Goal: Transaction & Acquisition: Purchase product/service

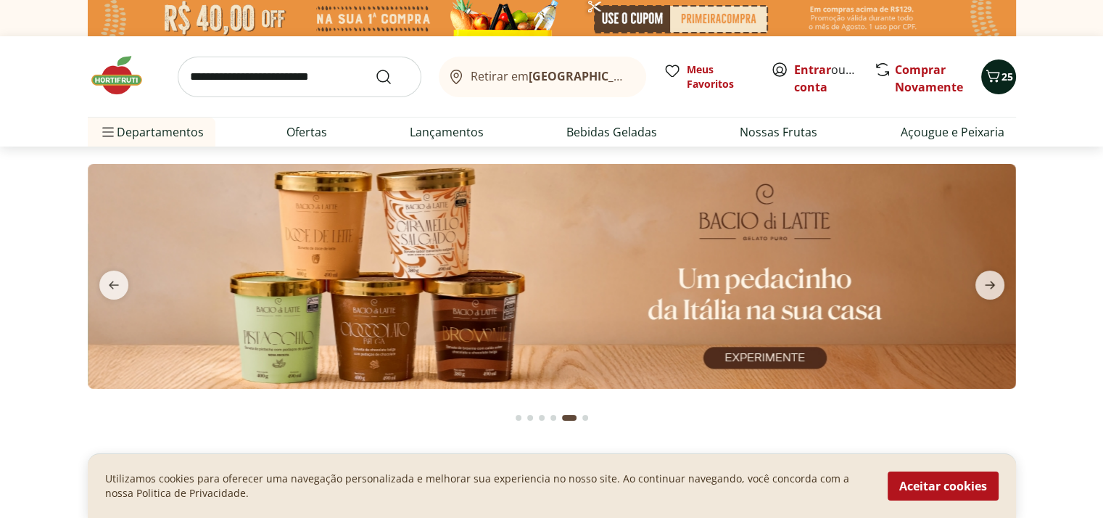
click at [983, 81] on button "25" at bounding box center [998, 76] width 35 height 35
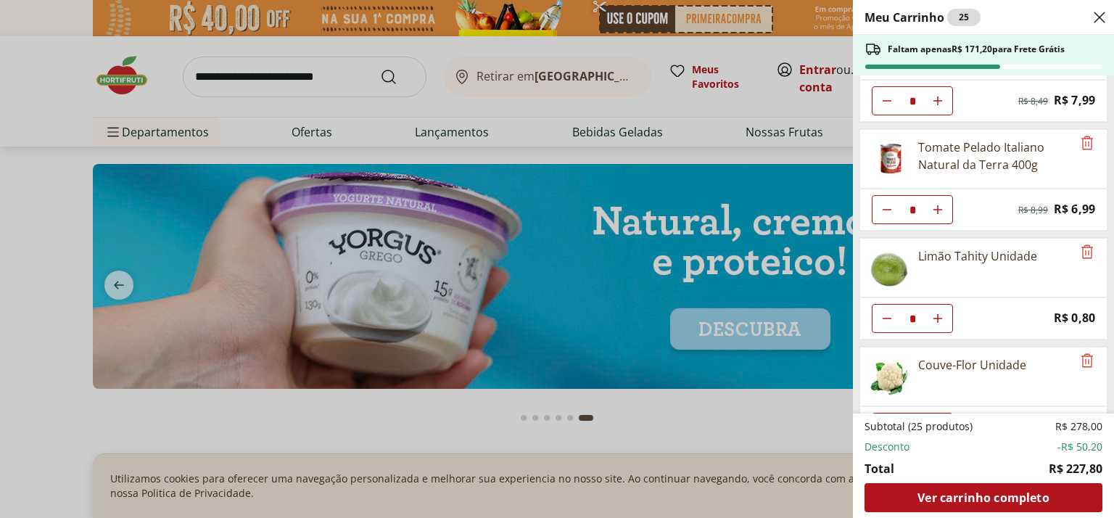
scroll to position [67, 0]
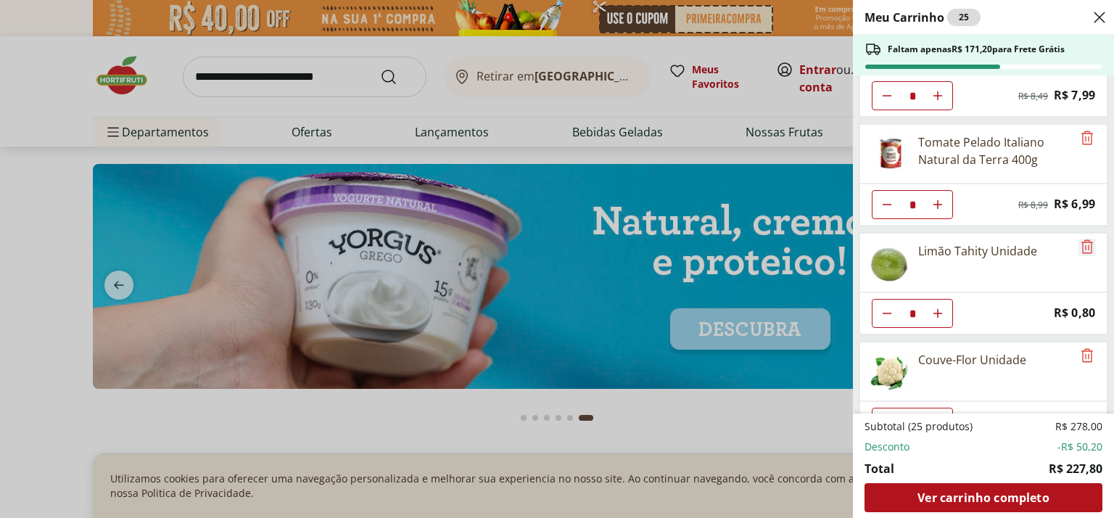
click at [1081, 239] on icon "Remove" at bounding box center [1087, 246] width 12 height 14
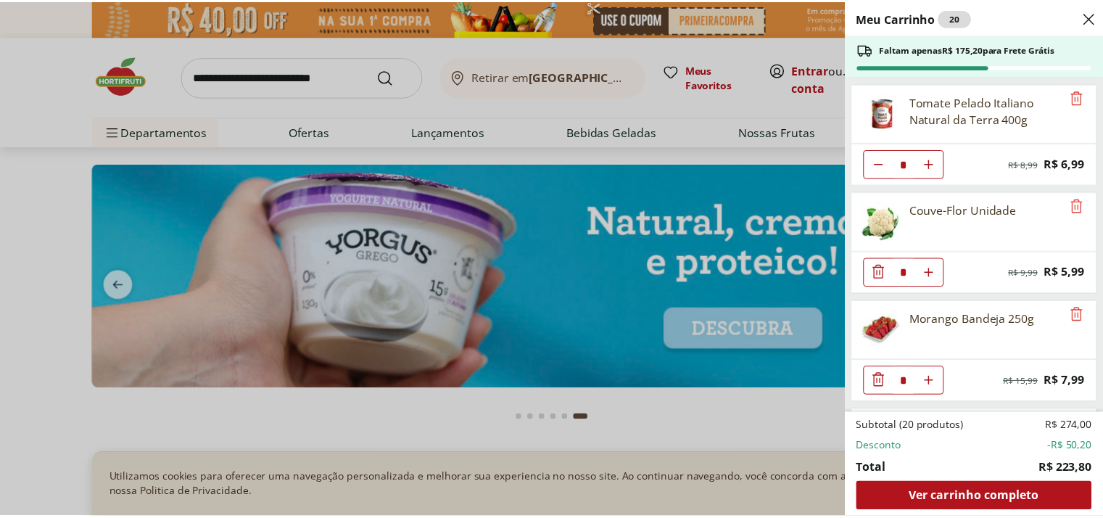
scroll to position [0, 0]
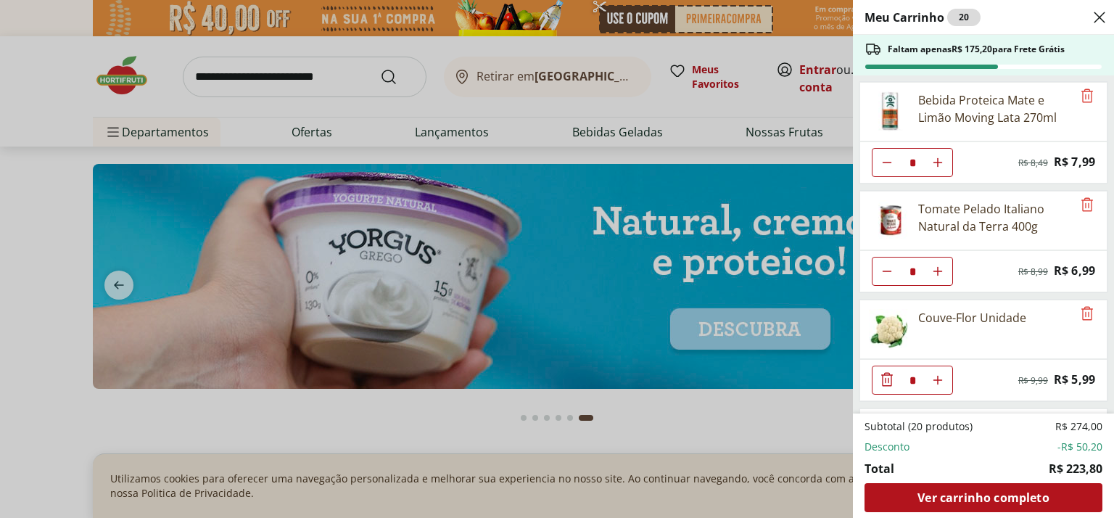
click at [102, 130] on div "Meu Carrinho 20 Faltam apenas R$ 175,20 para Frete Grátis Bebida Proteica Mate …" at bounding box center [557, 259] width 1114 height 518
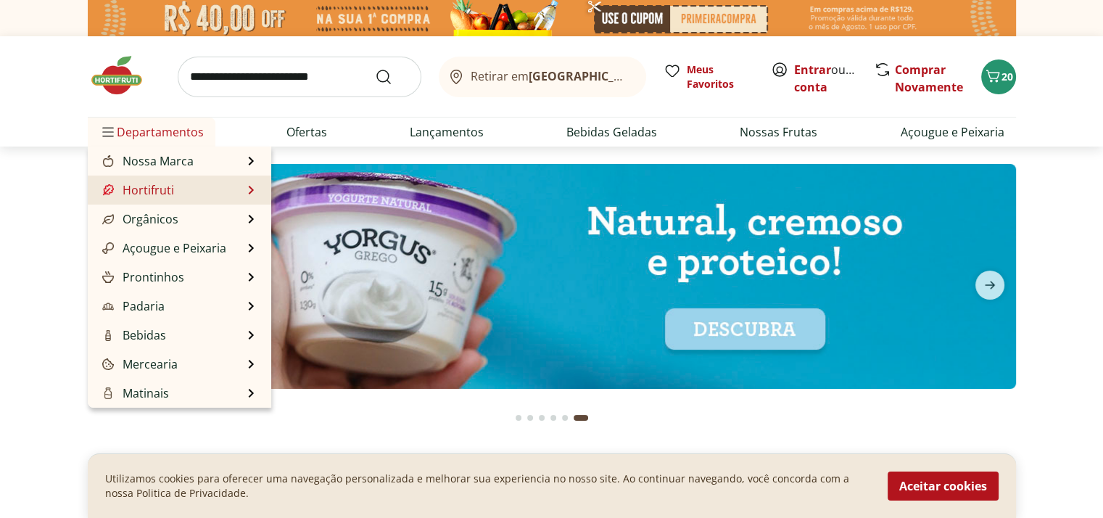
click at [241, 193] on li "Hortifruti Hortifruti Ver tudo do departamento Cogumelos Frutas Legumes Ovos Te…" at bounding box center [179, 190] width 183 height 29
click at [157, 195] on link "Hortifruti" at bounding box center [136, 189] width 75 height 17
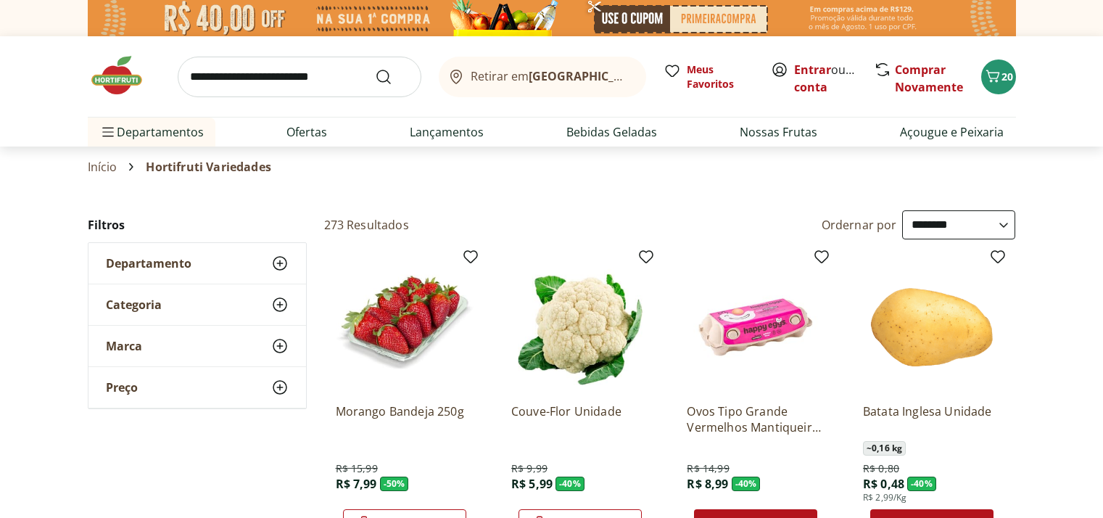
select select "**********"
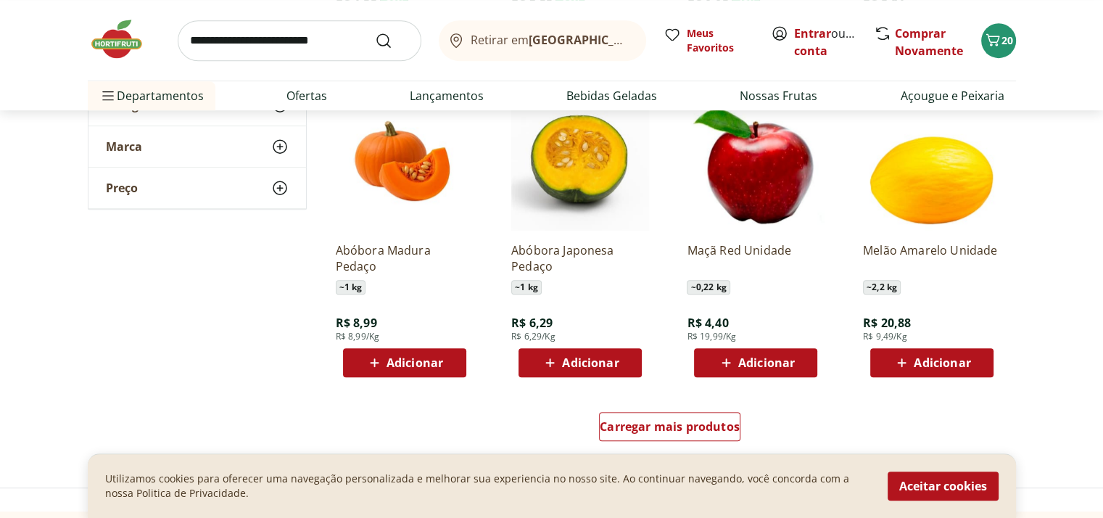
scroll to position [827, 0]
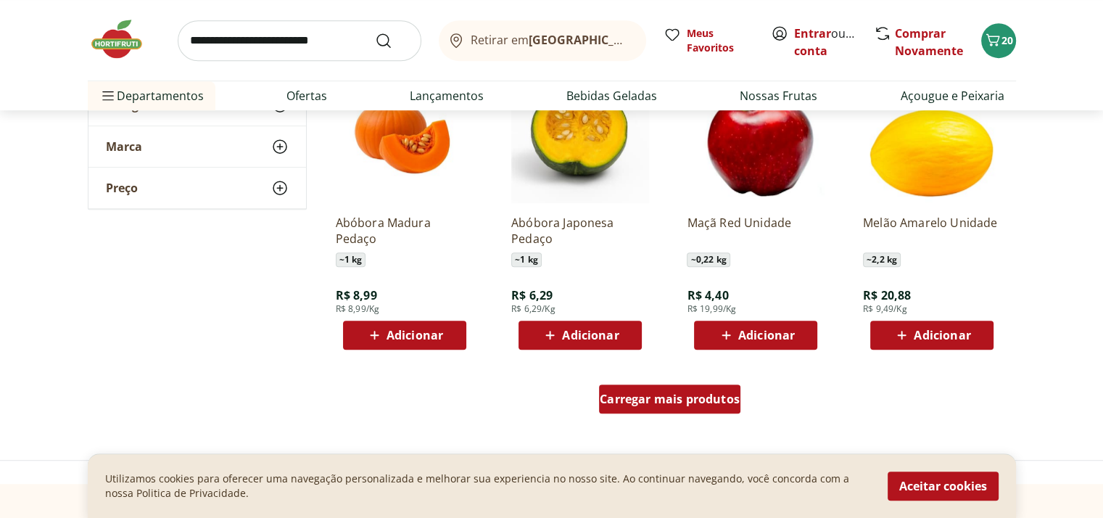
click at [690, 393] on span "Carregar mais produtos" at bounding box center [670, 399] width 140 height 12
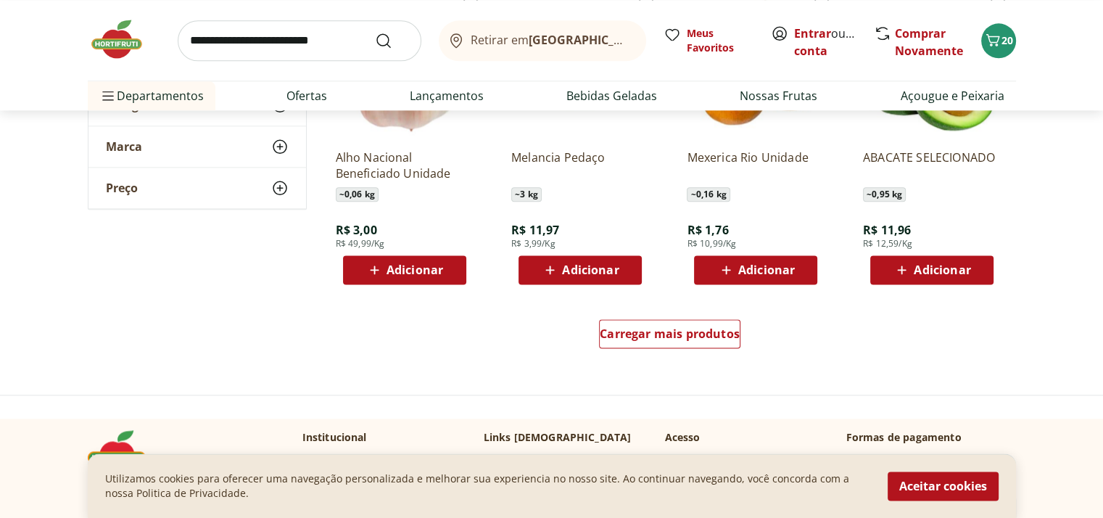
scroll to position [1842, 0]
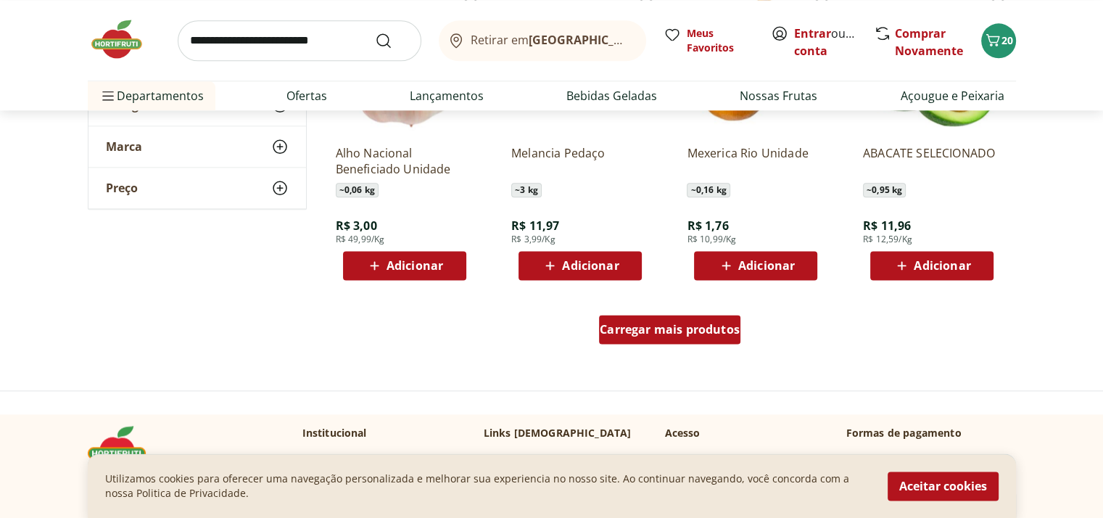
click at [709, 332] on span "Carregar mais produtos" at bounding box center [670, 329] width 140 height 12
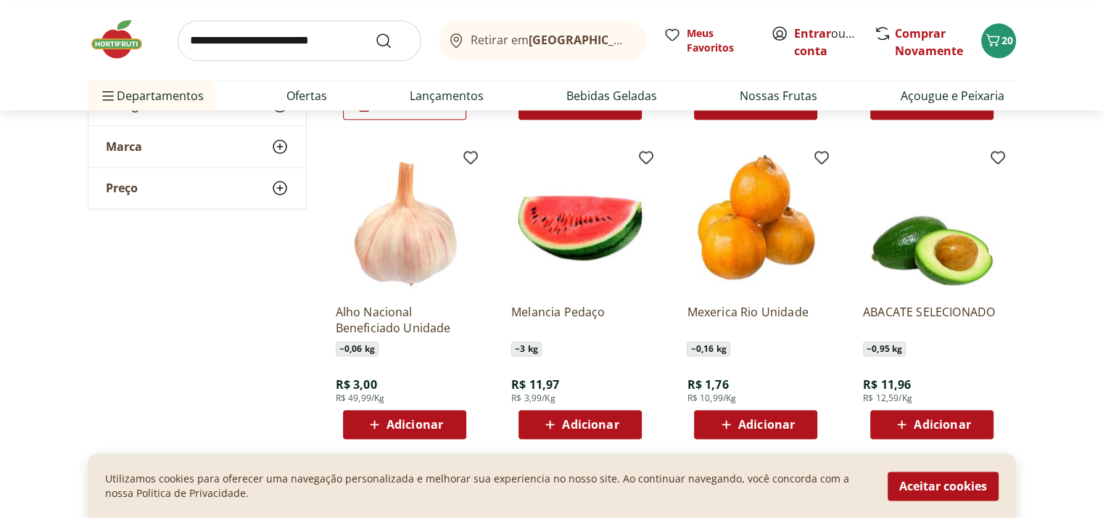
scroll to position [1688, 0]
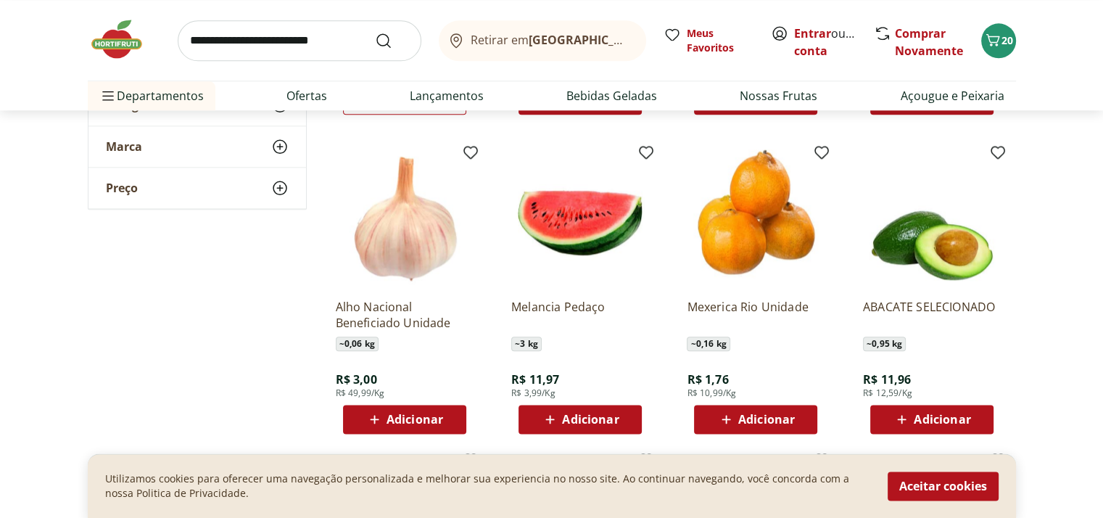
click at [348, 44] on input "search" at bounding box center [300, 40] width 244 height 41
type input "****"
click at [375, 32] on button "Submit Search" at bounding box center [392, 40] width 35 height 17
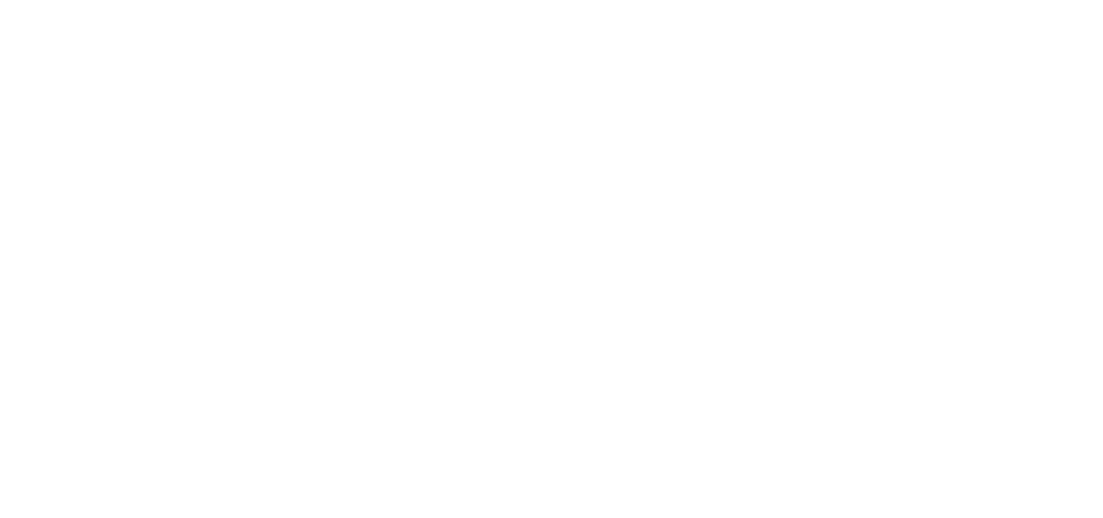
select select "**********"
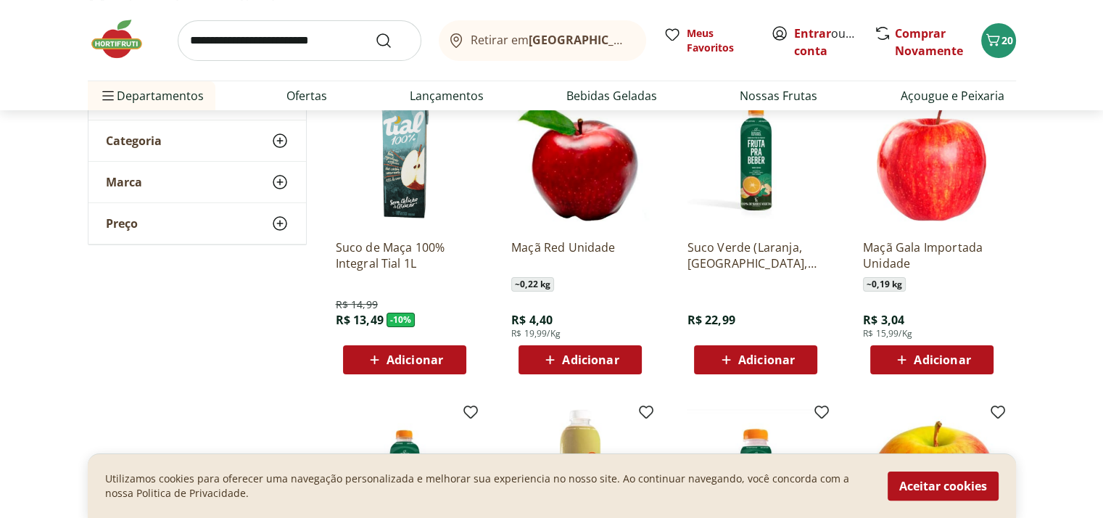
scroll to position [220, 0]
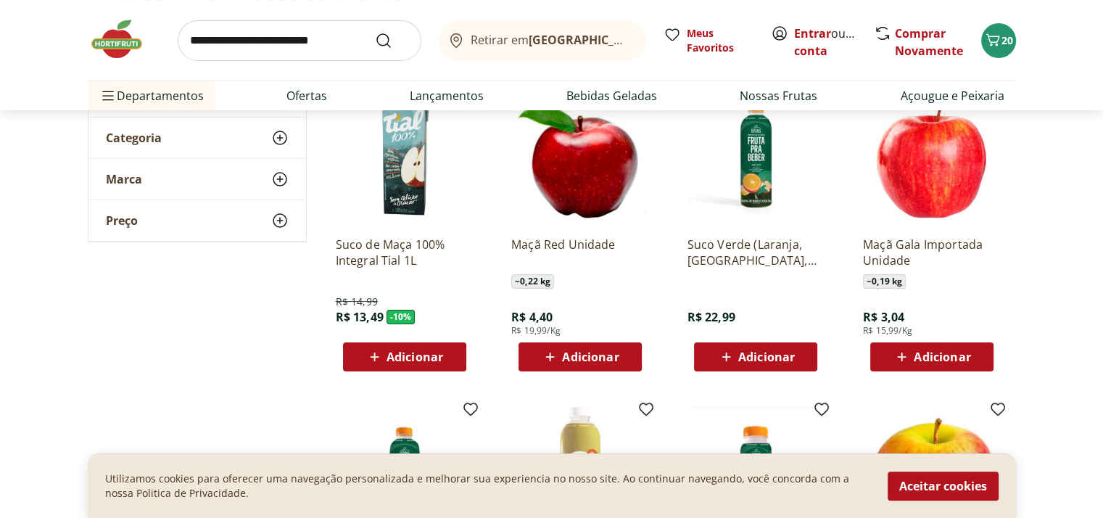
click at [912, 349] on span "Adicionar" at bounding box center [932, 356] width 78 height 17
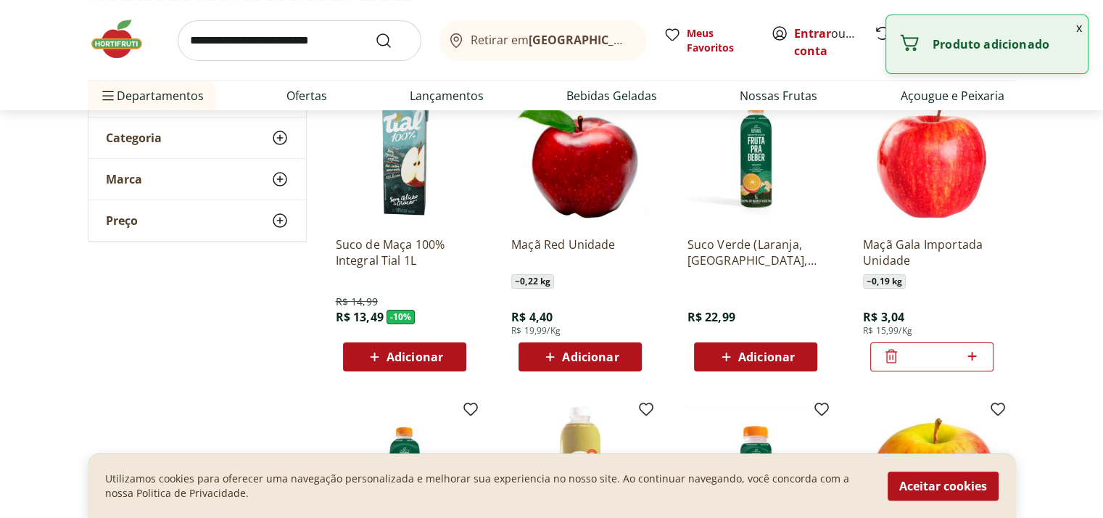
click at [972, 356] on icon at bounding box center [972, 356] width 9 height 9
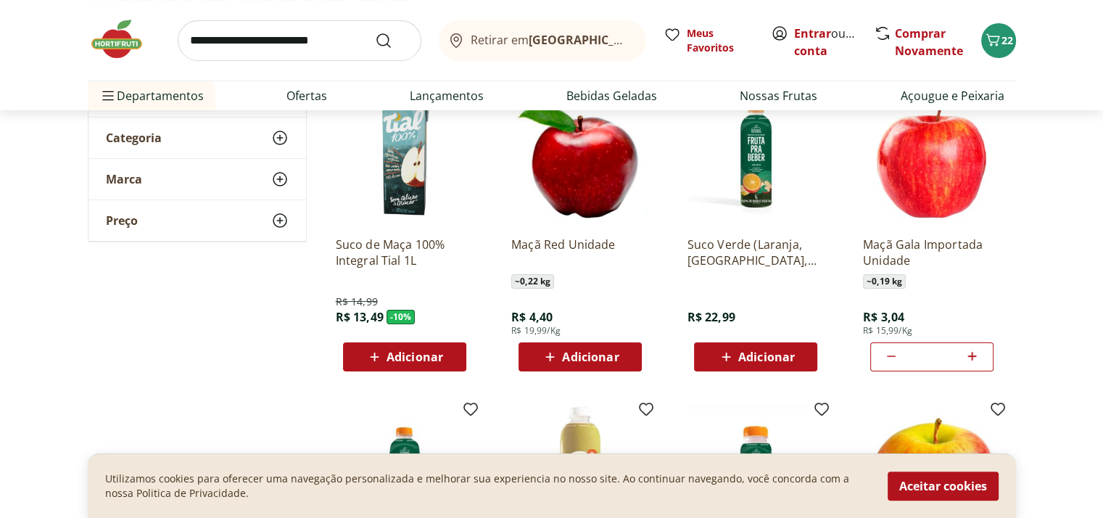
click at [972, 356] on icon at bounding box center [972, 356] width 9 height 9
type input "*"
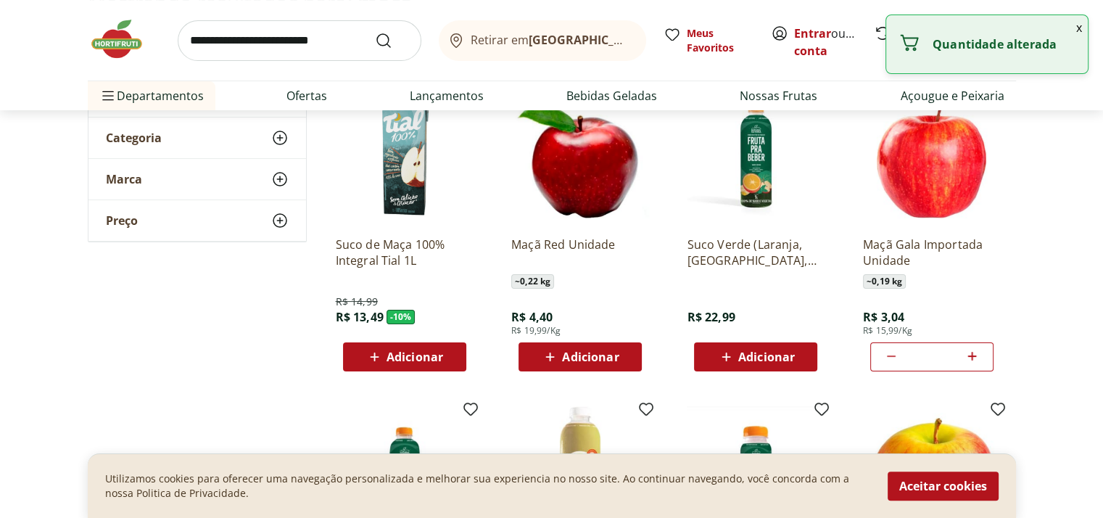
click at [1081, 24] on button "x" at bounding box center [1079, 27] width 17 height 25
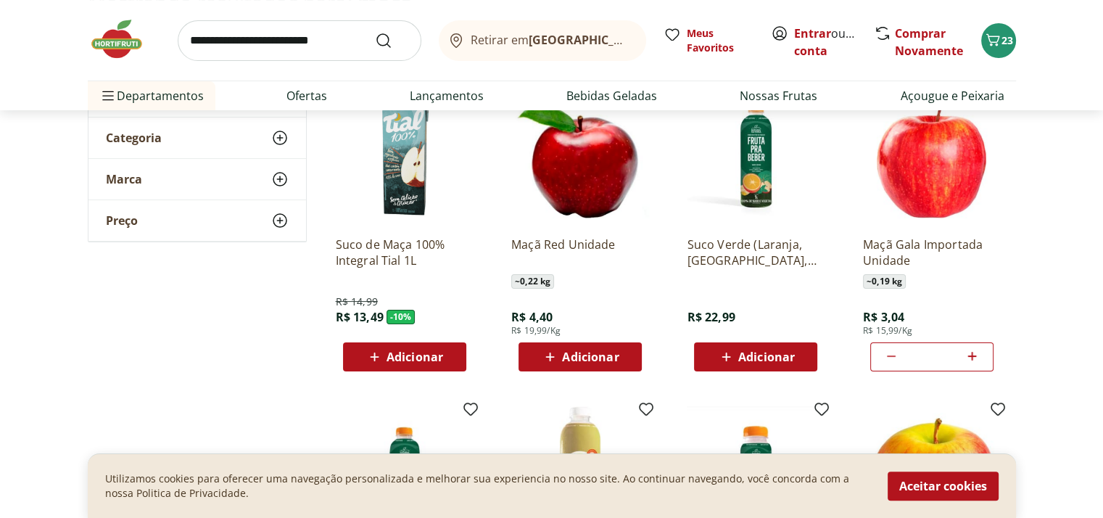
scroll to position [0, 0]
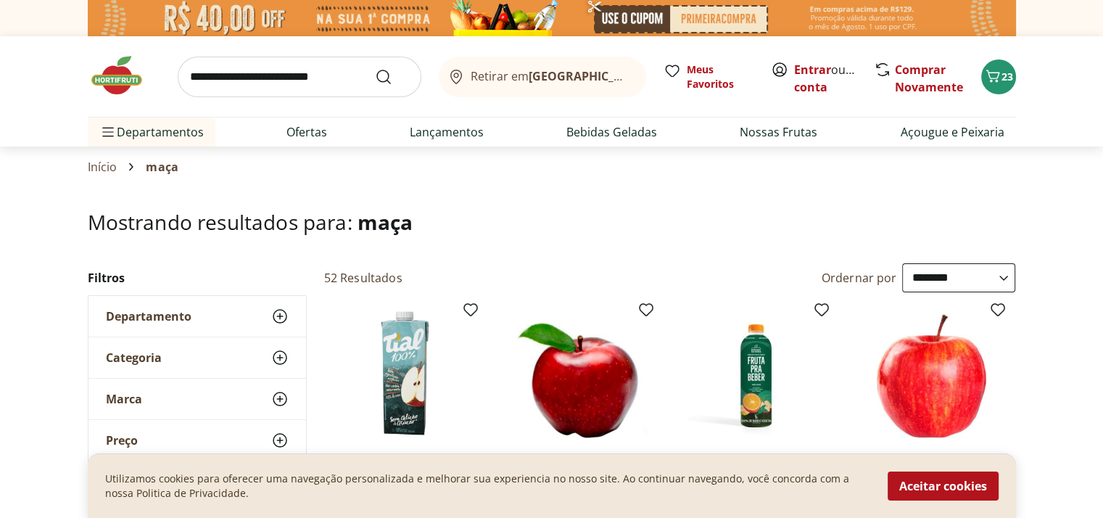
click at [291, 321] on div "Departamento" at bounding box center [197, 316] width 218 height 41
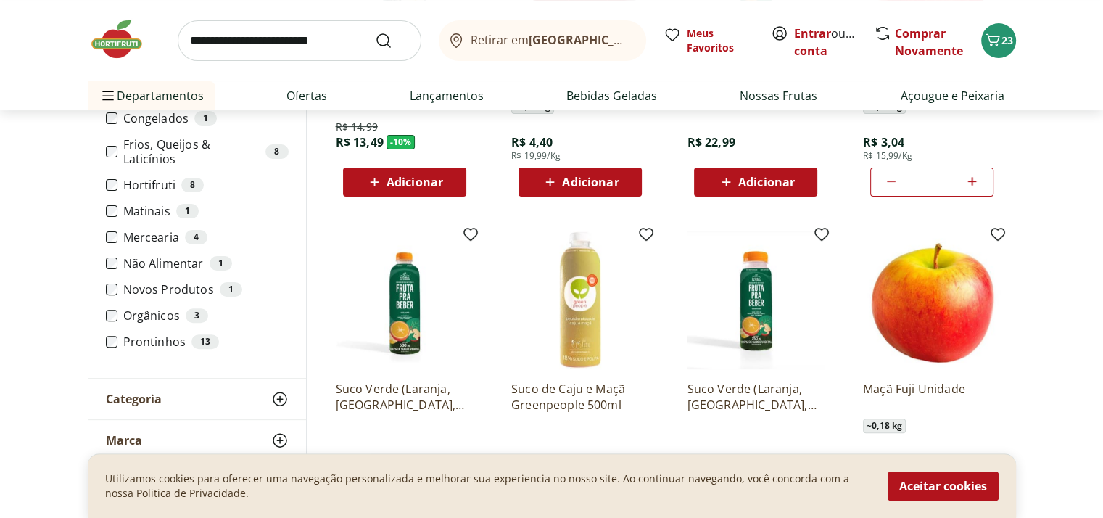
scroll to position [416, 0]
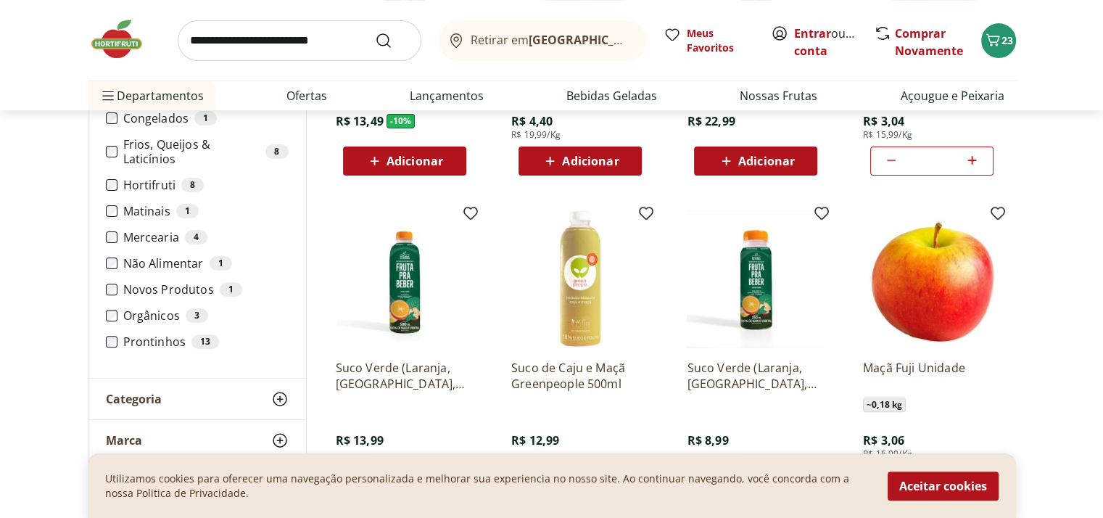
click at [276, 402] on icon at bounding box center [279, 398] width 17 height 17
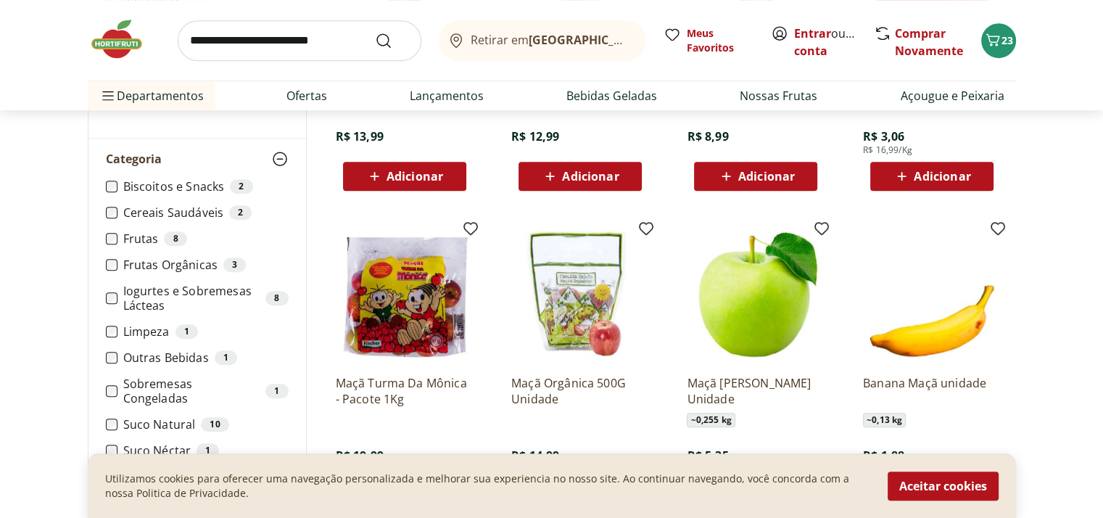
scroll to position [652, 0]
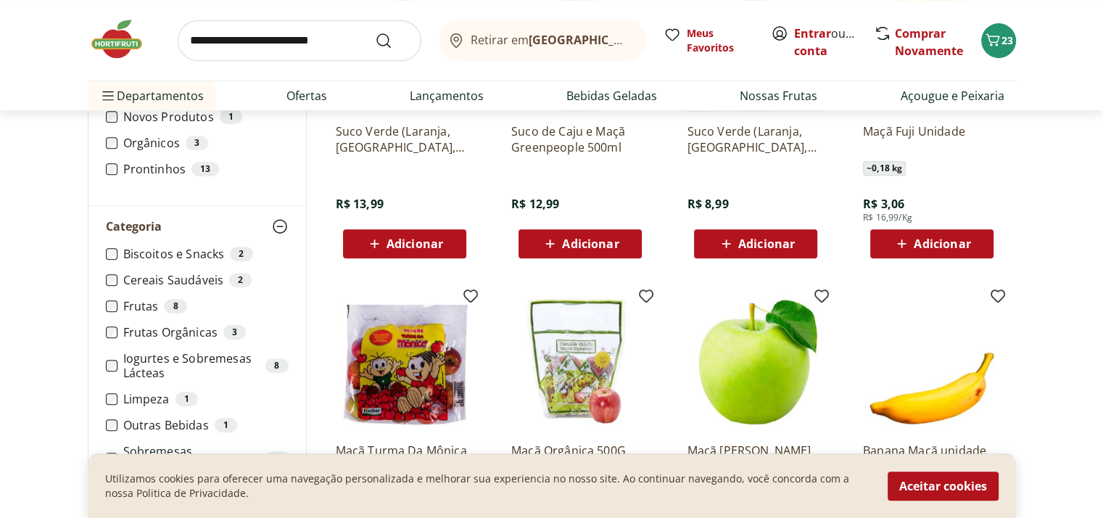
click at [120, 43] on img at bounding box center [124, 39] width 73 height 44
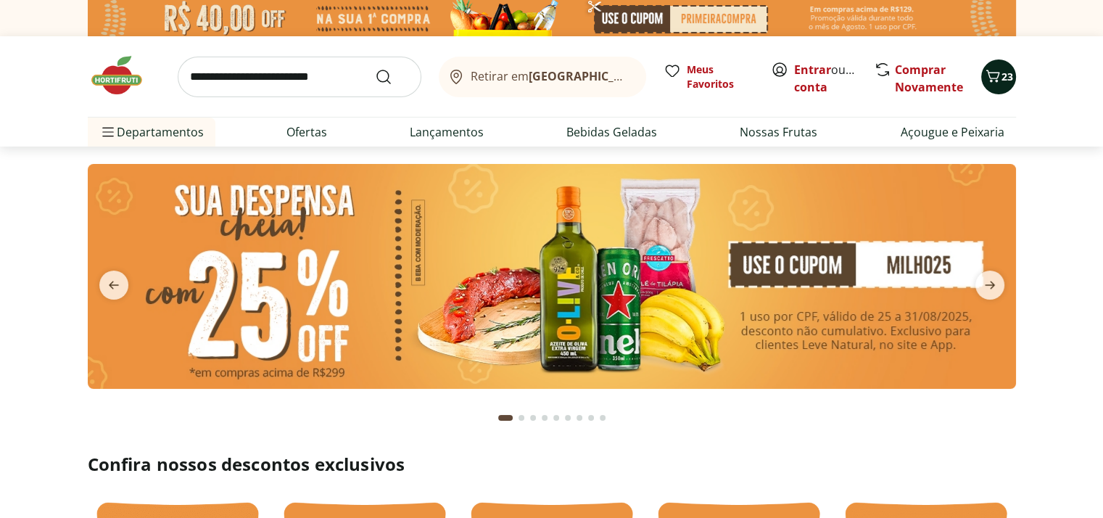
click at [1004, 83] on div "23" at bounding box center [999, 76] width 12 height 23
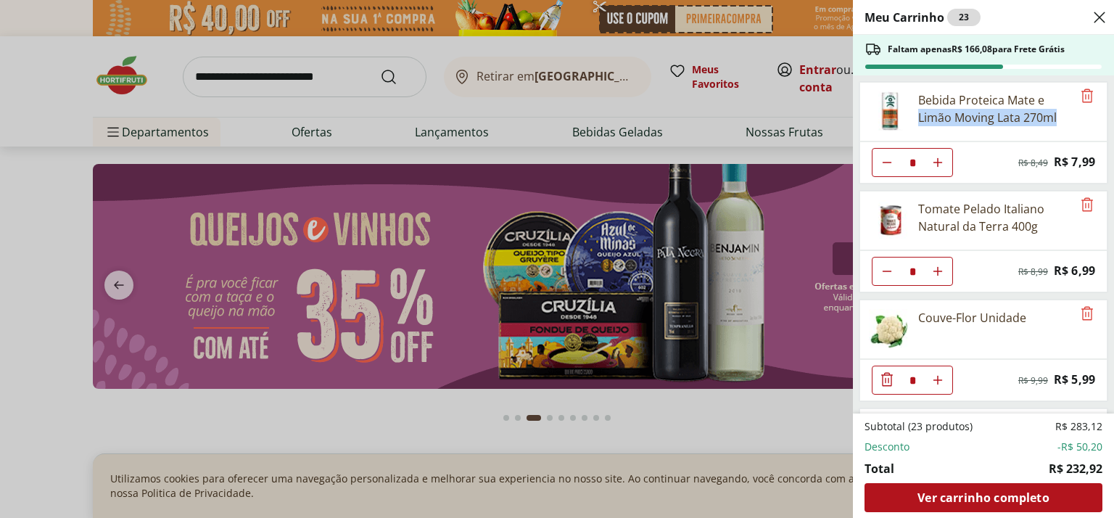
drag, startPoint x: 1112, startPoint y: 91, endPoint x: 1107, endPoint y: 108, distance: 18.1
click at [1102, 108] on div "Meu Carrinho 23 Faltam apenas R$ 166,08 para Frete Grátis Bebida Proteica Mate …" at bounding box center [983, 259] width 261 height 518
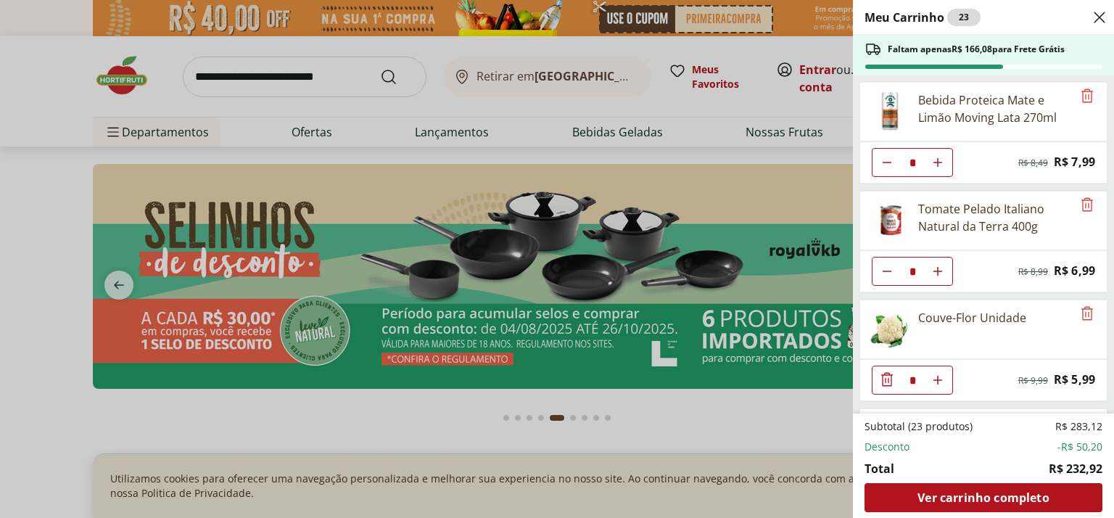
click at [62, 74] on div "Meu Carrinho 23 Faltam apenas R$ 166,08 para Frete Grátis Bebida Proteica Mate …" at bounding box center [557, 259] width 1114 height 518
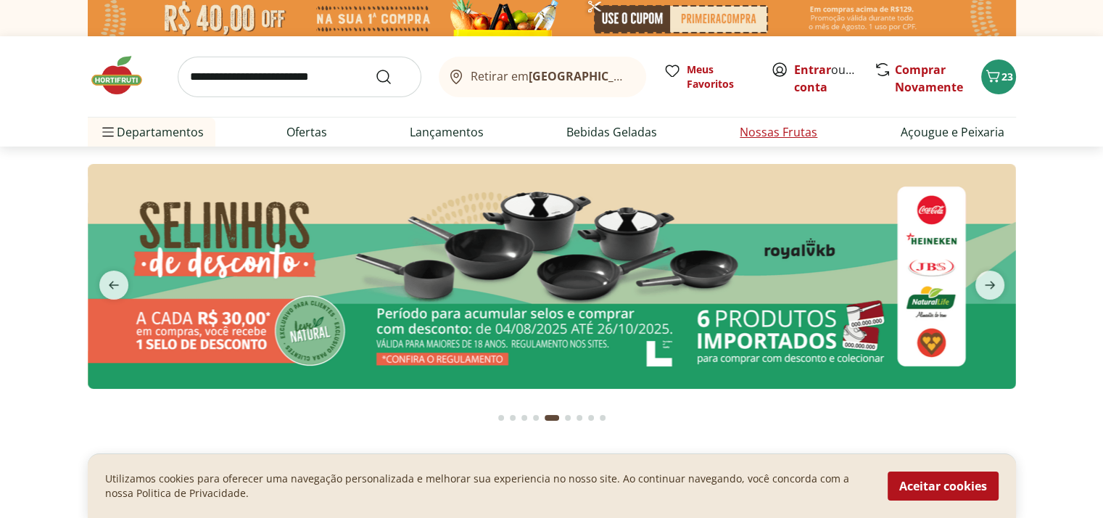
click at [809, 135] on link "Nossas Frutas" at bounding box center [779, 131] width 78 height 17
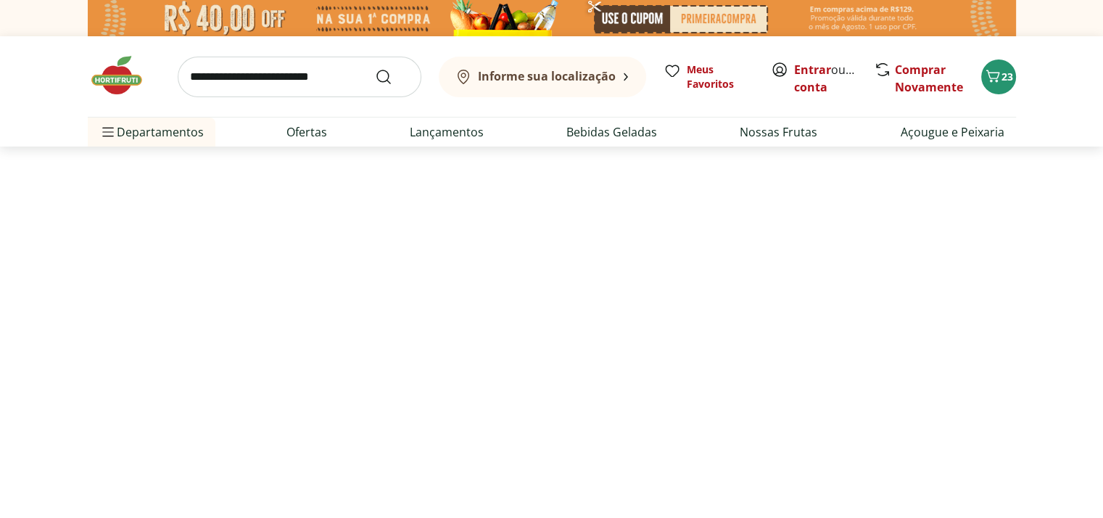
select select "**********"
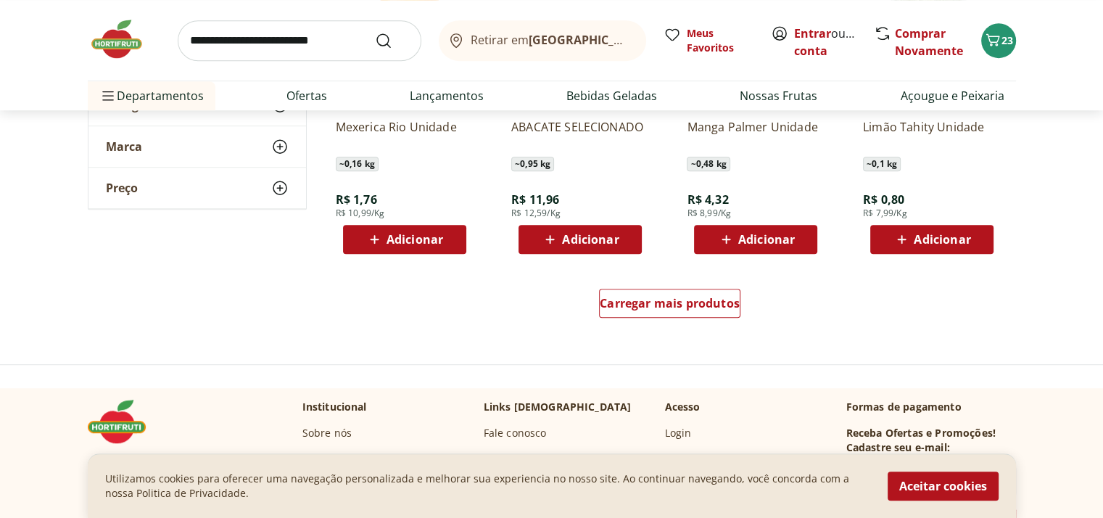
scroll to position [917, 0]
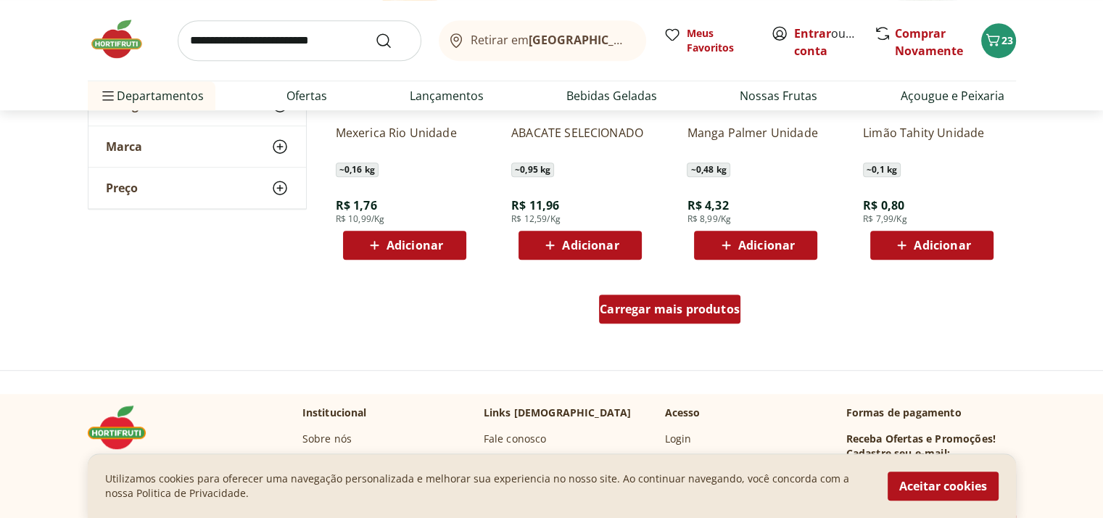
click at [679, 318] on div "Carregar mais produtos" at bounding box center [669, 308] width 141 height 29
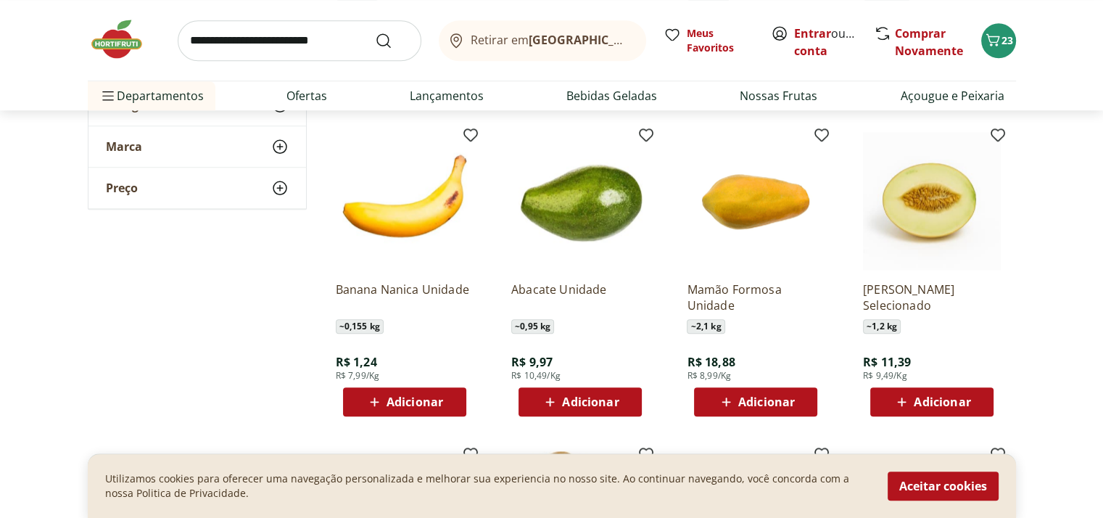
scroll to position [1390, 0]
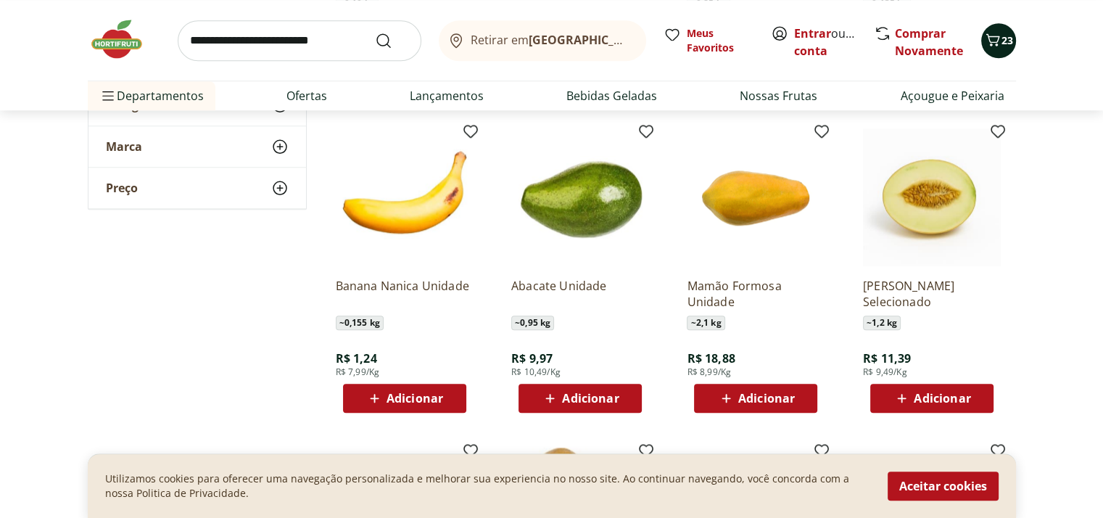
click at [999, 44] on icon "Carrinho" at bounding box center [992, 39] width 17 height 17
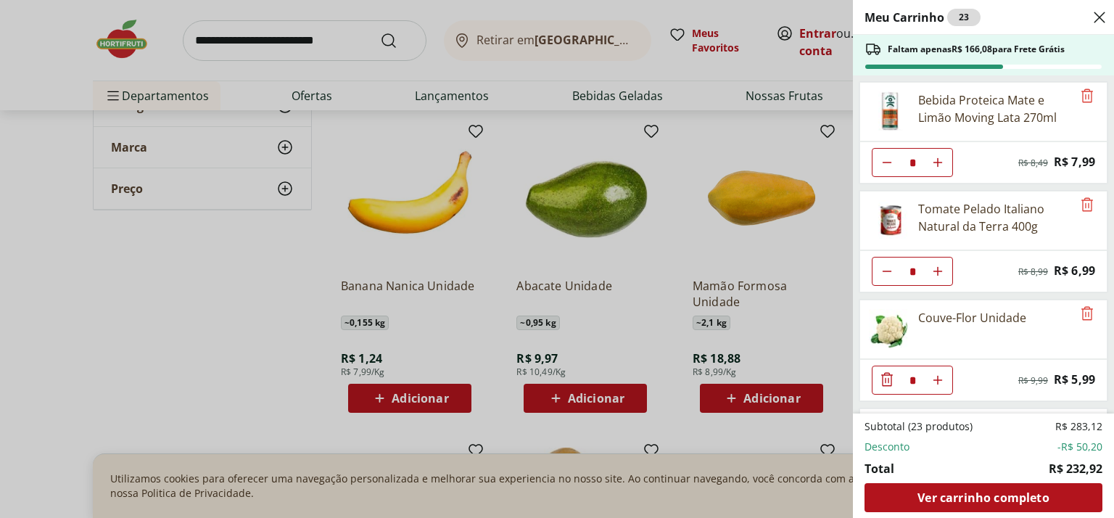
drag, startPoint x: 1107, startPoint y: 118, endPoint x: 139, endPoint y: 43, distance: 971.2
click at [139, 43] on div "Meu Carrinho 23 Faltam apenas R$ 166,08 para Frete Grátis Bebida Proteica Mate …" at bounding box center [557, 259] width 1114 height 518
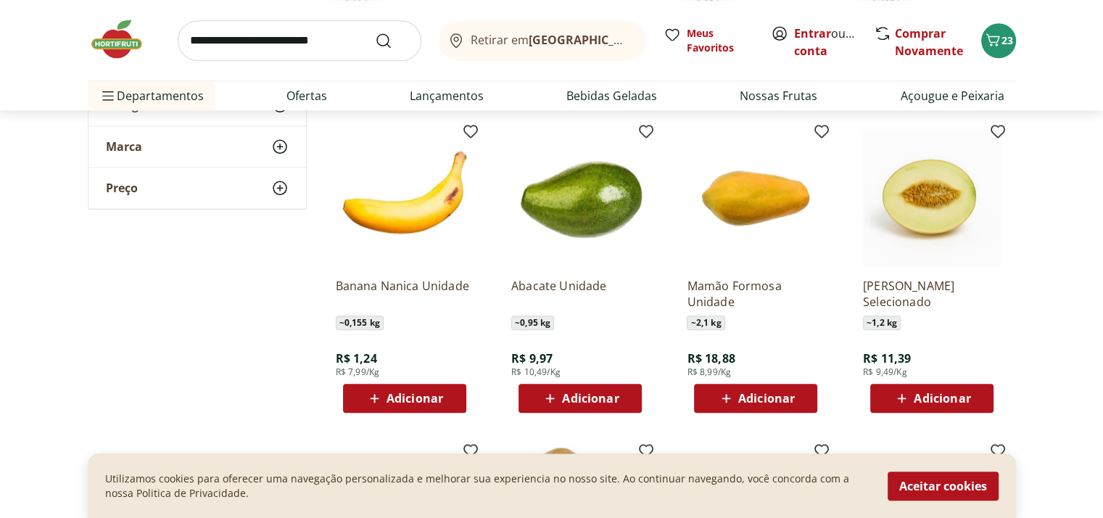
click at [139, 43] on img at bounding box center [124, 39] width 73 height 44
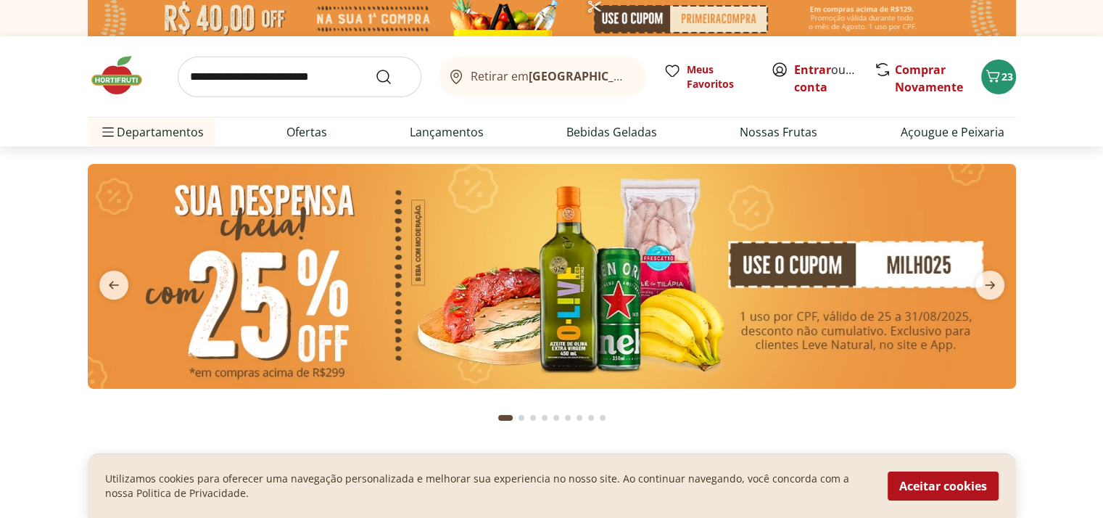
type input "*"
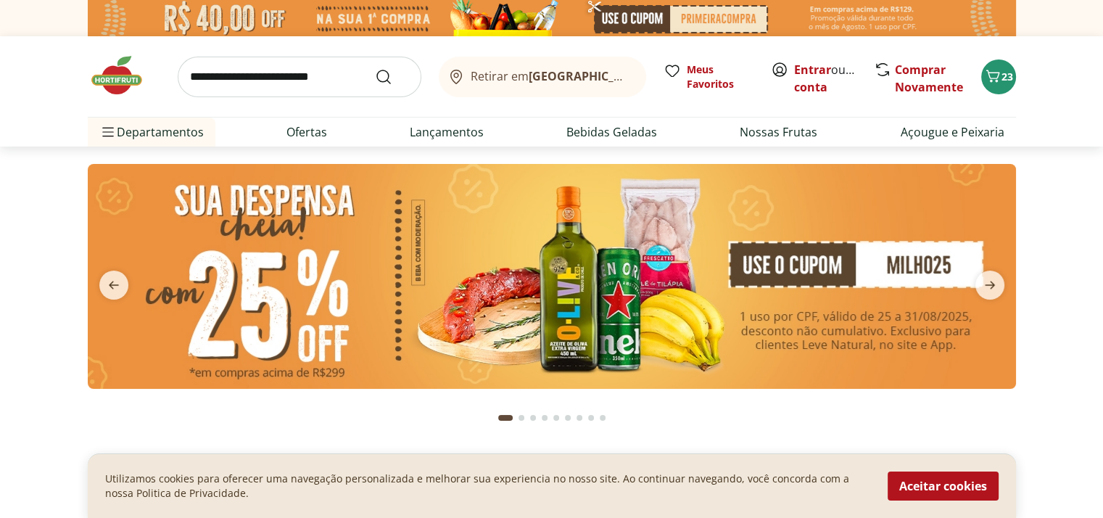
type input "*"
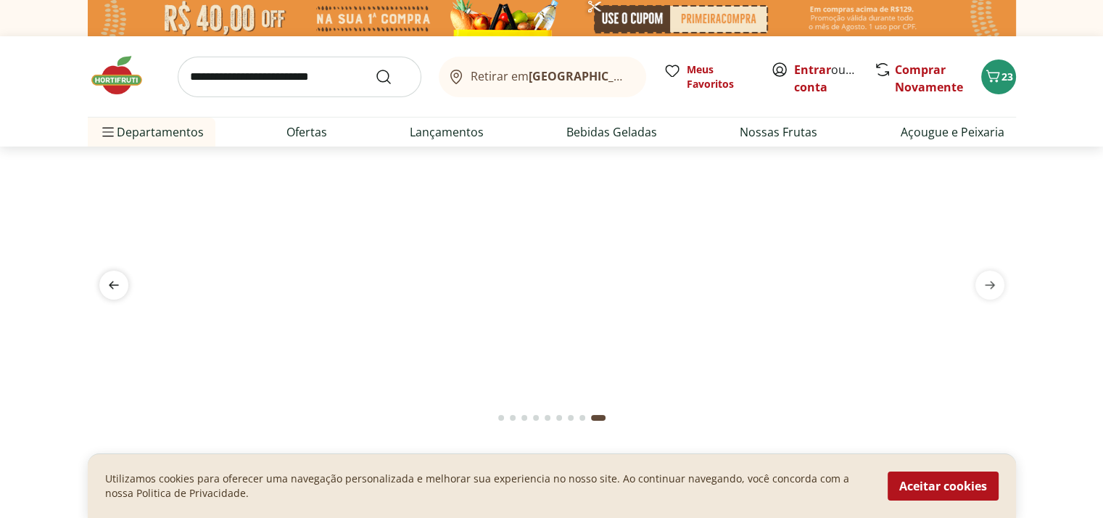
click at [114, 274] on span "previous" at bounding box center [113, 285] width 29 height 29
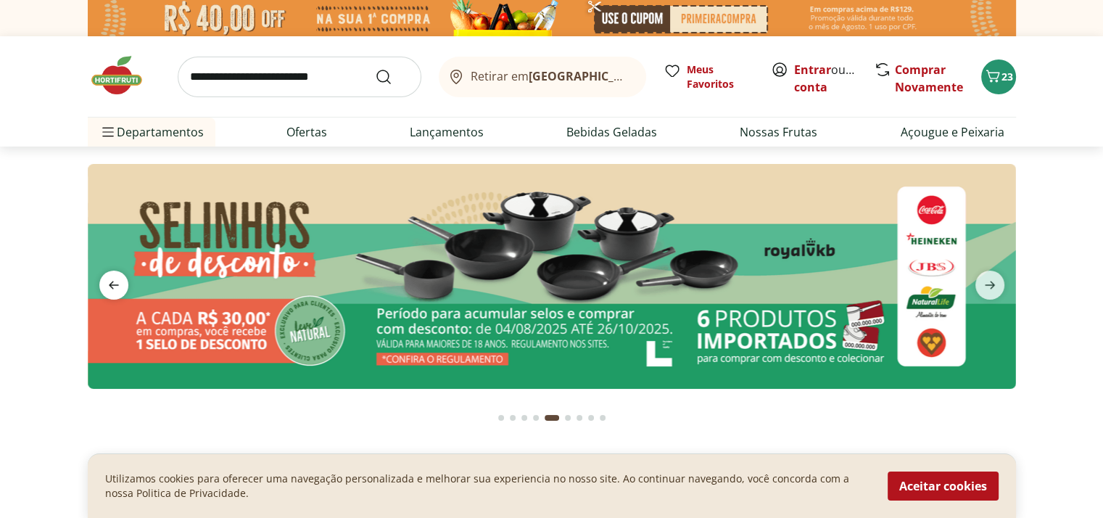
click at [114, 274] on span "previous" at bounding box center [113, 285] width 29 height 29
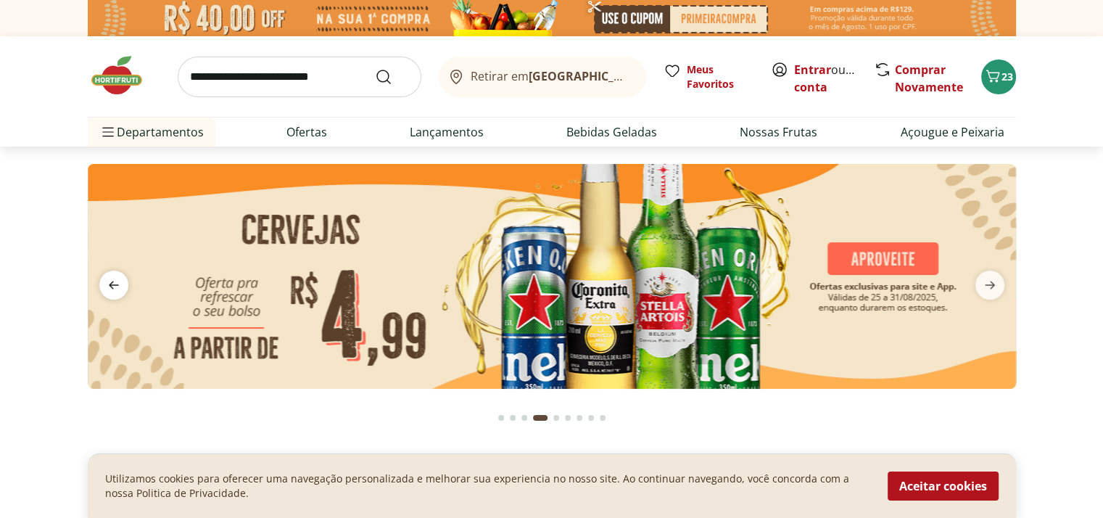
click at [110, 280] on icon "previous" at bounding box center [113, 284] width 17 height 17
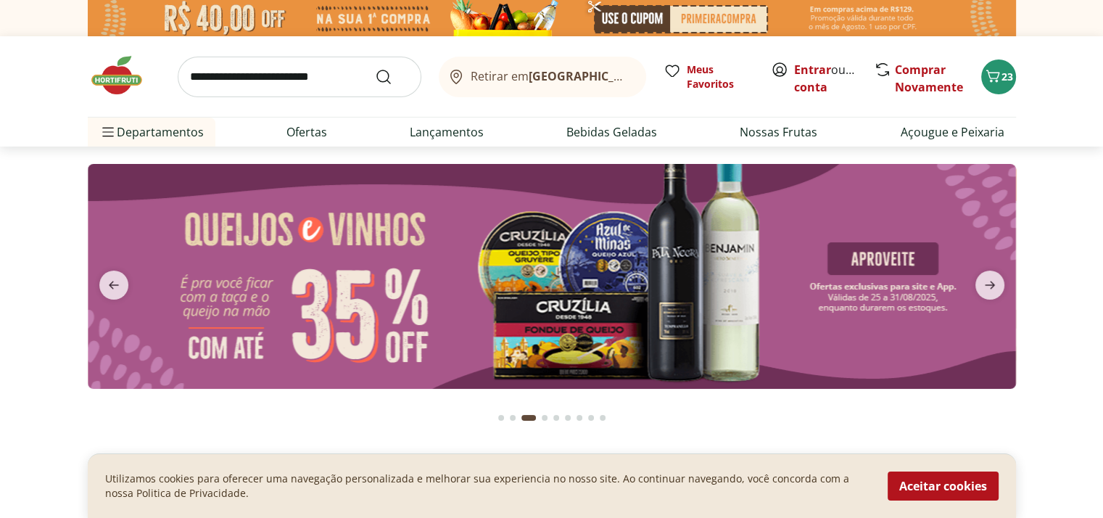
click at [247, 78] on input "search" at bounding box center [300, 77] width 244 height 41
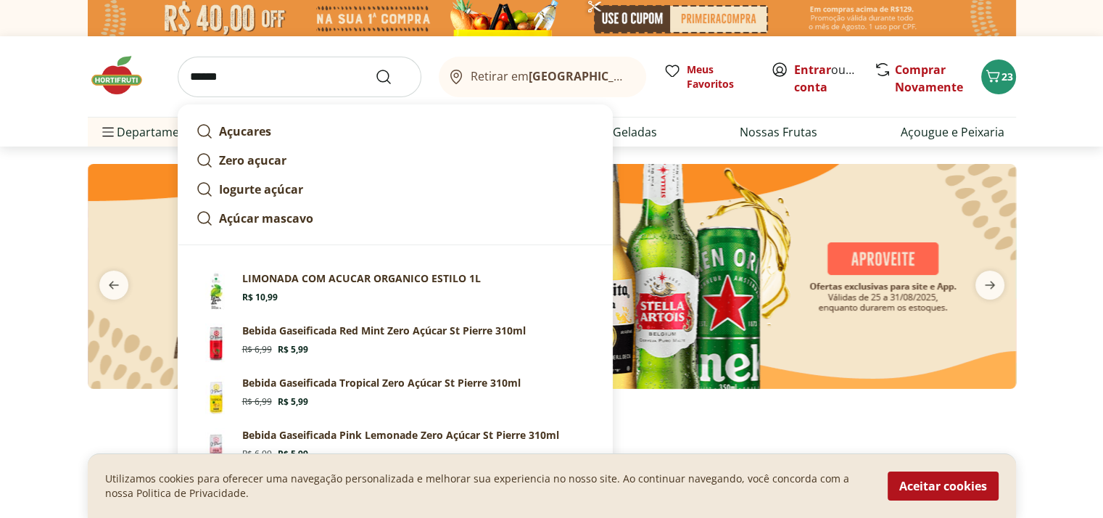
click at [197, 77] on input "******" at bounding box center [300, 77] width 244 height 41
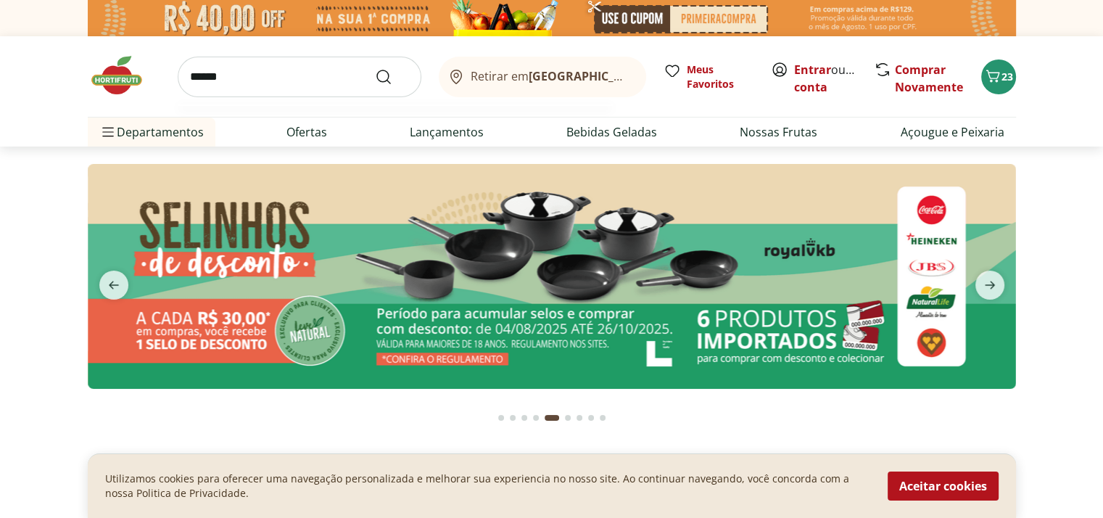
type input "******"
click at [375, 68] on button "Submit Search" at bounding box center [392, 76] width 35 height 17
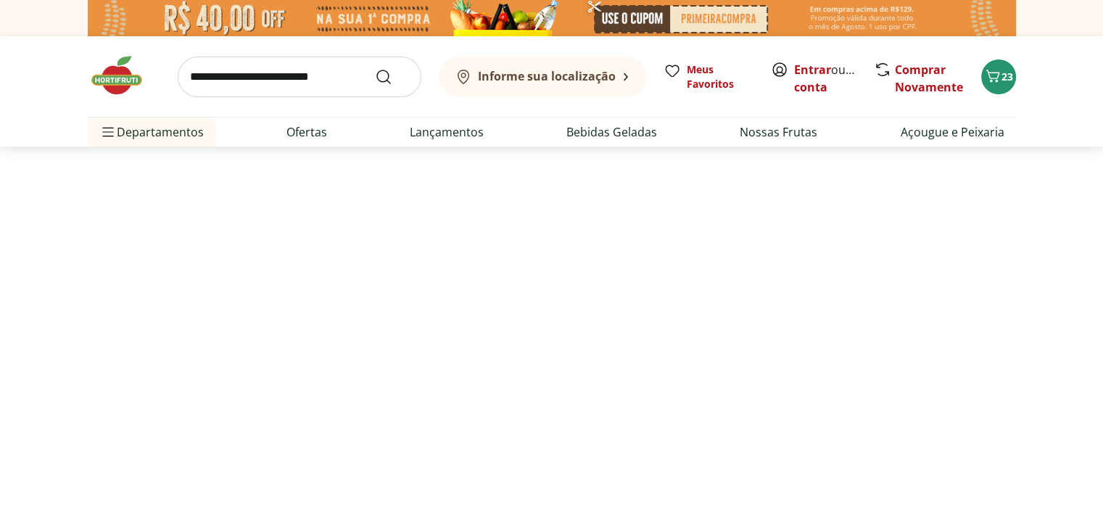
select select "**********"
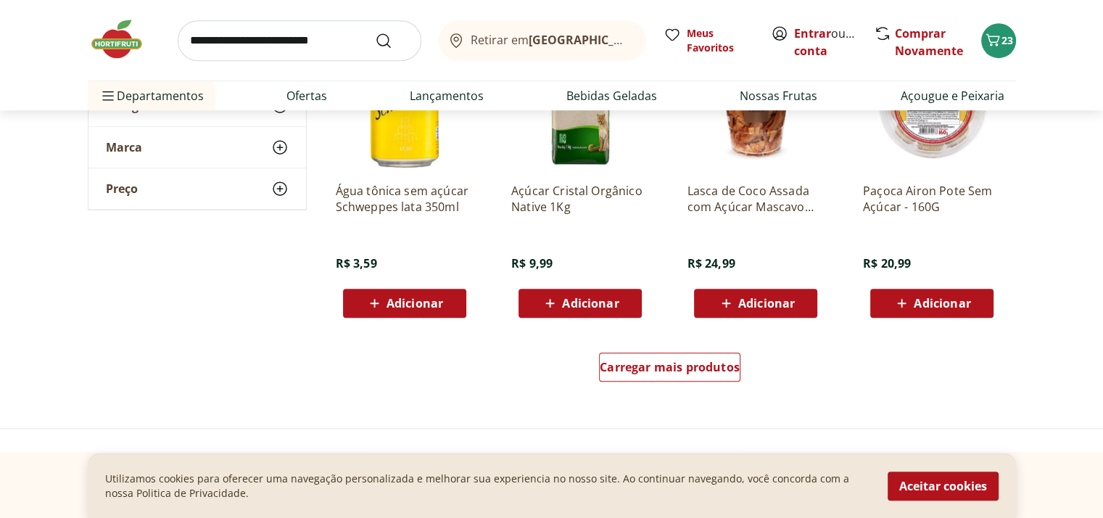
scroll to position [933, 0]
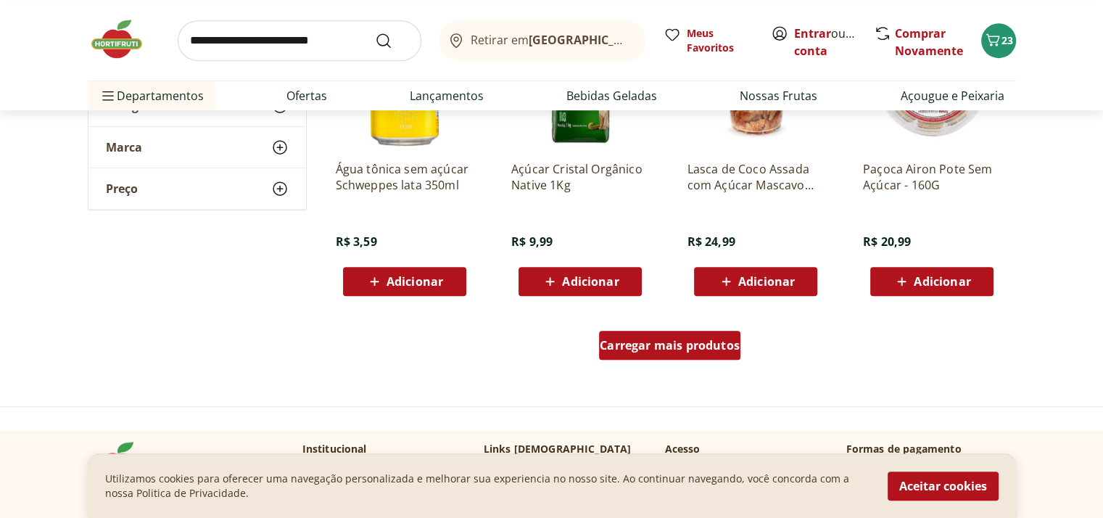
click at [685, 350] on span "Carregar mais produtos" at bounding box center [670, 345] width 140 height 12
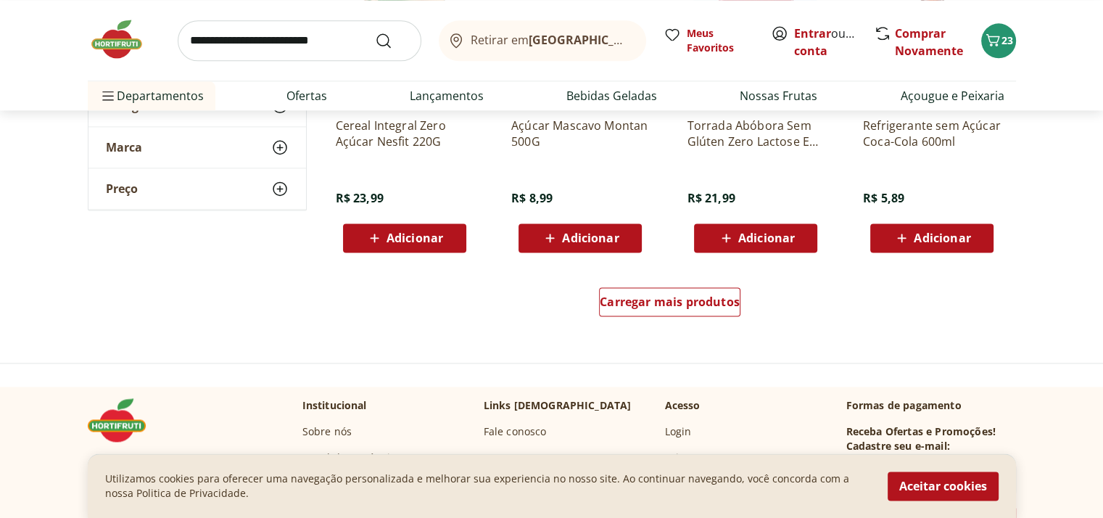
scroll to position [1781, 0]
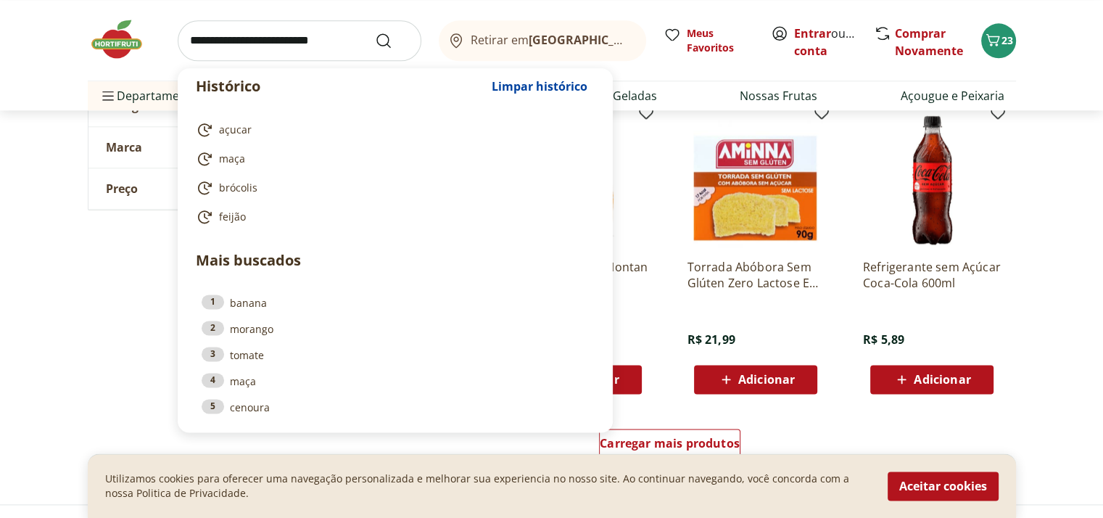
click at [284, 40] on input "search" at bounding box center [300, 40] width 244 height 41
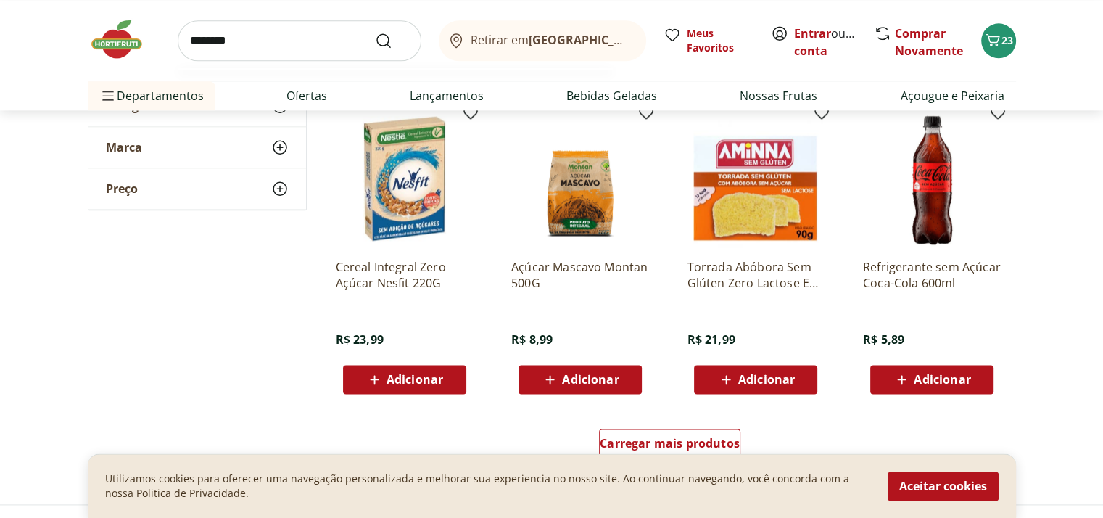
type input "********"
click at [375, 32] on button "Submit Search" at bounding box center [392, 40] width 35 height 17
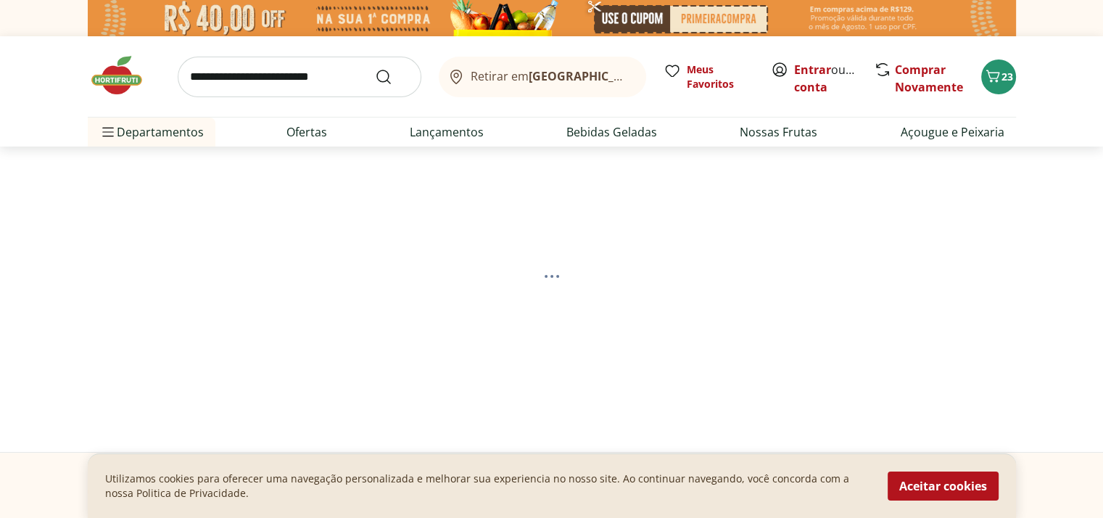
select select "**********"
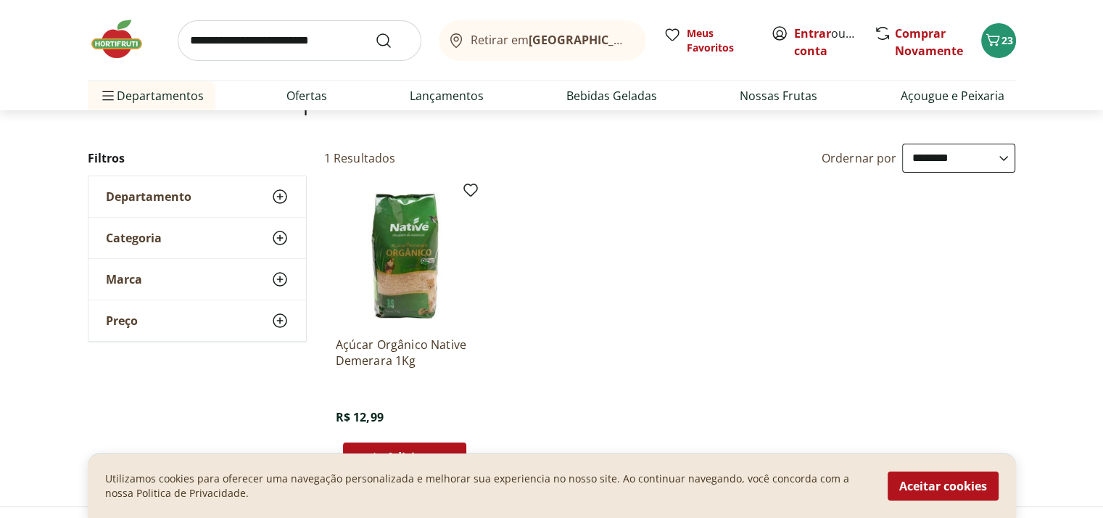
scroll to position [228, 0]
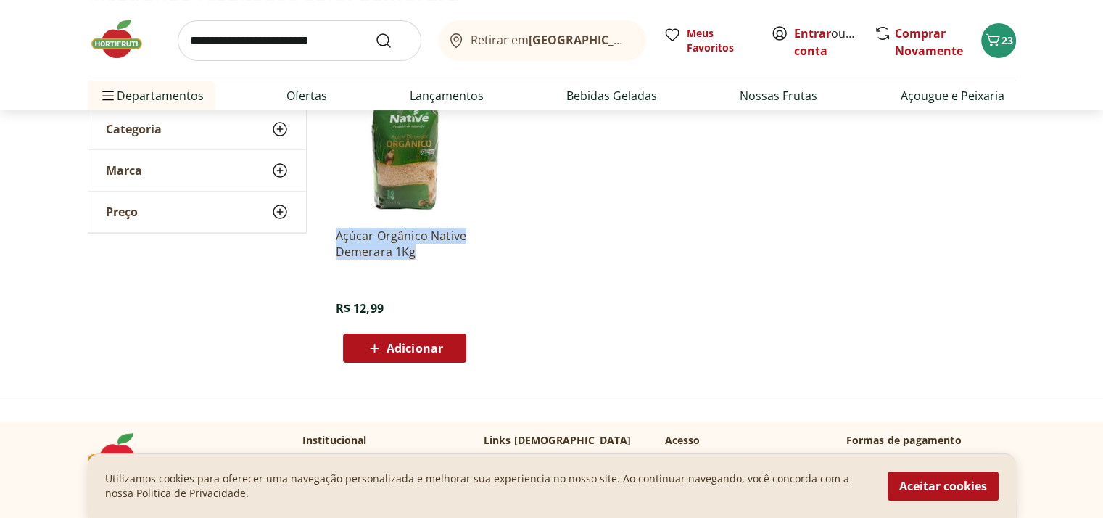
drag, startPoint x: 332, startPoint y: 234, endPoint x: 414, endPoint y: 254, distance: 84.3
click at [414, 254] on div "Açúcar Orgânico Native Demerara 1Kg R$ 12,99 Adicionar" at bounding box center [404, 221] width 161 height 308
click at [398, 343] on span "Adicionar" at bounding box center [415, 348] width 57 height 12
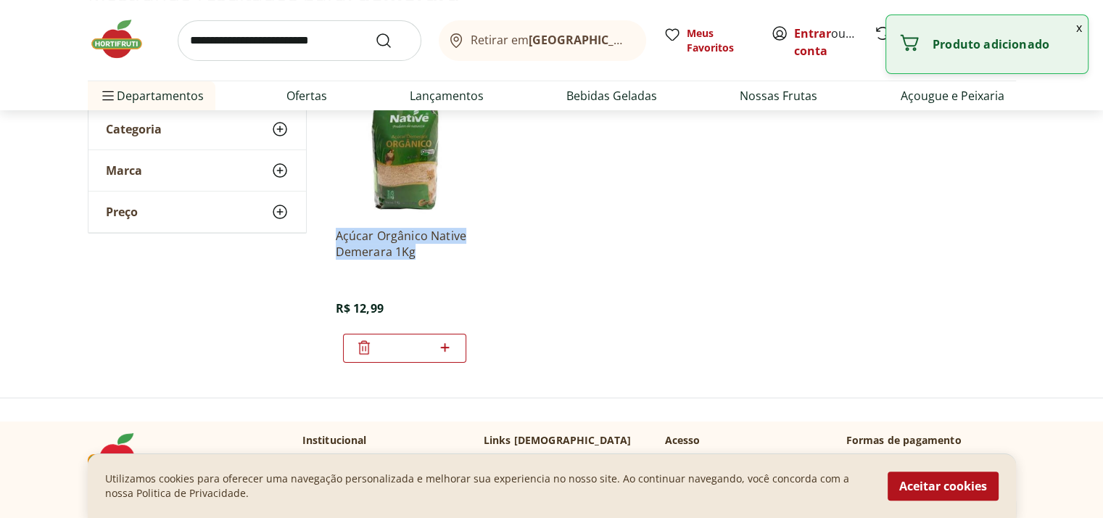
click at [1076, 33] on button "x" at bounding box center [1079, 27] width 17 height 25
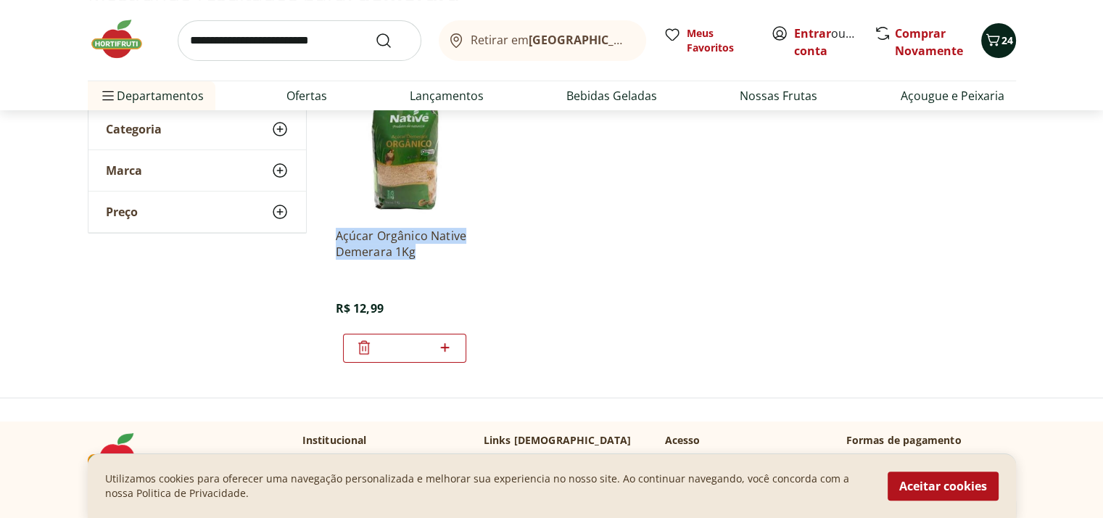
click at [997, 44] on icon "Carrinho" at bounding box center [993, 39] width 14 height 12
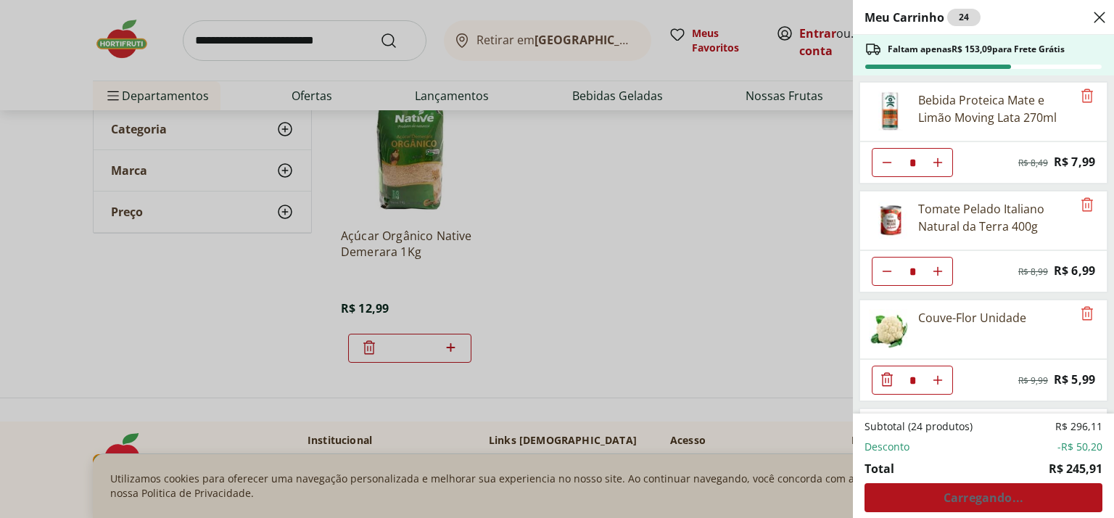
click at [600, 237] on div "Meu Carrinho 24 Faltam apenas R$ 153,09 para Frete Grátis Bebida Proteica Mate …" at bounding box center [557, 259] width 1114 height 518
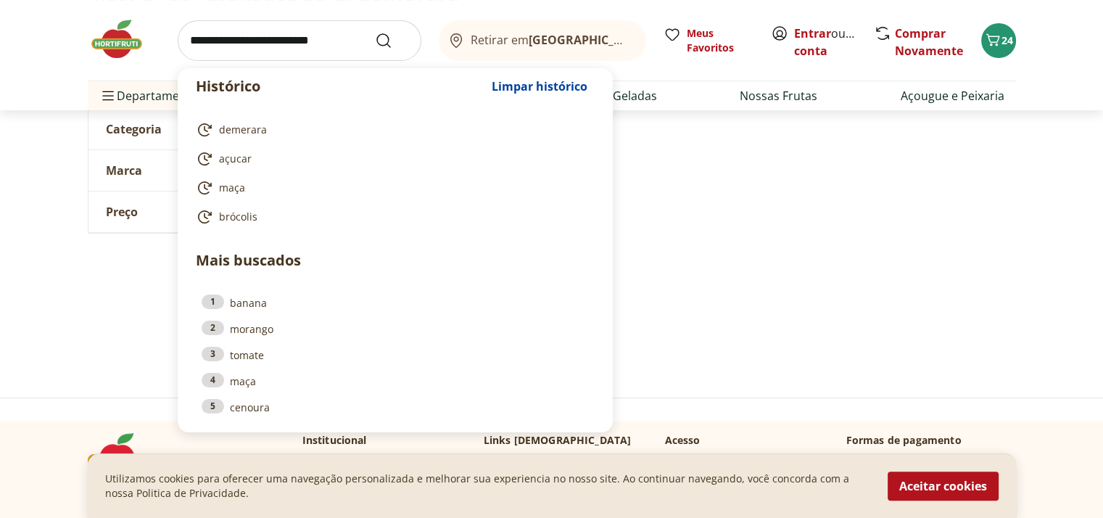
click at [322, 41] on input "search" at bounding box center [300, 40] width 244 height 41
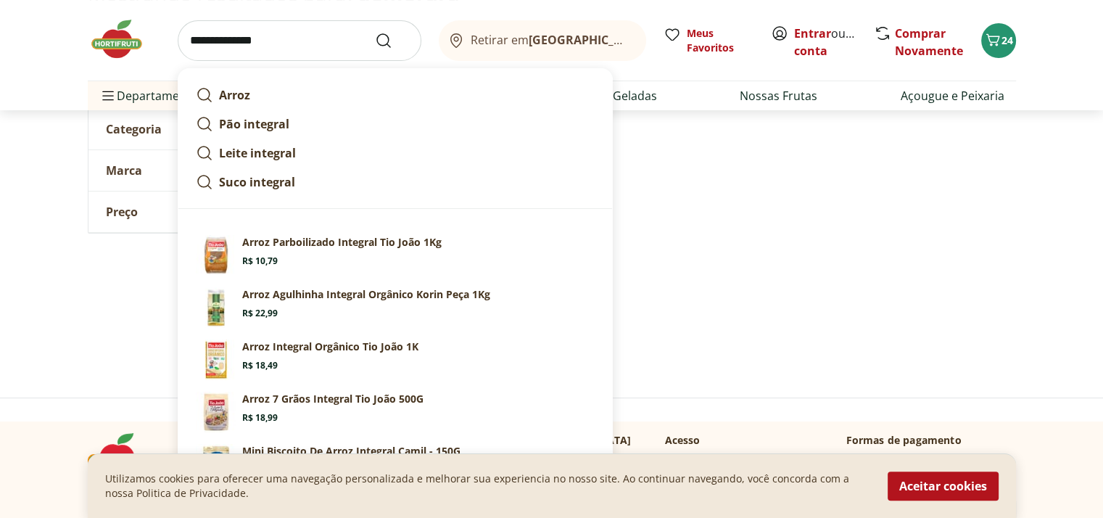
type input "**********"
click at [375, 32] on button "Submit Search" at bounding box center [392, 40] width 35 height 17
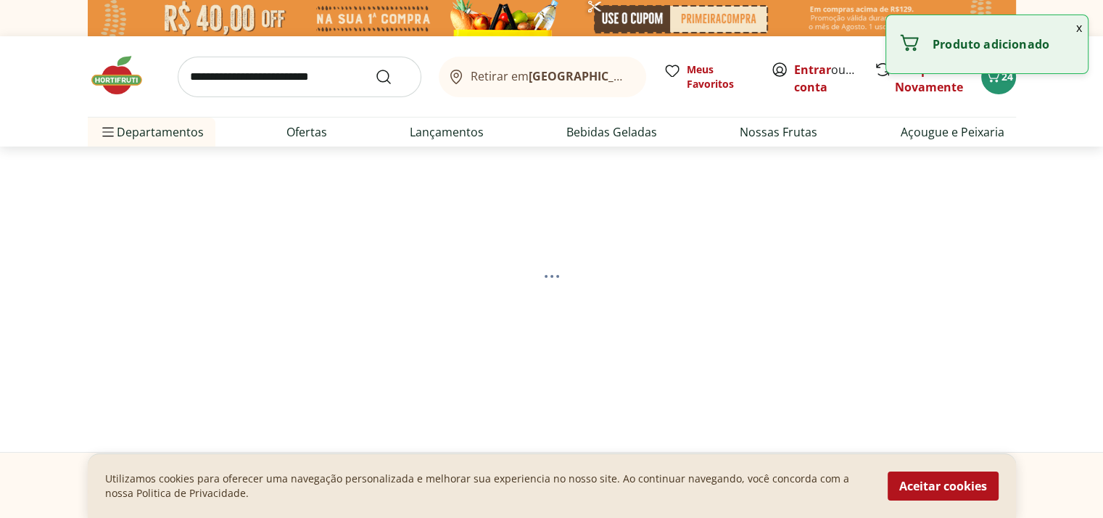
select select "**********"
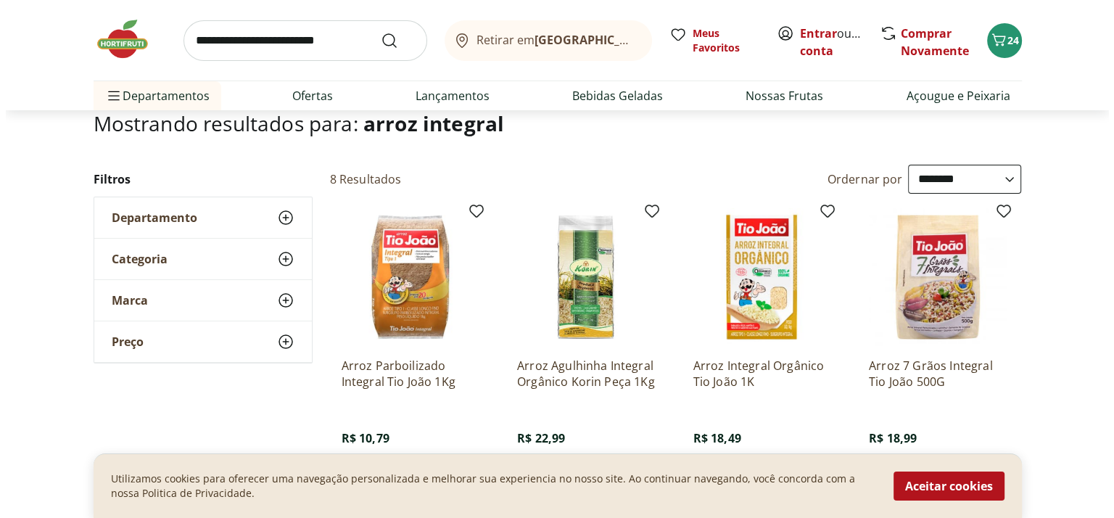
scroll to position [44, 0]
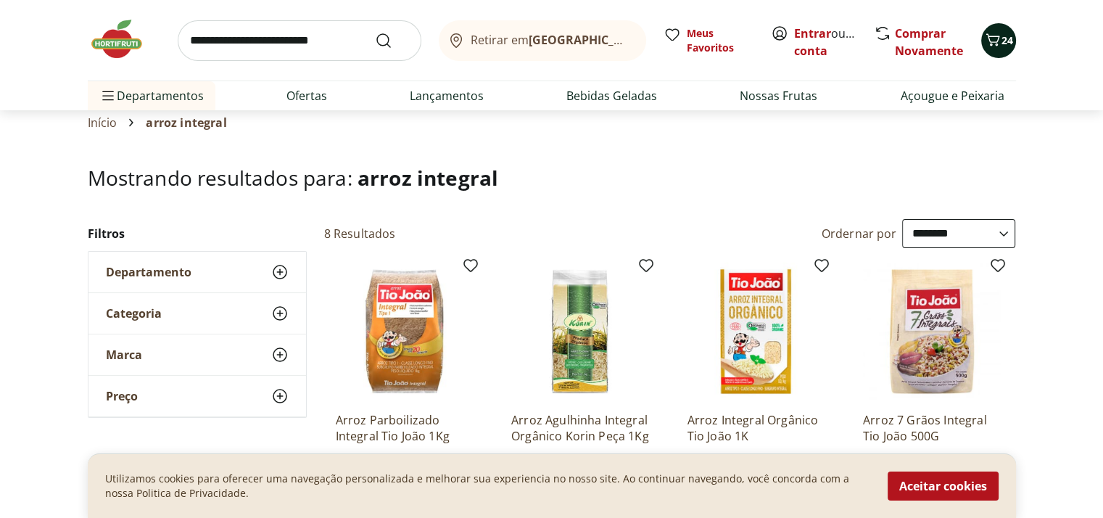
click at [1000, 40] on icon "Carrinho" at bounding box center [992, 39] width 17 height 17
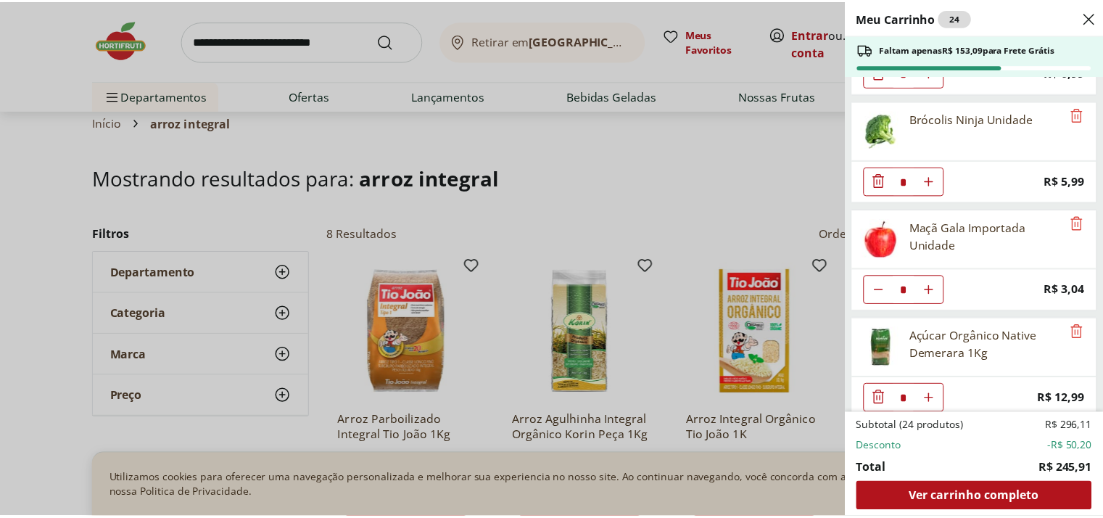
scroll to position [0, 0]
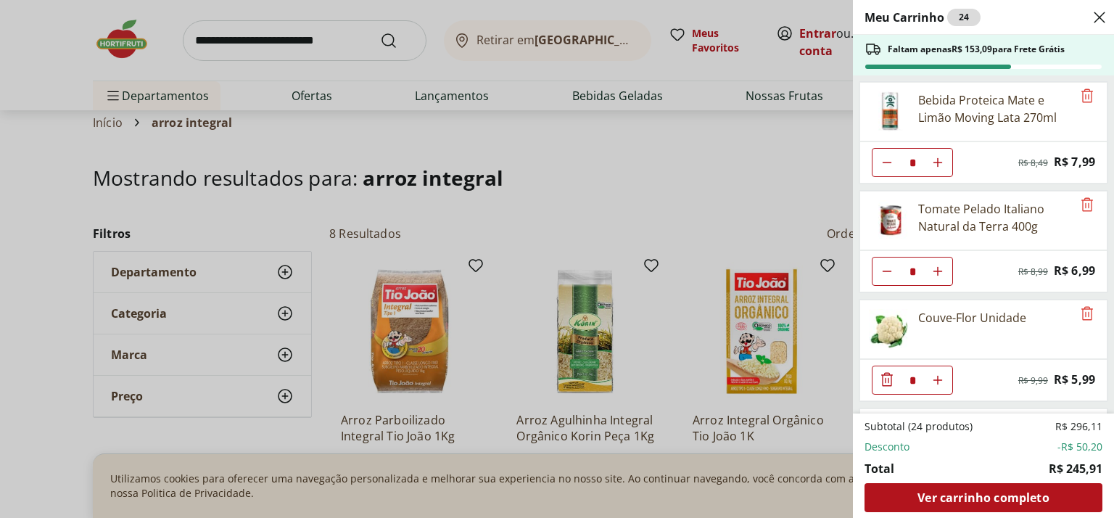
click at [331, 43] on div "Meu Carrinho 24 Faltam apenas R$ 153,09 para Frete Grátis Bebida Proteica Mate …" at bounding box center [557, 259] width 1114 height 518
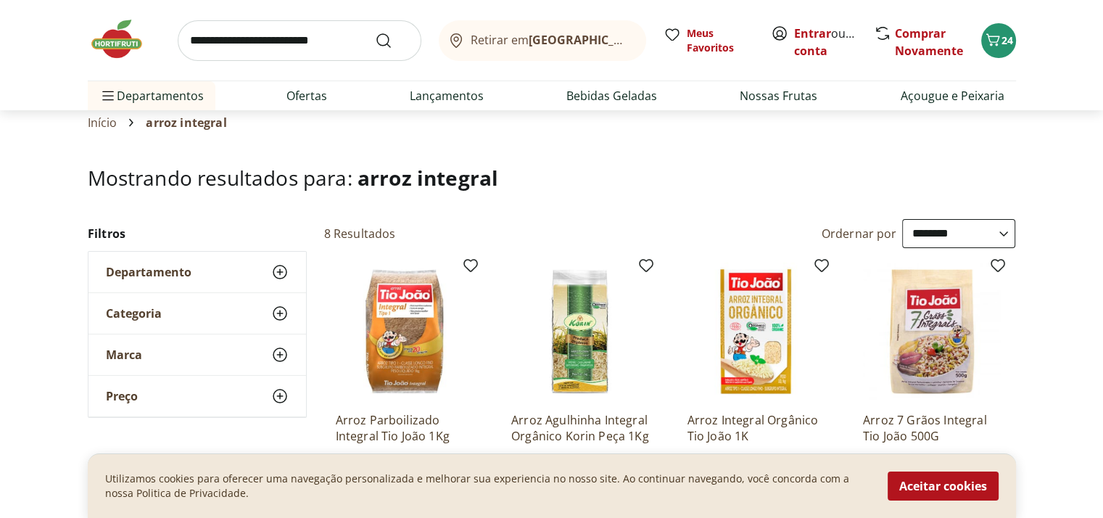
click at [331, 43] on input "search" at bounding box center [300, 40] width 244 height 41
type input "***"
click at [375, 32] on button "Submit Search" at bounding box center [392, 40] width 35 height 17
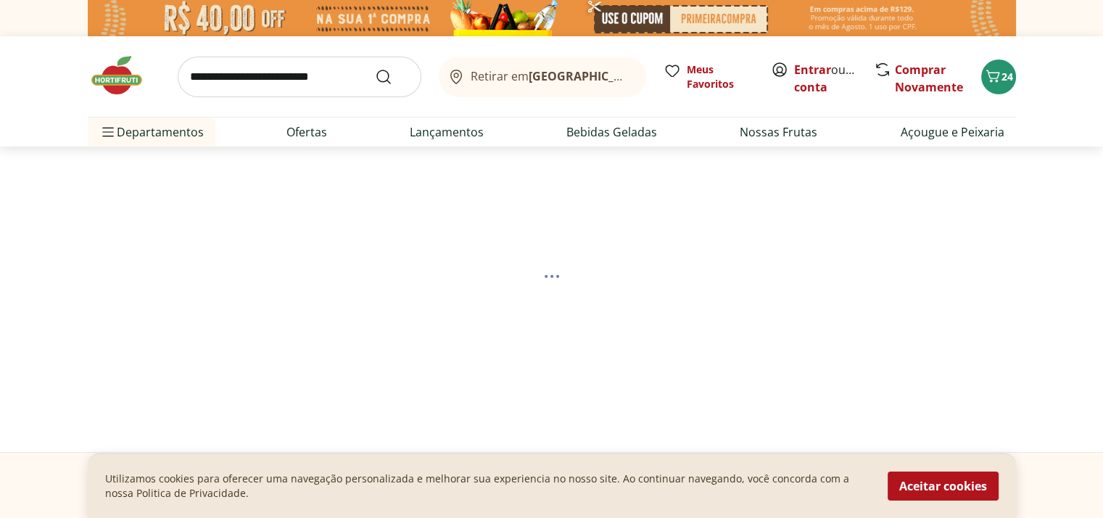
select select "**********"
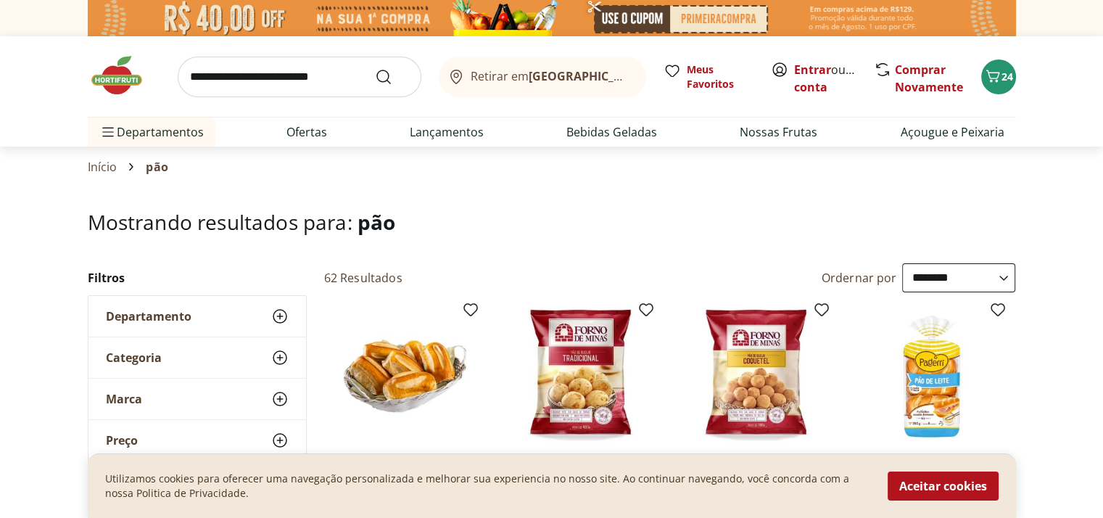
click at [294, 68] on input "search" at bounding box center [300, 77] width 244 height 41
type input "******"
click at [375, 68] on button "Submit Search" at bounding box center [392, 76] width 35 height 17
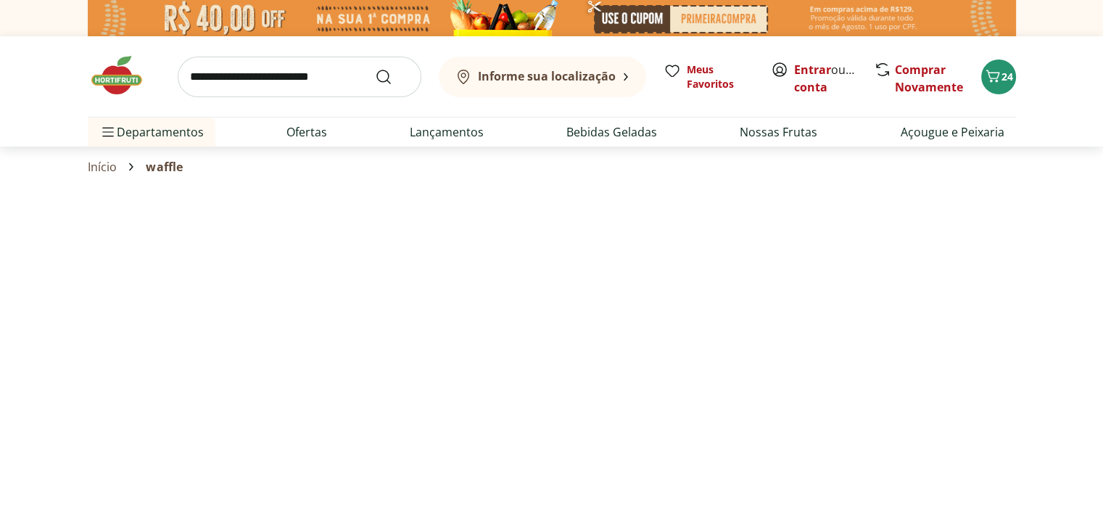
select select "**********"
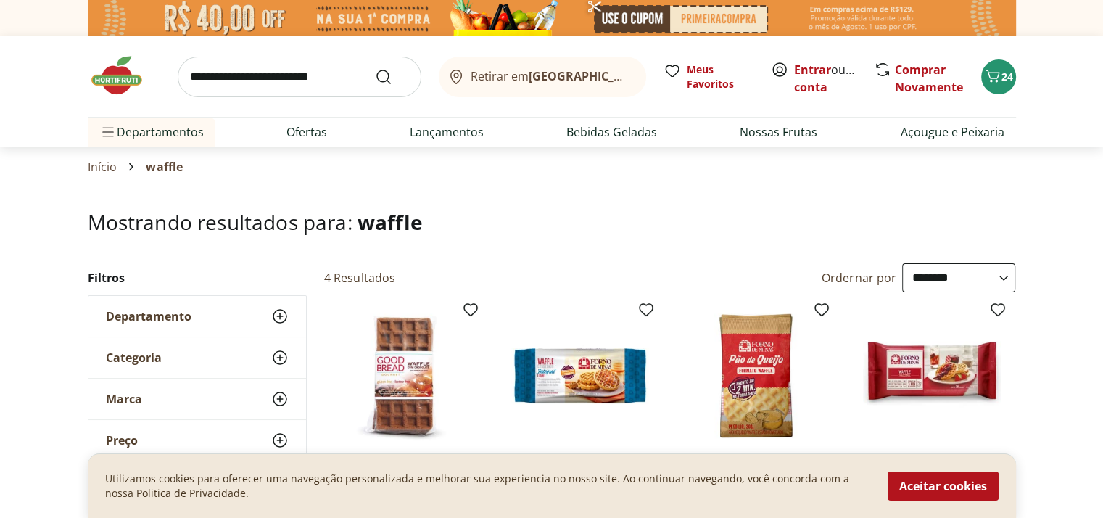
click at [124, 76] on img at bounding box center [124, 76] width 73 height 44
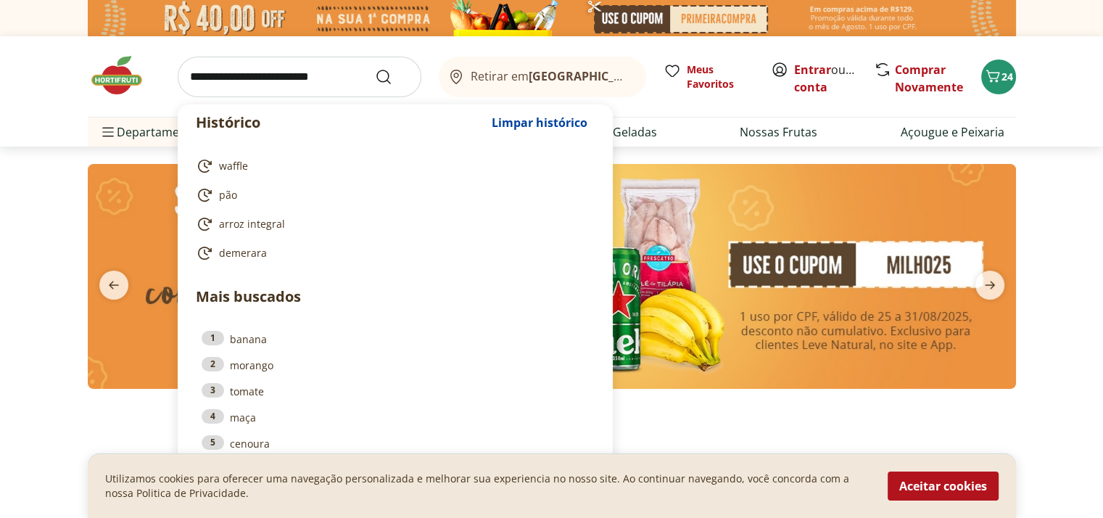
click at [245, 86] on input "search" at bounding box center [300, 77] width 244 height 41
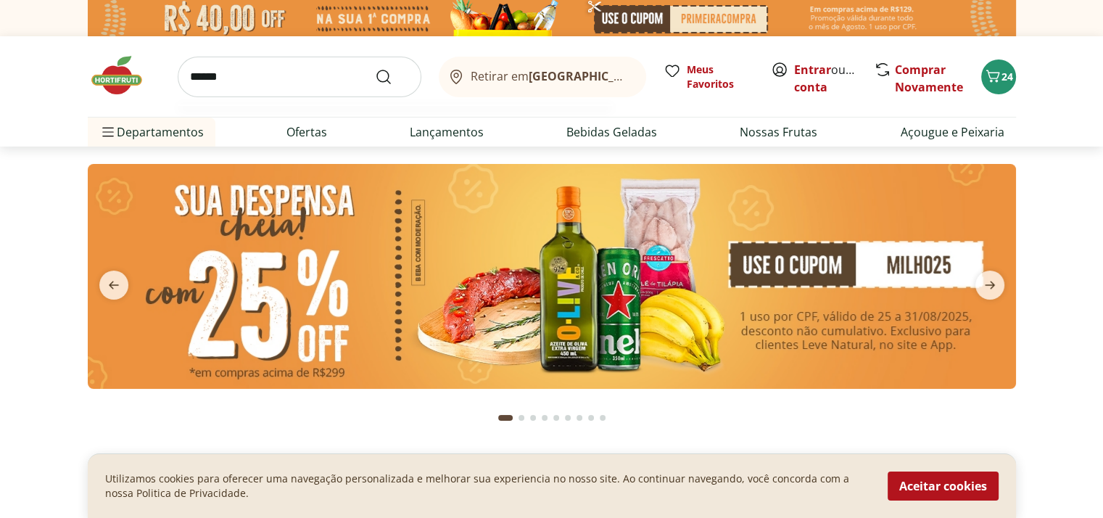
type input "******"
click at [375, 68] on button "Submit Search" at bounding box center [392, 76] width 35 height 17
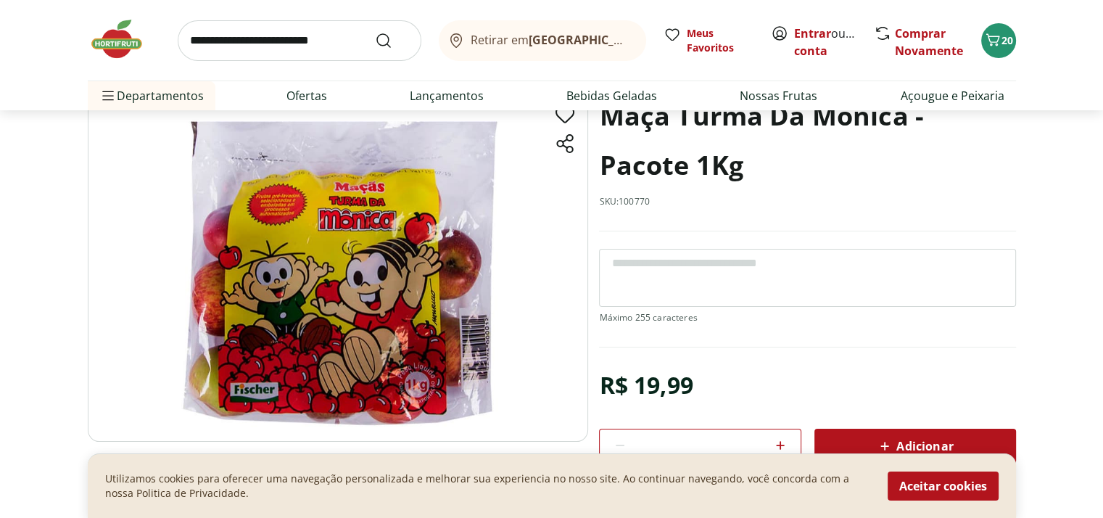
scroll to position [91, 0]
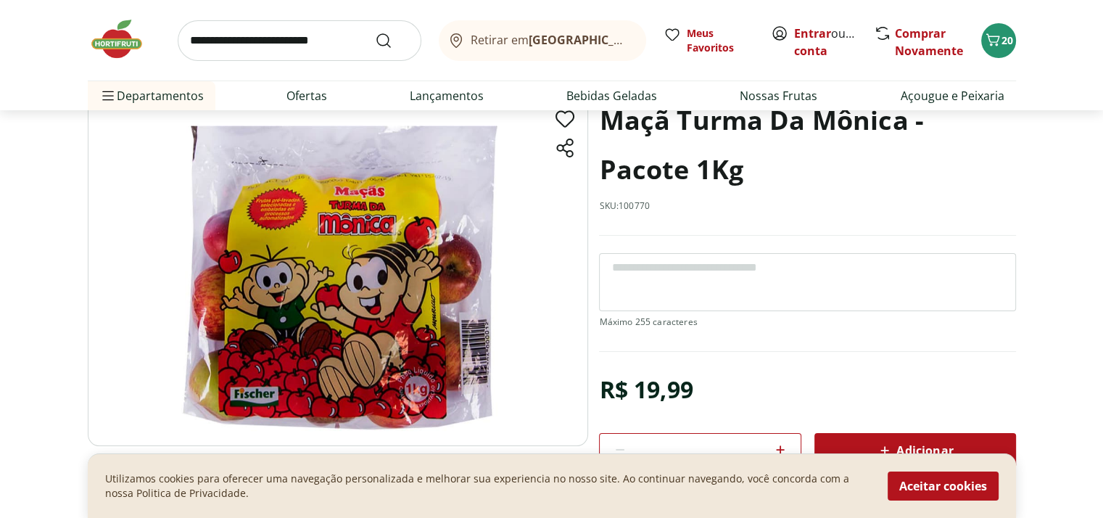
click at [334, 185] on img at bounding box center [338, 271] width 500 height 350
click at [270, 215] on img at bounding box center [338, 271] width 500 height 350
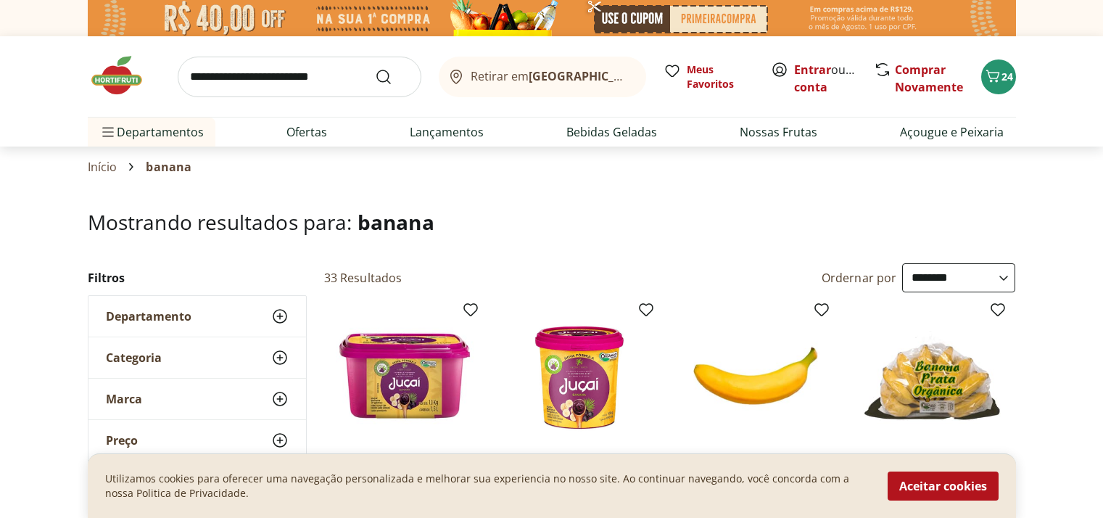
select select "**********"
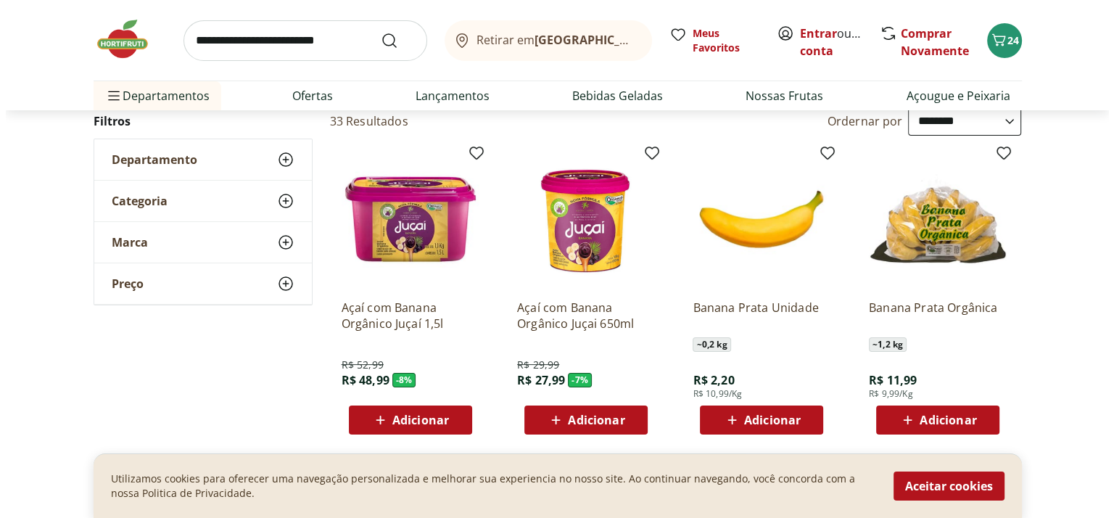
scroll to position [160, 0]
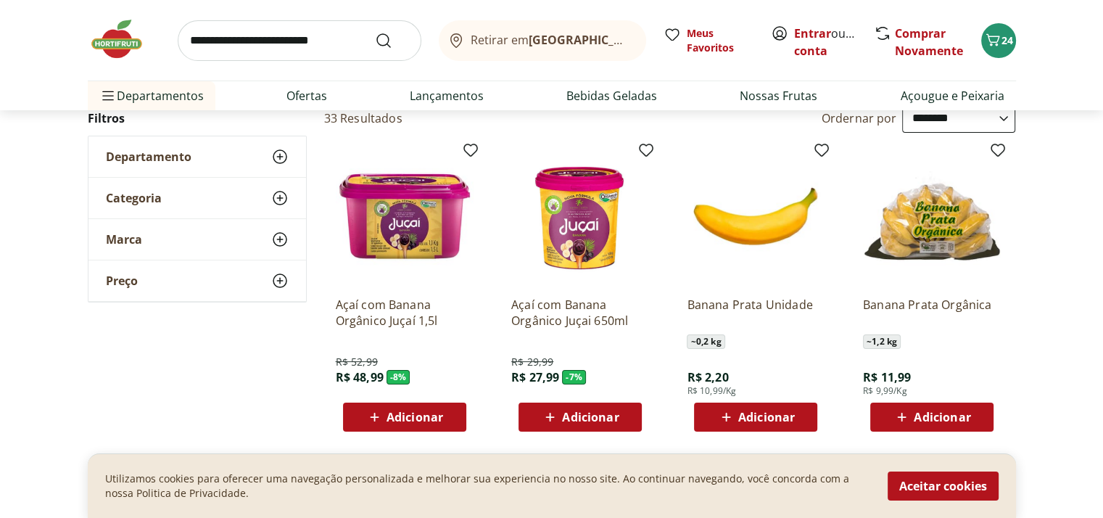
click at [761, 423] on span "Adicionar" at bounding box center [766, 417] width 57 height 12
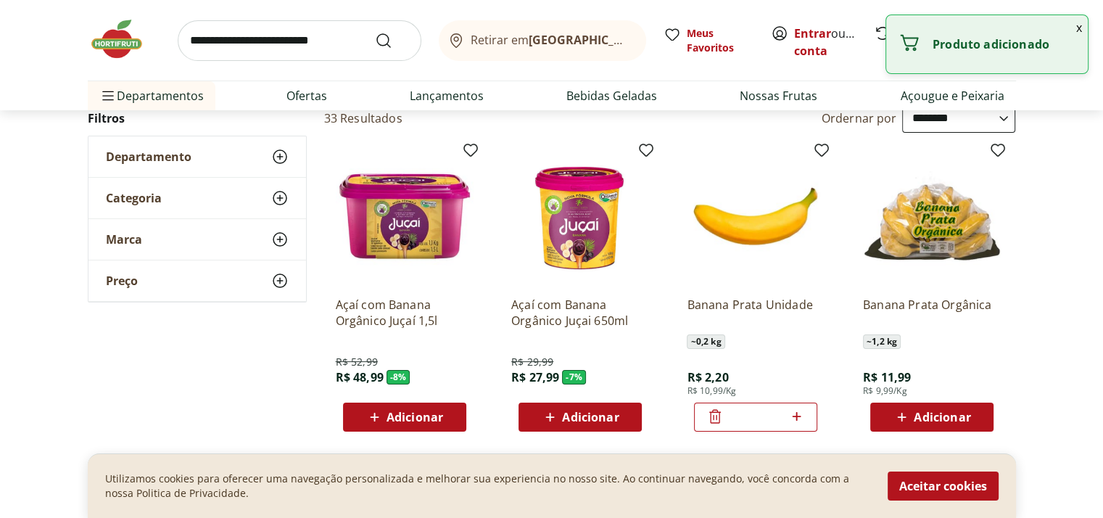
click at [799, 413] on icon at bounding box center [797, 416] width 18 height 17
type input "*"
click at [1076, 28] on button "x" at bounding box center [1079, 27] width 17 height 25
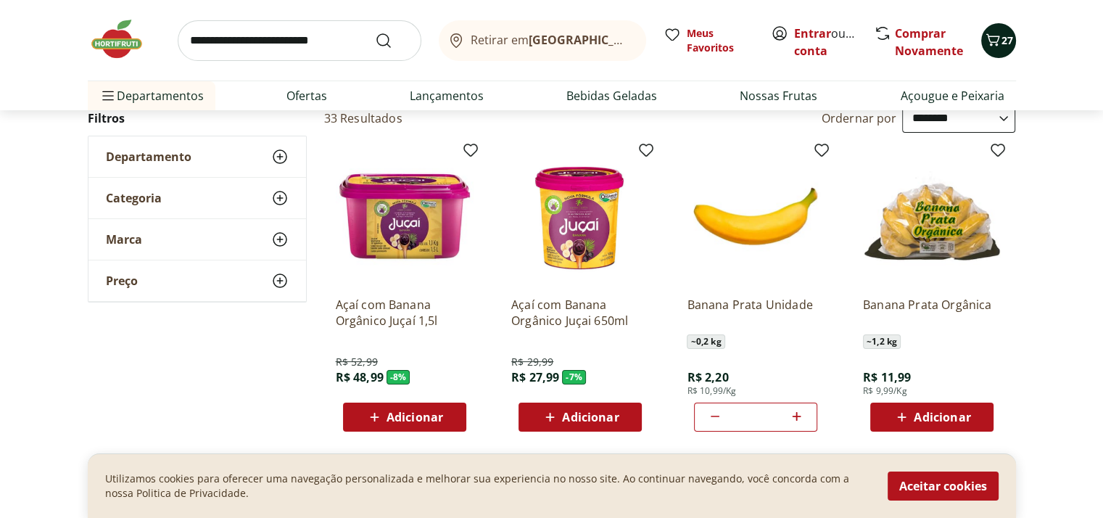
click at [999, 41] on icon "Carrinho" at bounding box center [992, 39] width 17 height 17
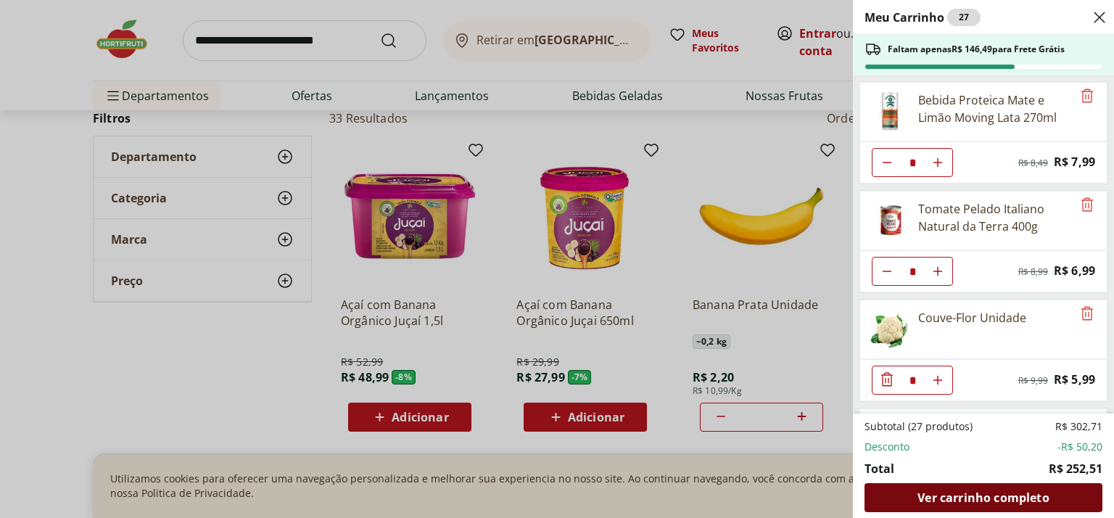
click at [984, 497] on span "Ver carrinho completo" at bounding box center [982, 498] width 131 height 12
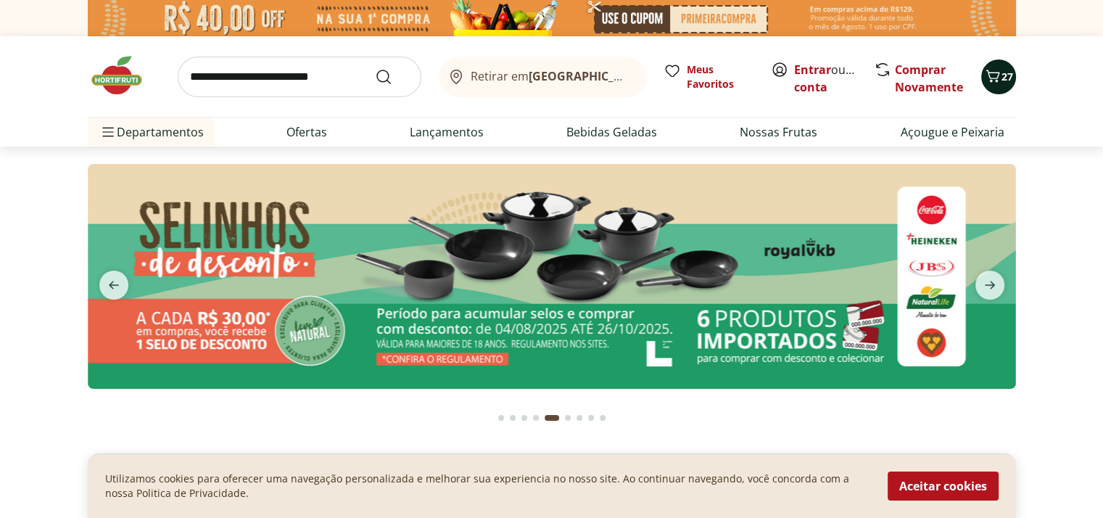
click at [988, 75] on icon "Carrinho" at bounding box center [992, 75] width 17 height 17
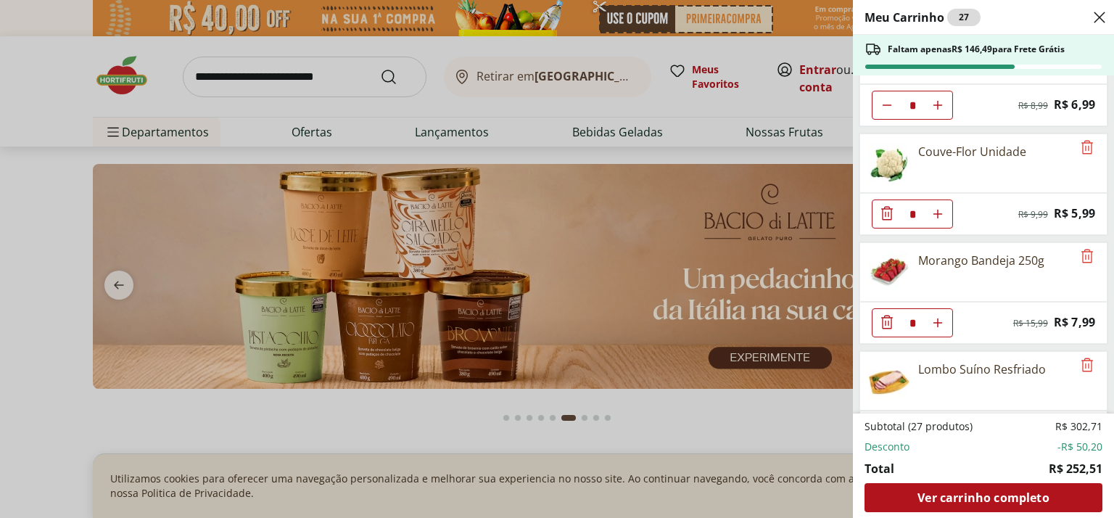
scroll to position [154, 0]
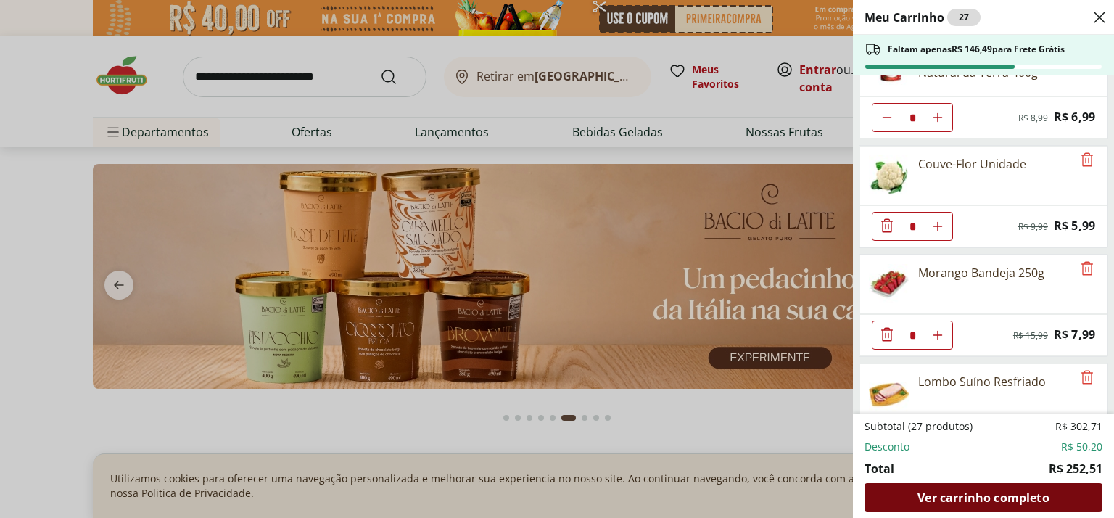
click at [990, 501] on span "Ver carrinho completo" at bounding box center [982, 498] width 131 height 12
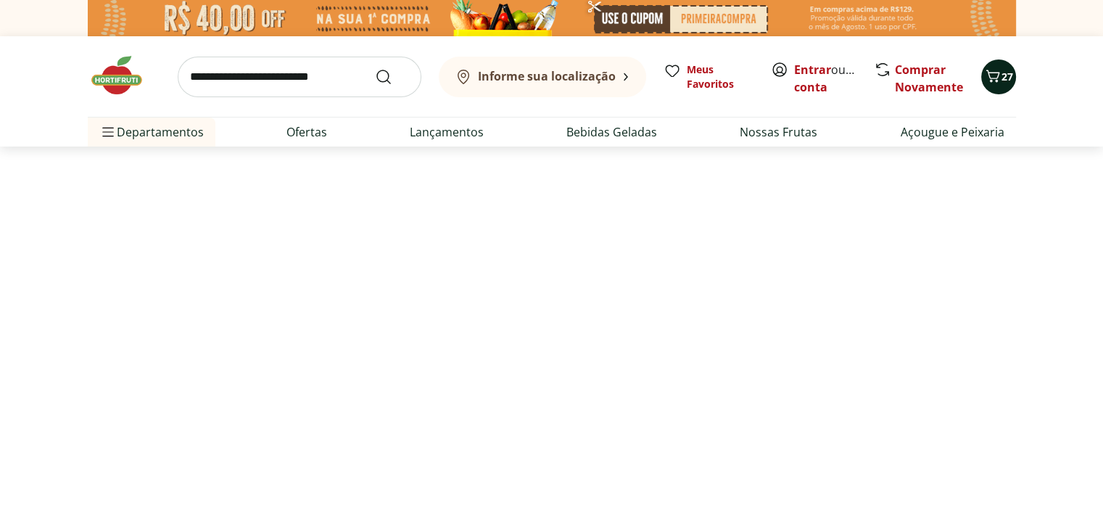
select select "**********"
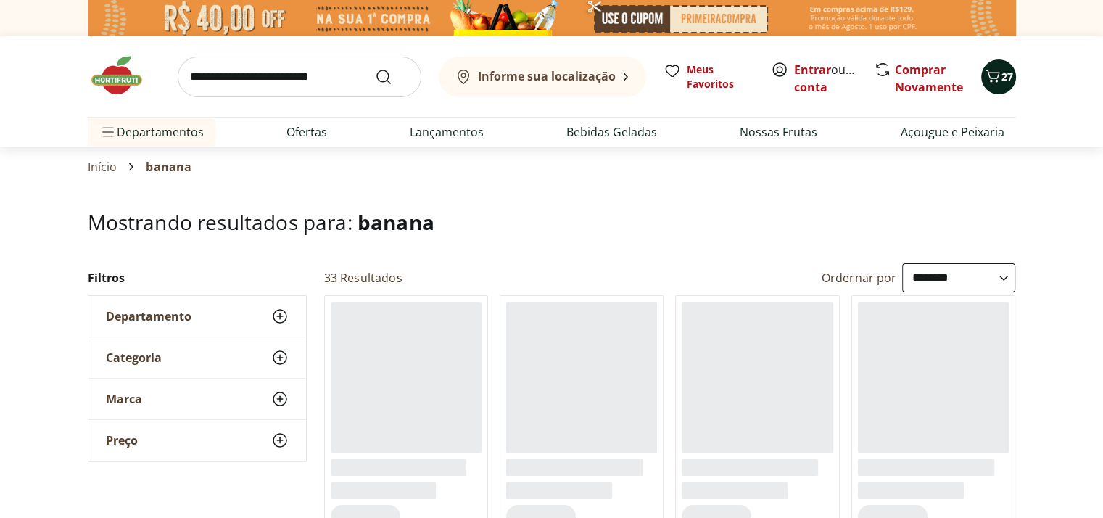
click at [1005, 74] on span "27" at bounding box center [1008, 77] width 12 height 14
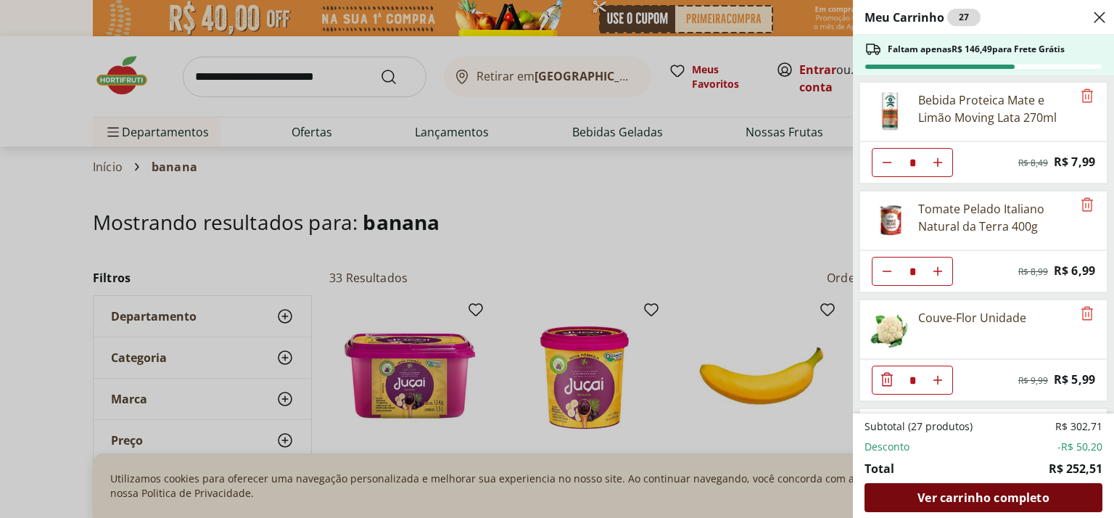
click at [992, 492] on span "Ver carrinho completo" at bounding box center [982, 498] width 131 height 12
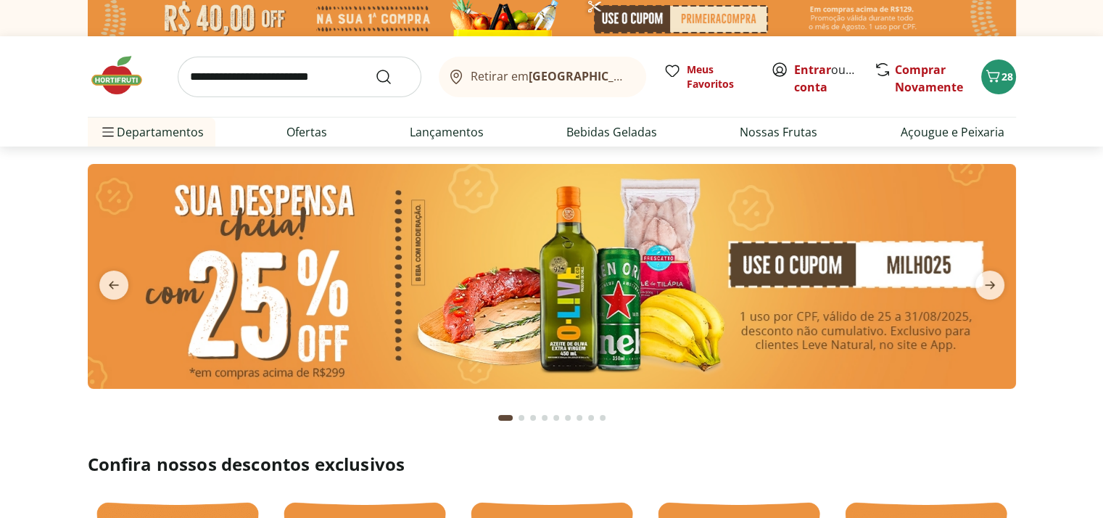
click at [251, 78] on input "search" at bounding box center [300, 77] width 244 height 41
type input "********"
click at [375, 68] on button "Submit Search" at bounding box center [392, 76] width 35 height 17
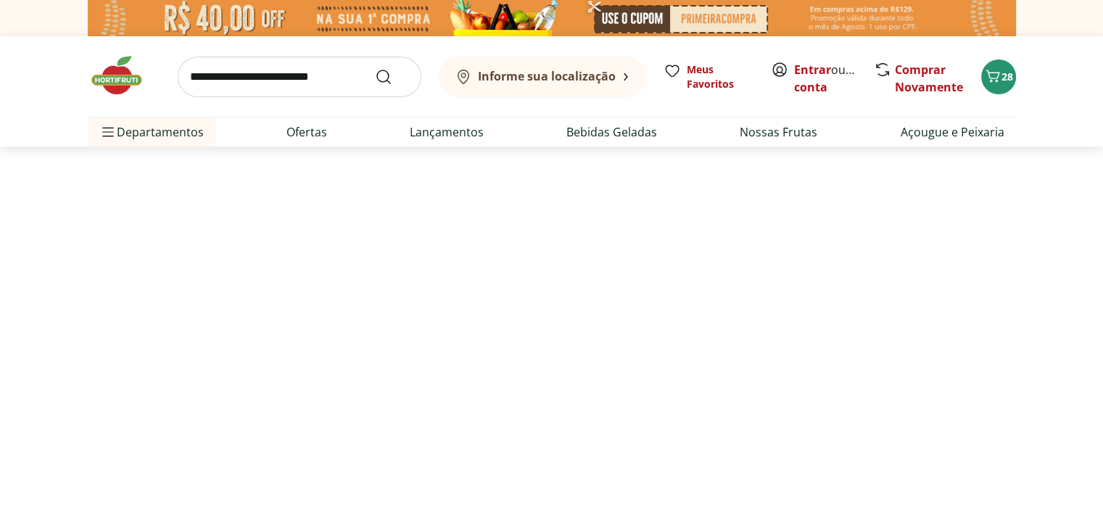
select select "**********"
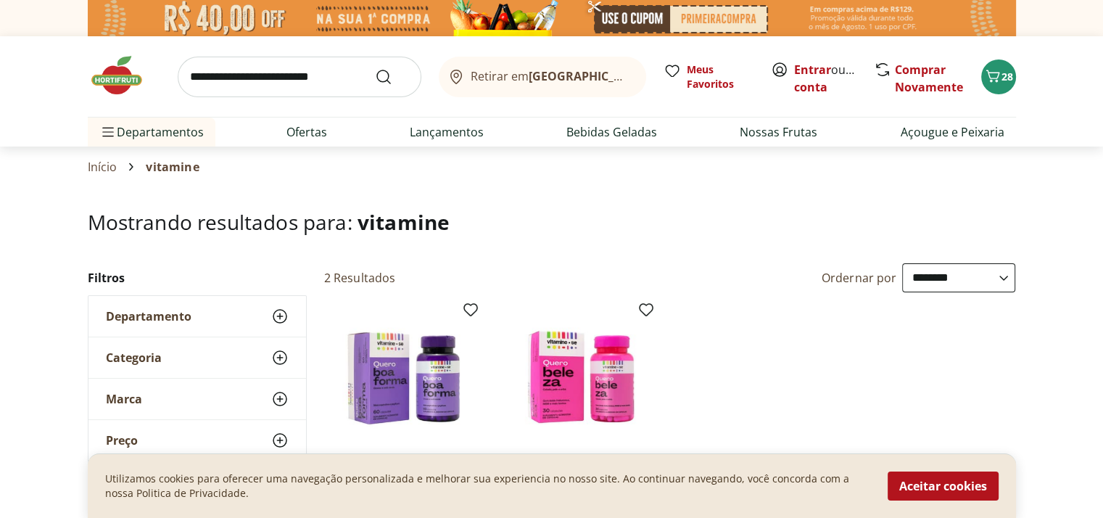
click at [949, 224] on h1 "Mostrando resultados para: vitamine" at bounding box center [552, 221] width 928 height 23
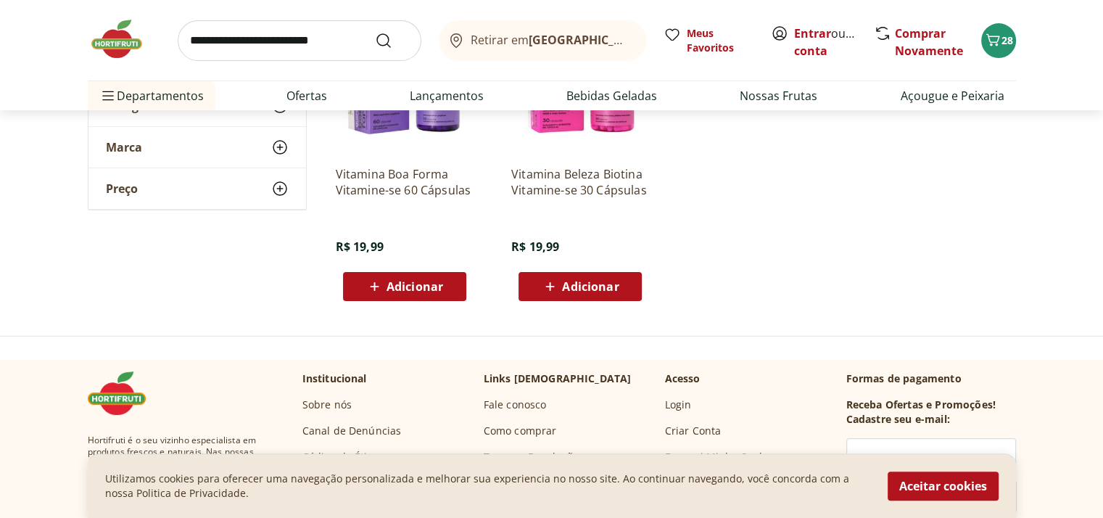
scroll to position [308, 0]
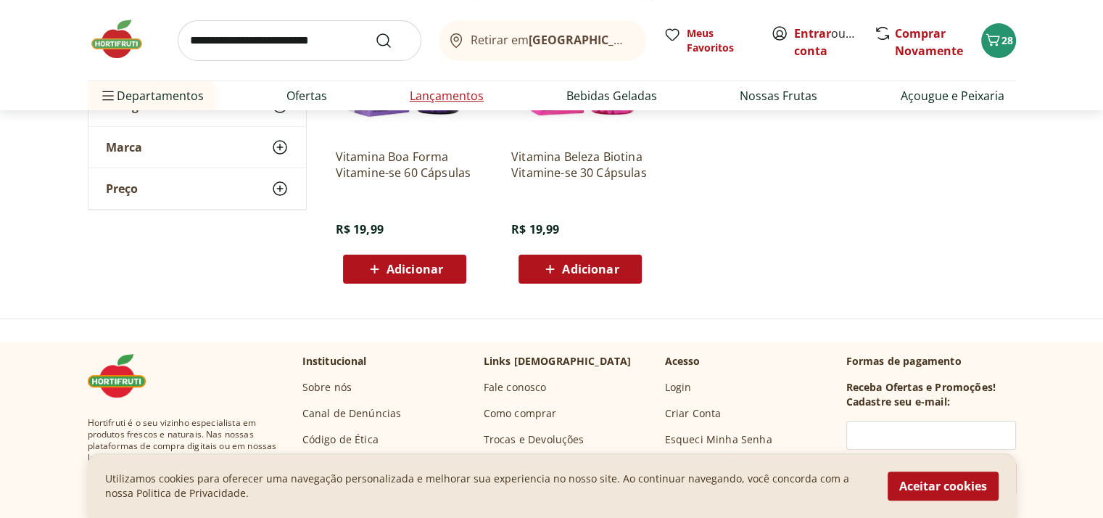
click at [412, 99] on link "Lançamentos" at bounding box center [447, 95] width 74 height 17
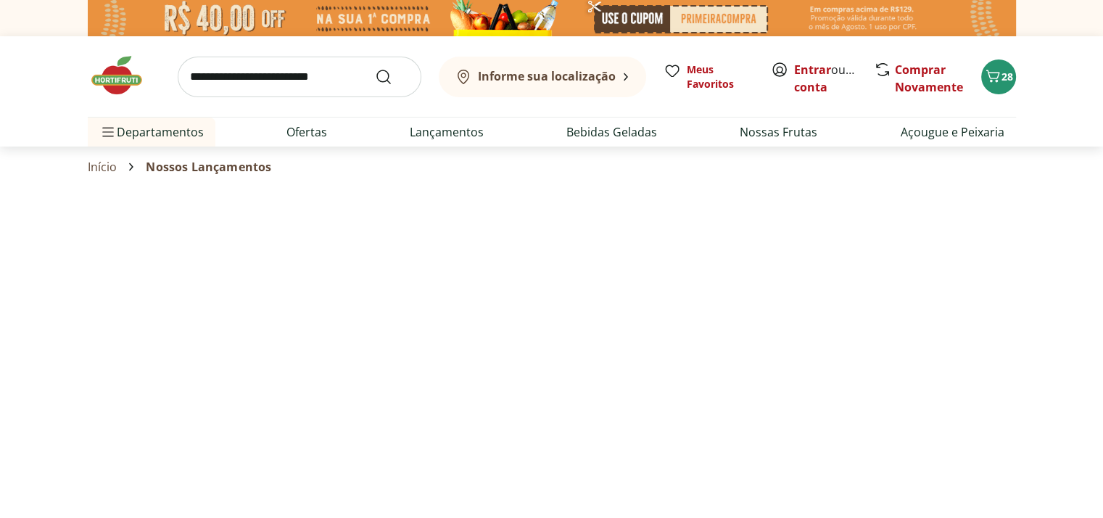
select select "**********"
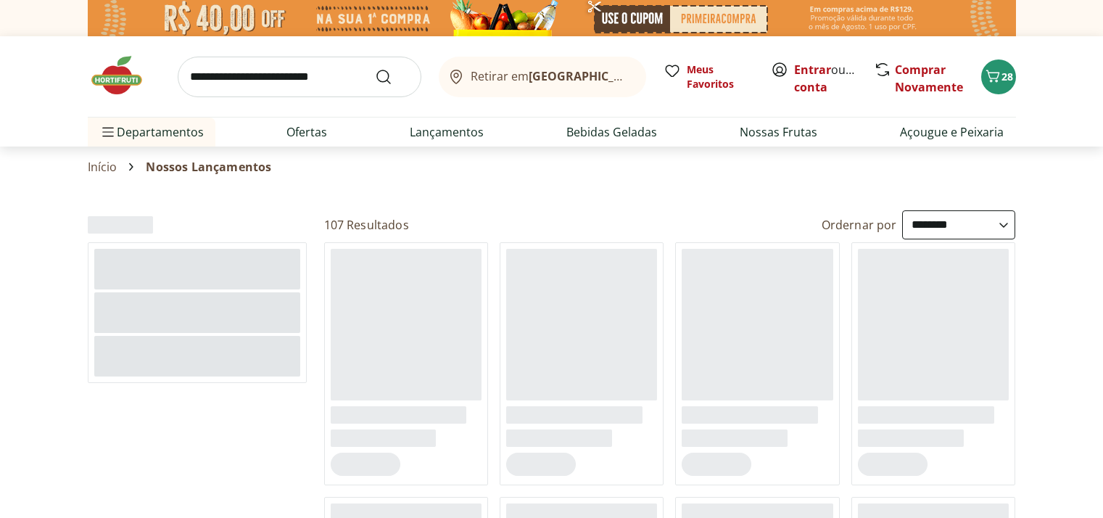
select select "**********"
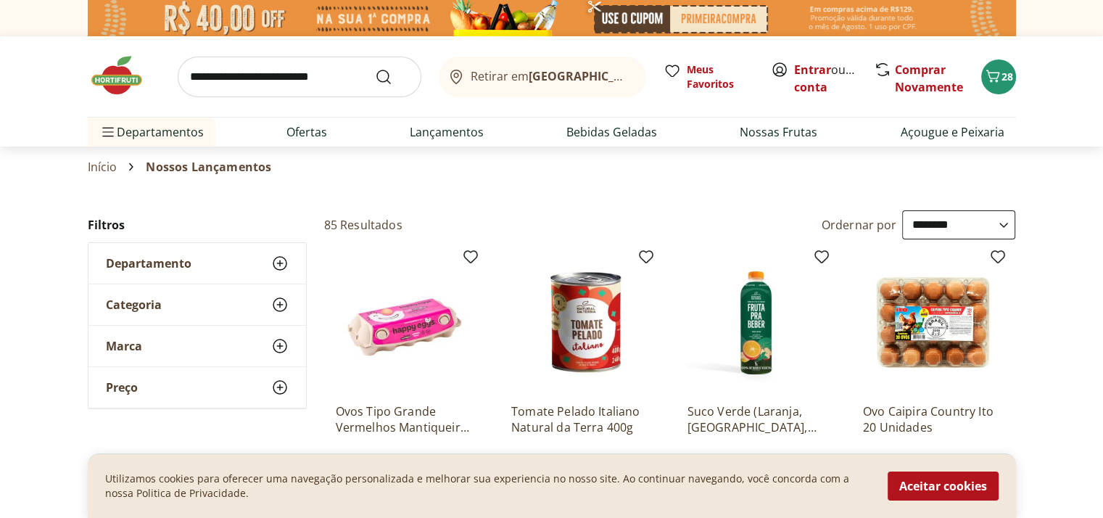
click at [117, 86] on img at bounding box center [124, 76] width 73 height 44
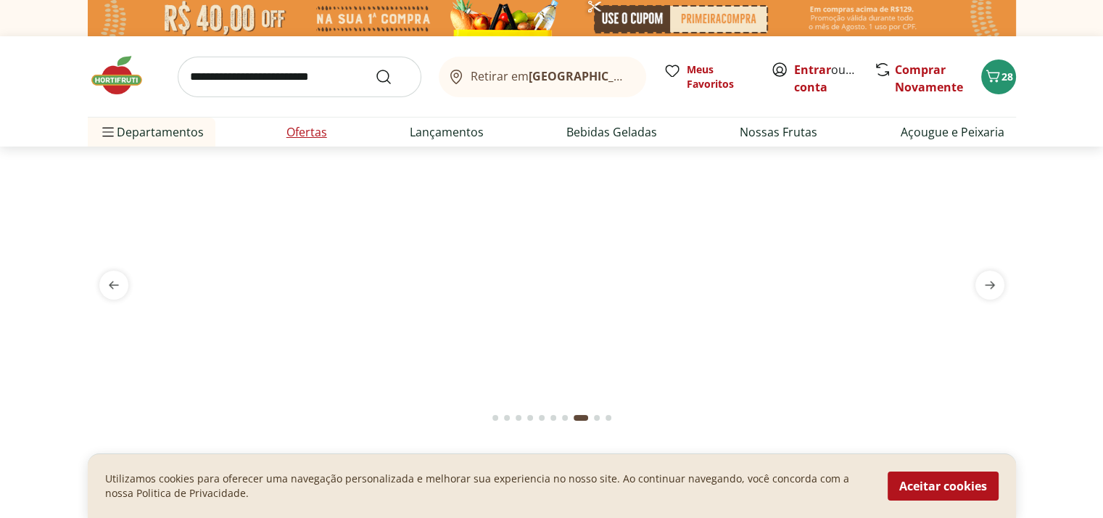
click at [310, 133] on link "Ofertas" at bounding box center [306, 131] width 41 height 17
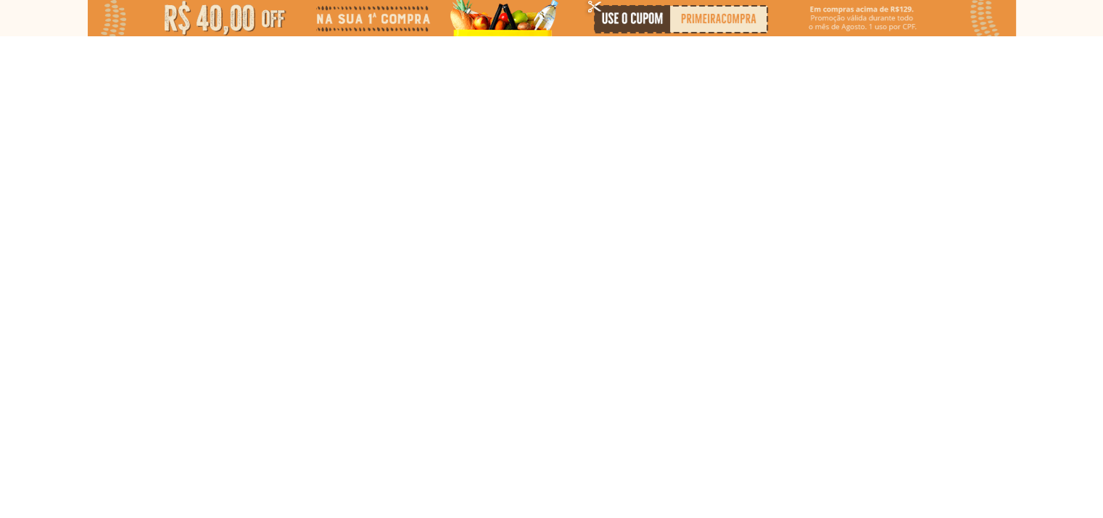
select select "**********"
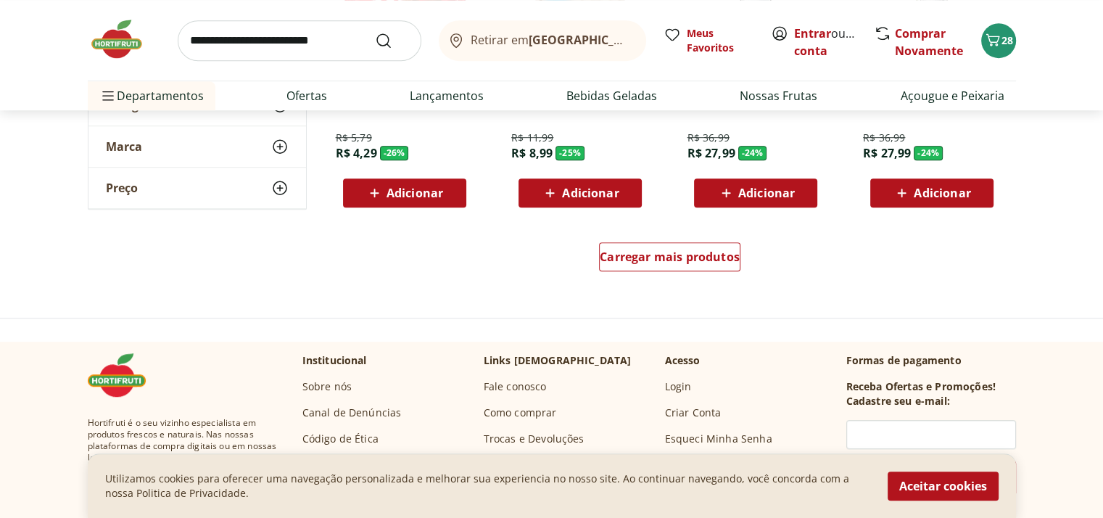
scroll to position [966, 0]
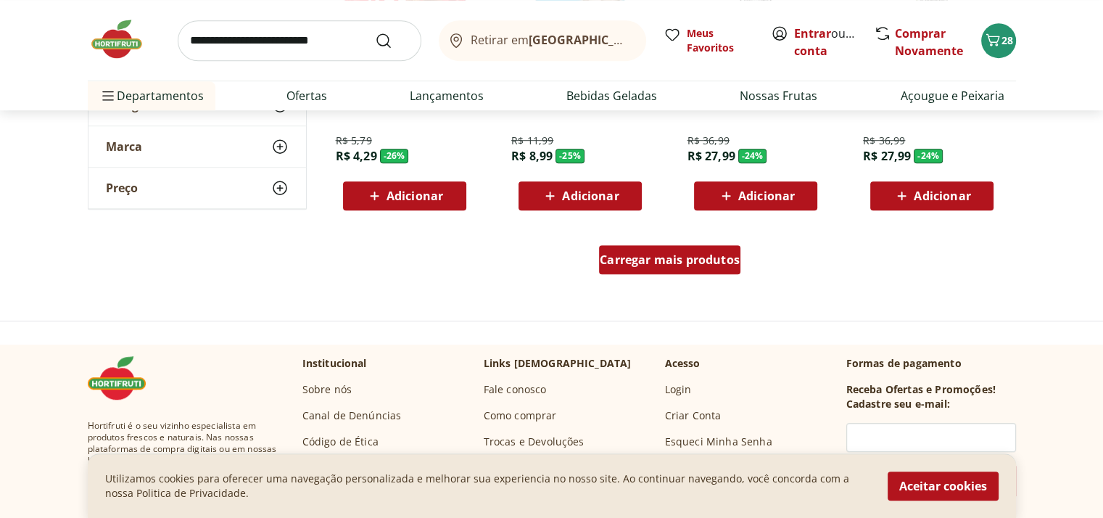
click at [708, 259] on span "Carregar mais produtos" at bounding box center [670, 260] width 140 height 12
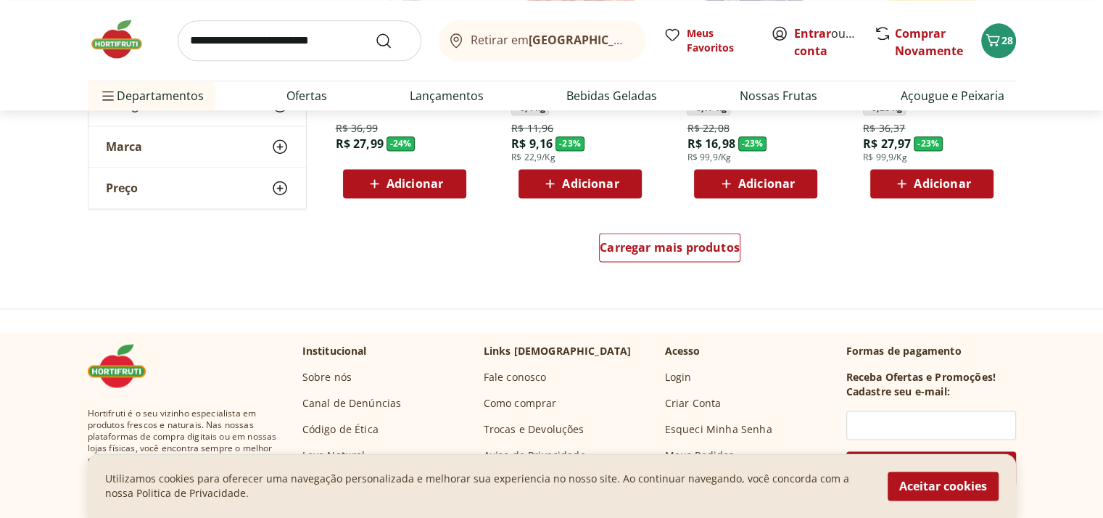
scroll to position [1950, 0]
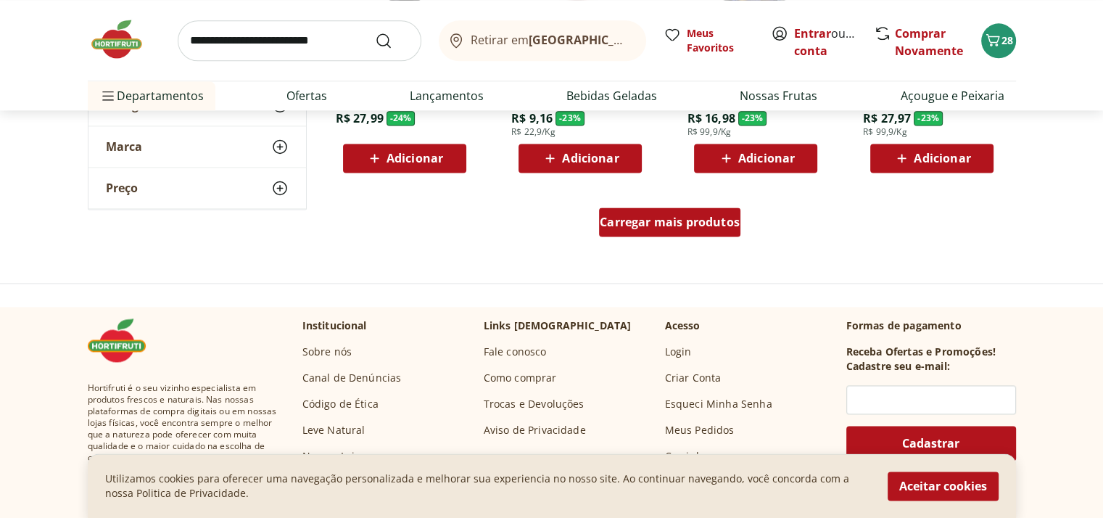
click at [711, 219] on span "Carregar mais produtos" at bounding box center [670, 222] width 140 height 12
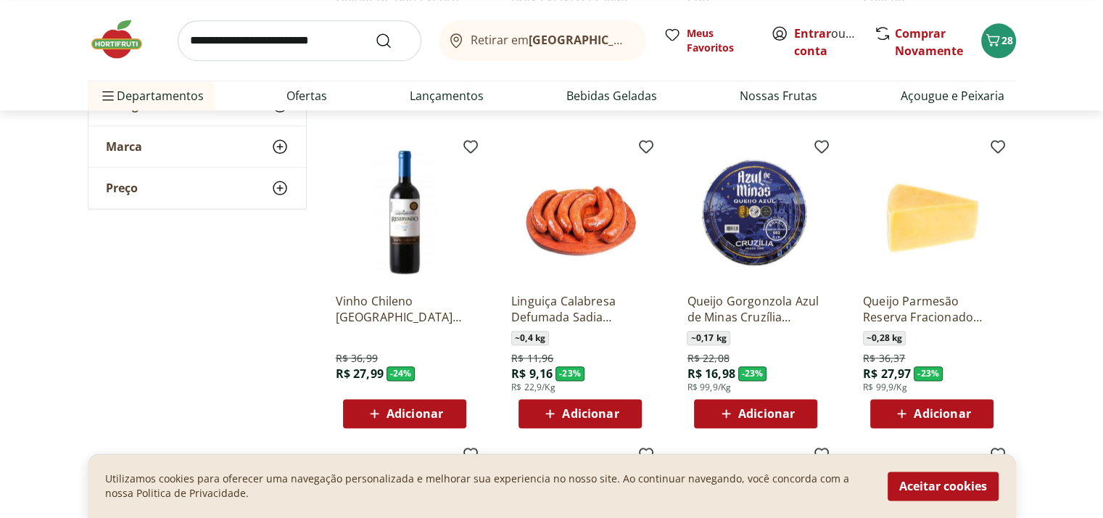
scroll to position [1700, 0]
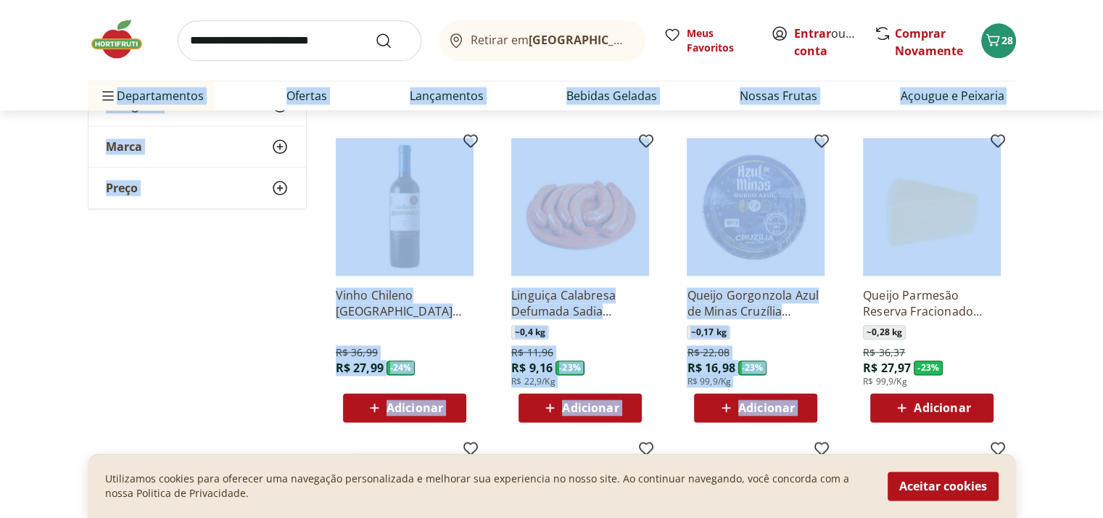
drag, startPoint x: 1065, startPoint y: 178, endPoint x: 1061, endPoint y: 51, distance: 126.3
click at [1061, 51] on div "Retirar em [GEOGRAPHIC_DATA]/RJ Entrar ou Criar conta 28 Retirar em [GEOGRAPHIC…" at bounding box center [551, 511] width 1103 height 4423
click at [121, 49] on img at bounding box center [124, 39] width 73 height 44
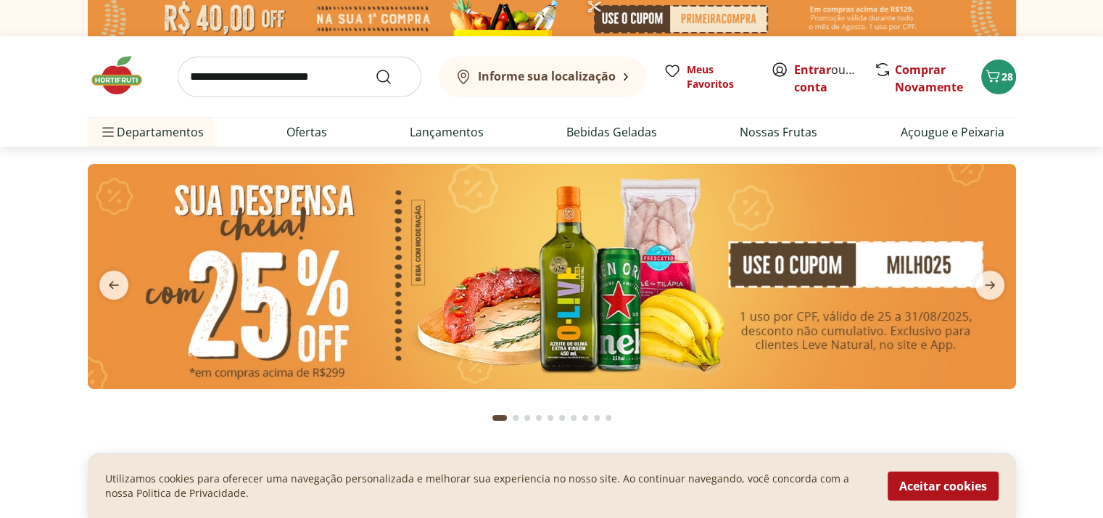
type input "*"
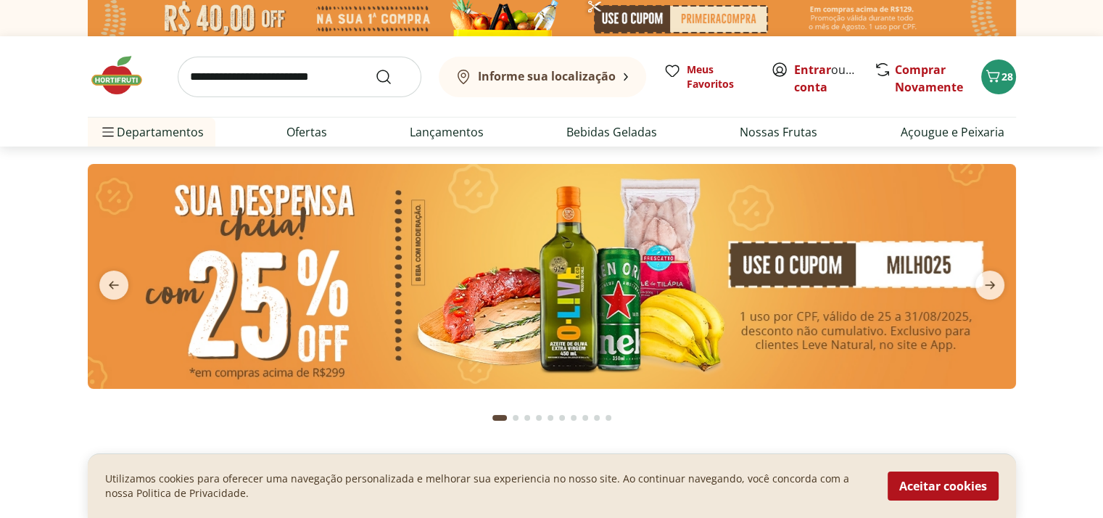
type input "*"
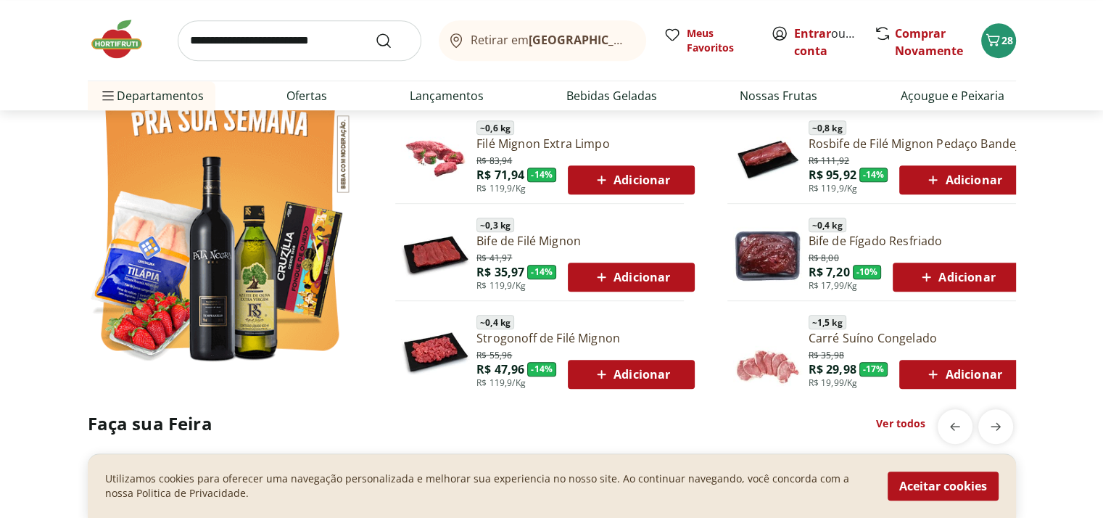
scroll to position [849, 0]
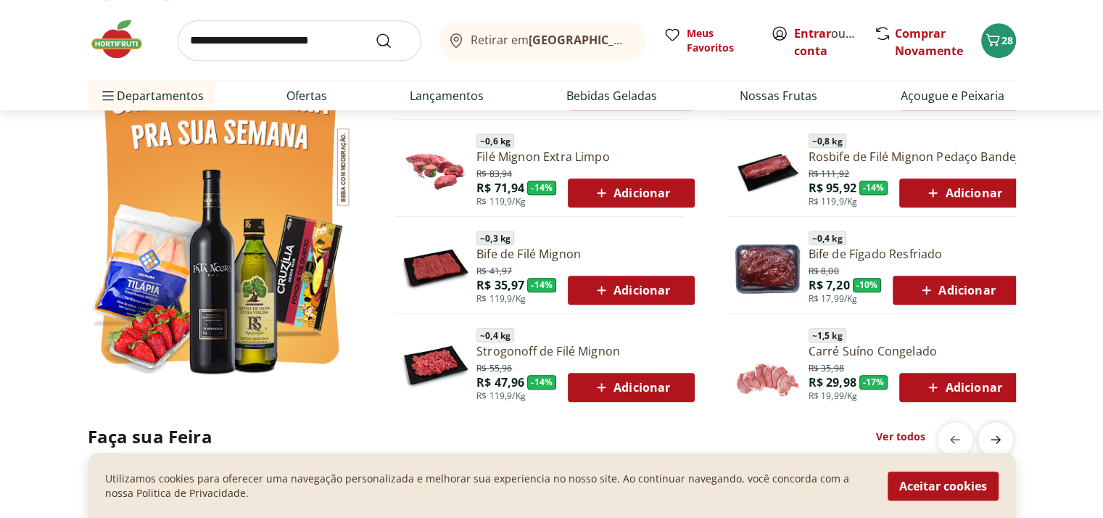
click at [998, 431] on icon "next" at bounding box center [995, 439] width 17 height 17
click at [966, 479] on button "Aceitar cookies" at bounding box center [943, 485] width 111 height 29
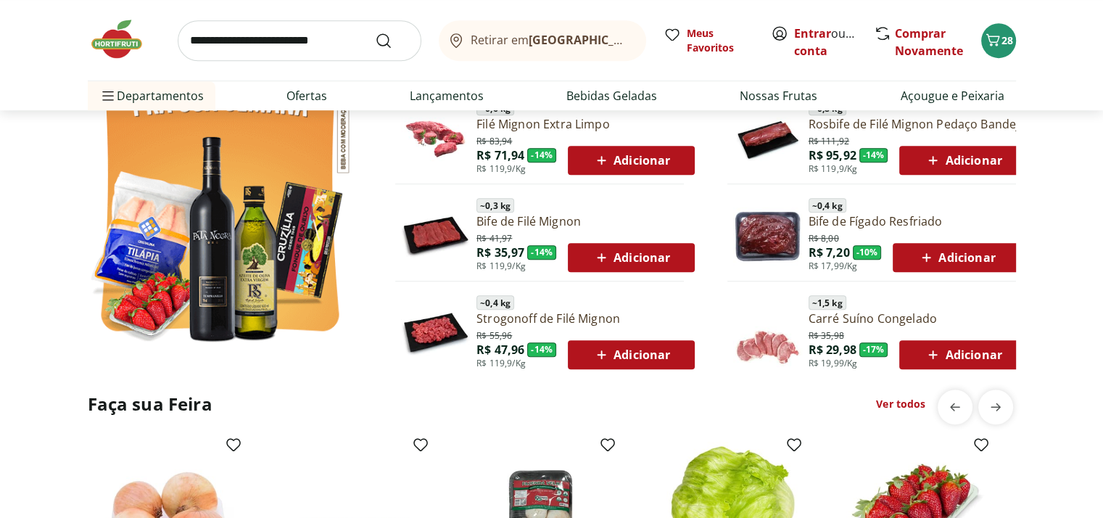
scroll to position [894, 0]
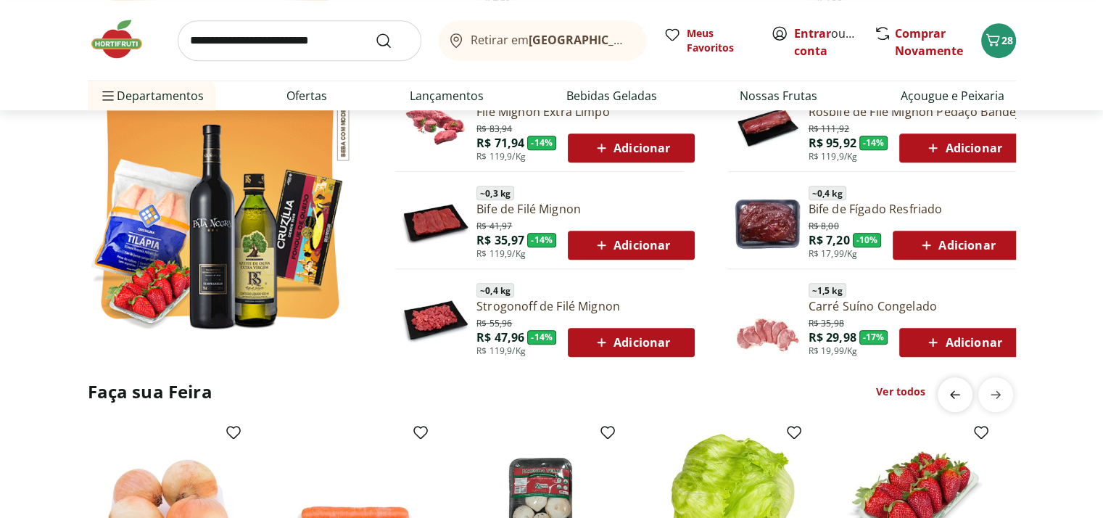
click at [949, 391] on icon "previous" at bounding box center [954, 394] width 17 height 17
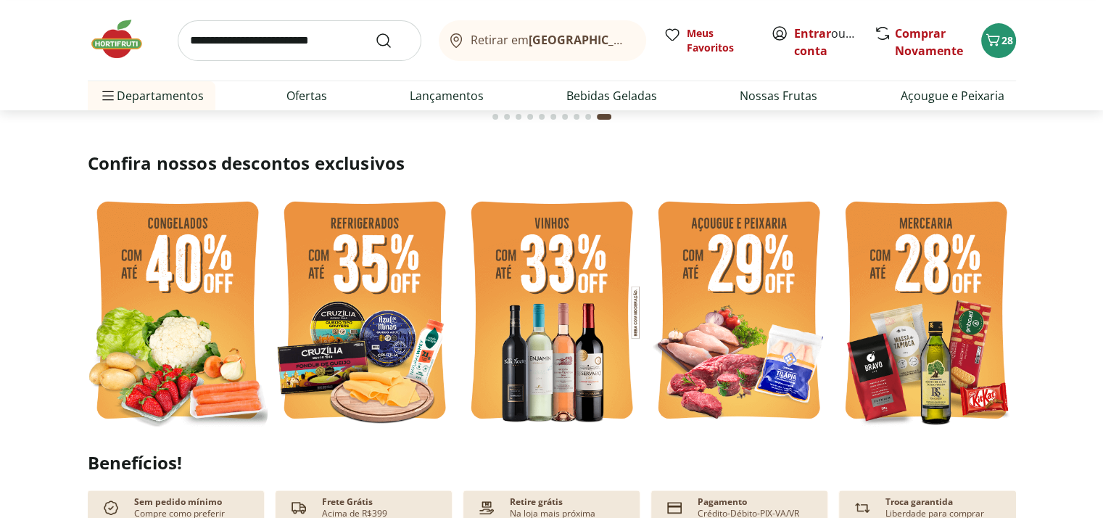
scroll to position [326, 0]
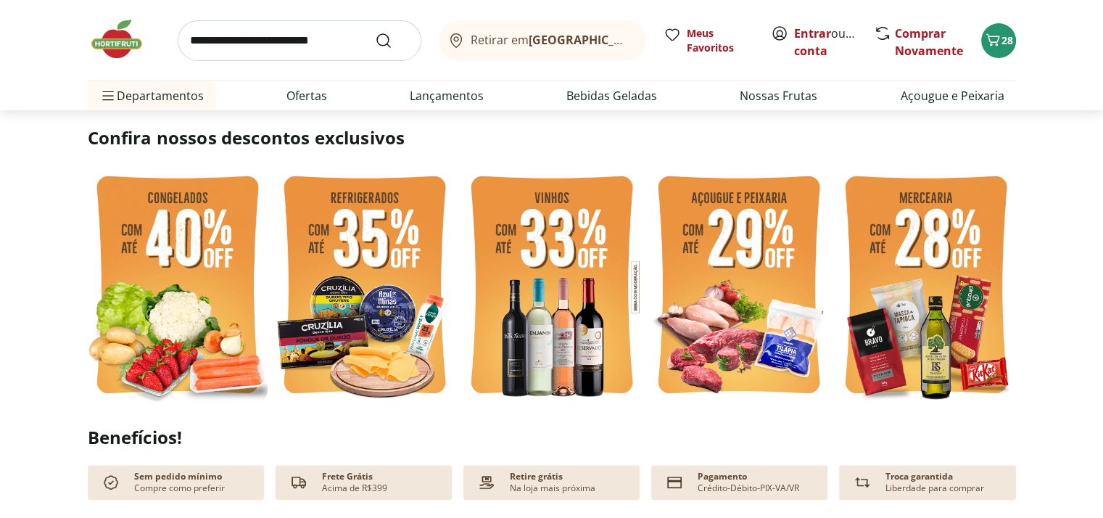
click at [729, 255] on img at bounding box center [739, 287] width 180 height 240
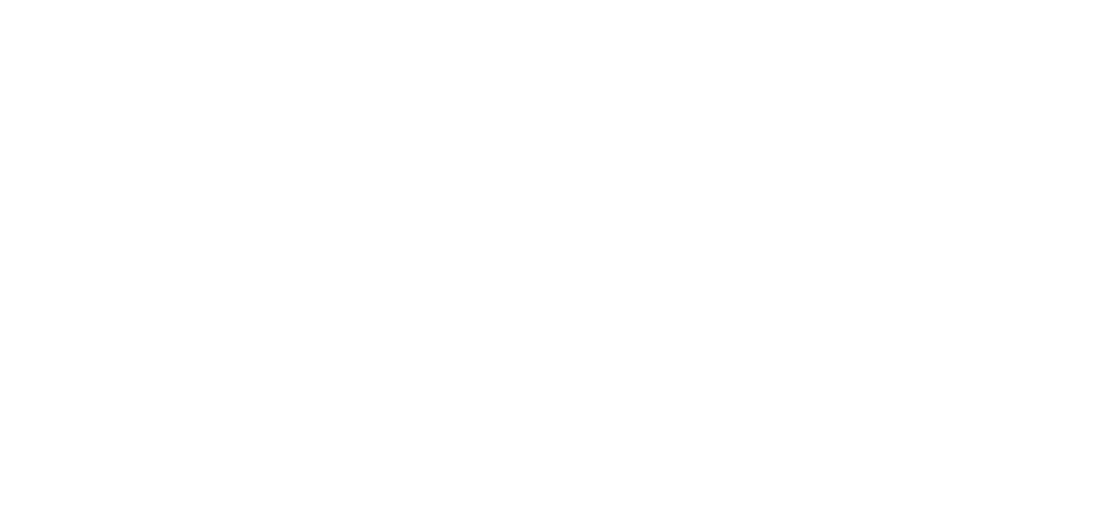
select select "**********"
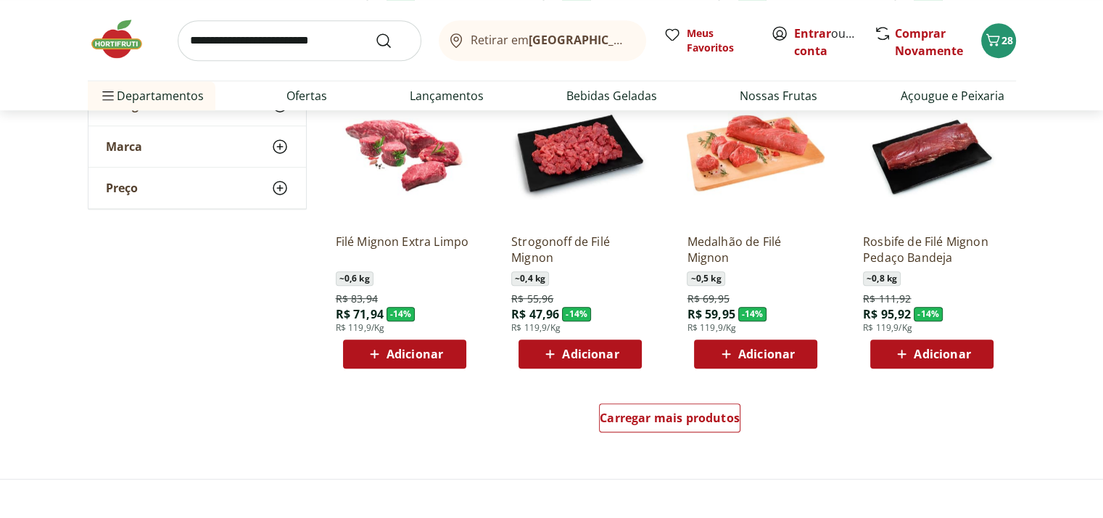
scroll to position [824, 0]
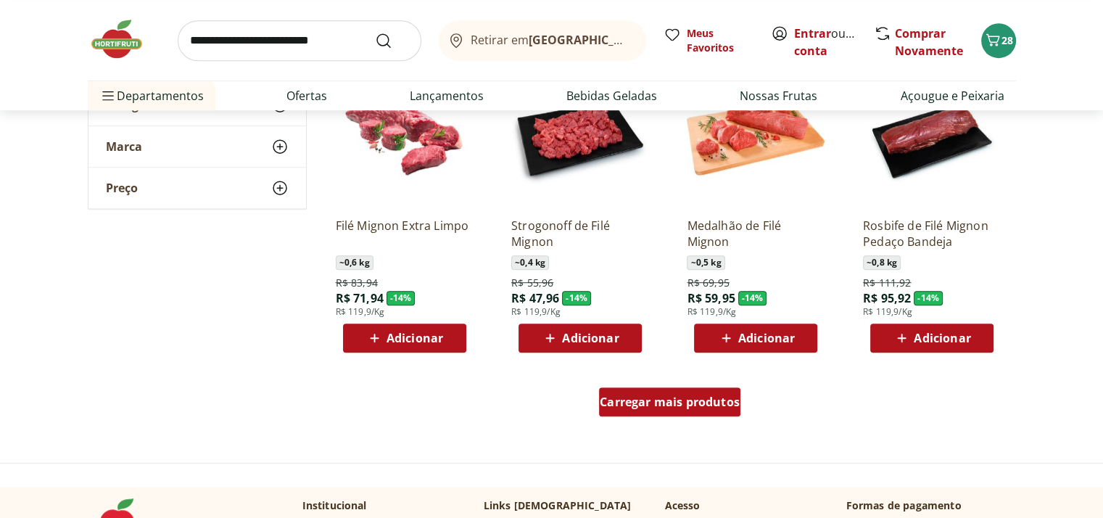
click at [693, 396] on span "Carregar mais produtos" at bounding box center [670, 402] width 140 height 12
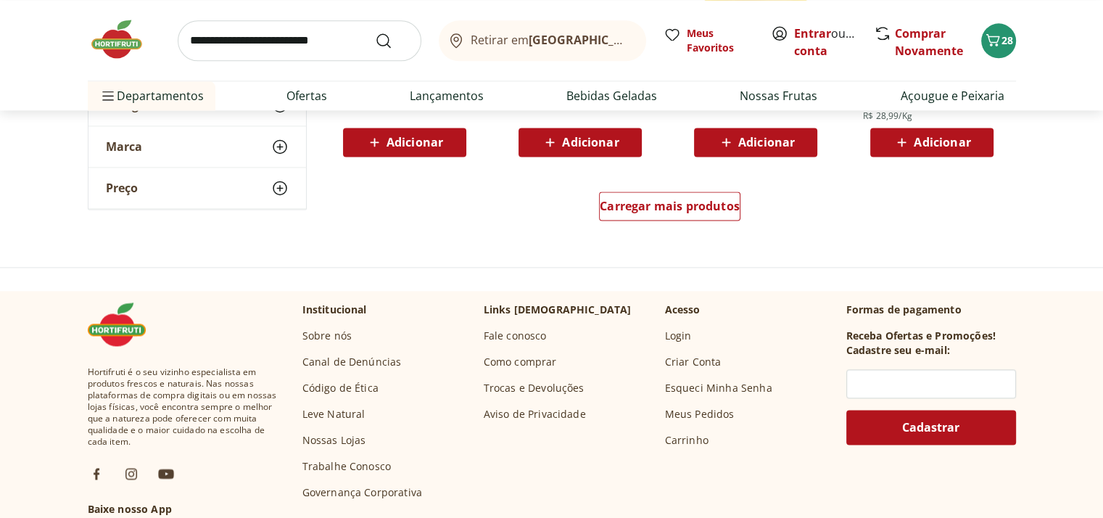
scroll to position [1953, 0]
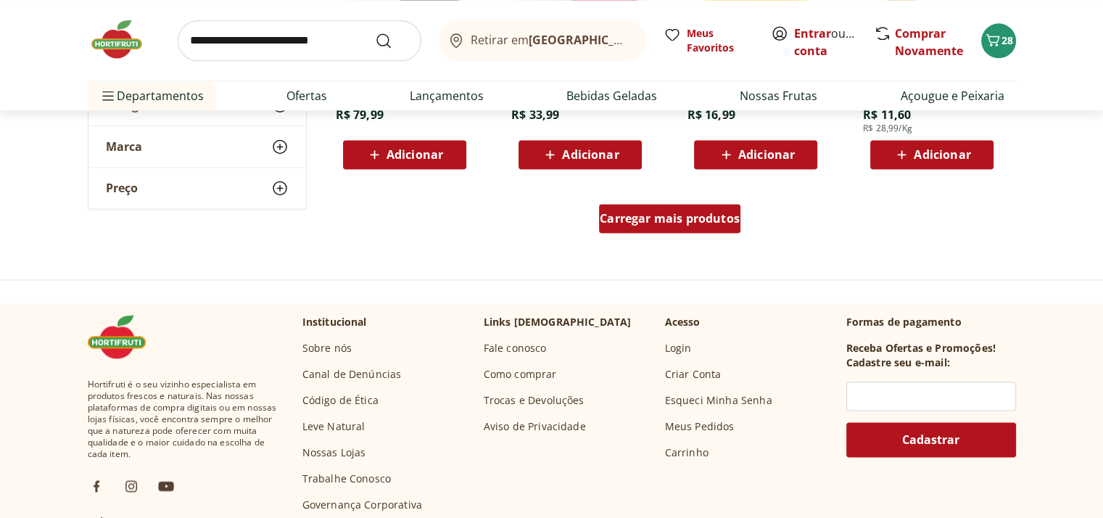
click at [722, 223] on span "Carregar mais produtos" at bounding box center [670, 219] width 140 height 12
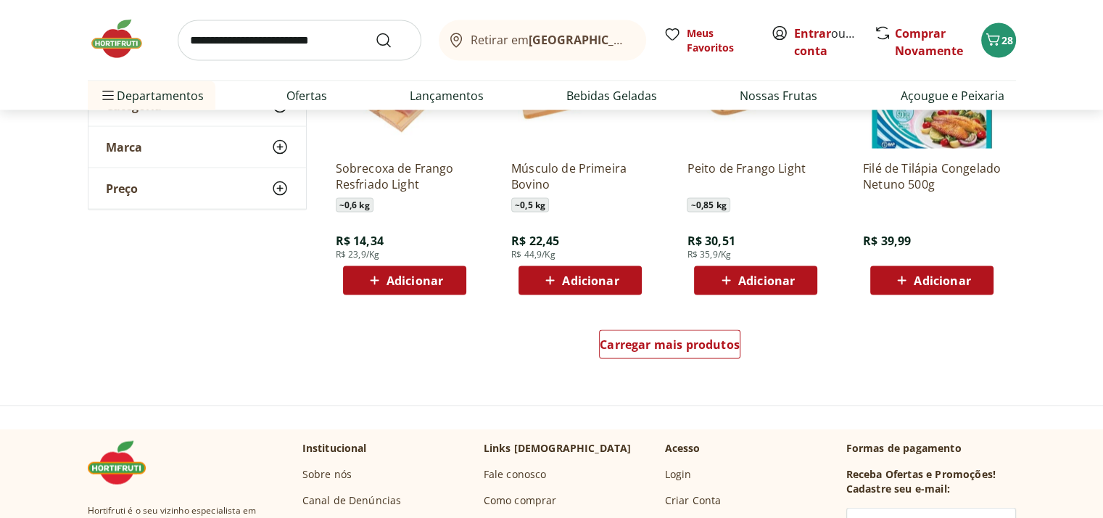
scroll to position [2829, 0]
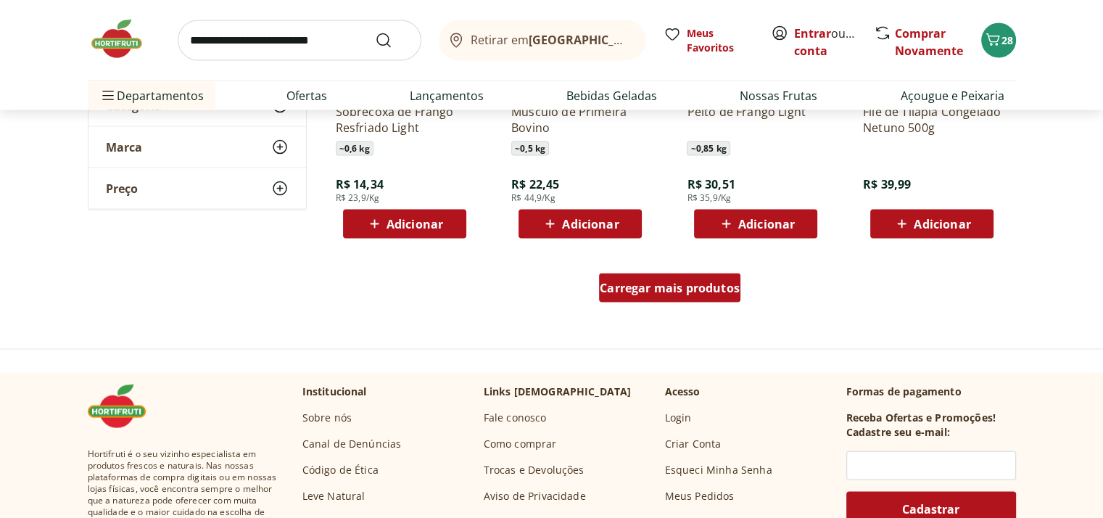
click at [707, 289] on span "Carregar mais produtos" at bounding box center [670, 288] width 140 height 12
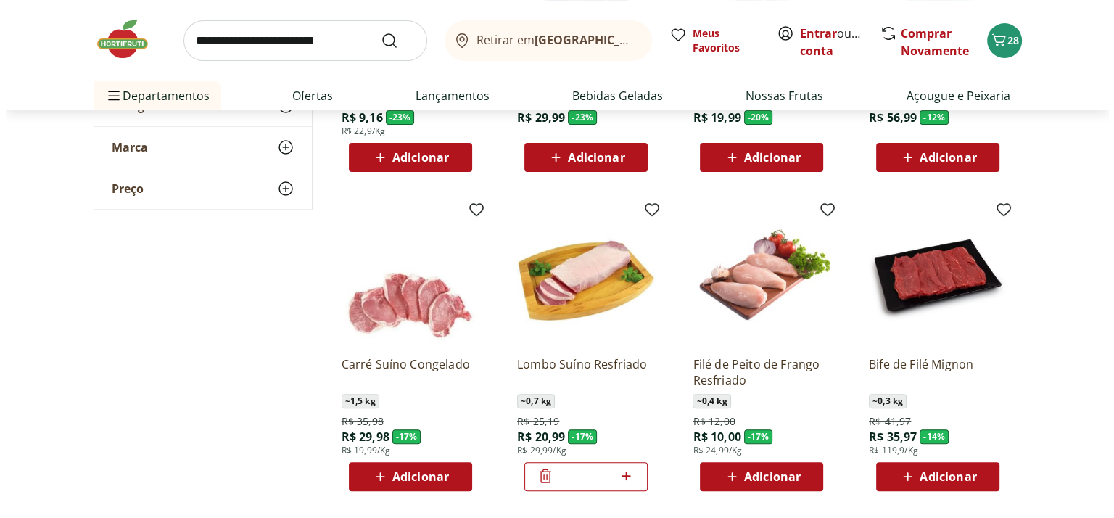
scroll to position [385, 0]
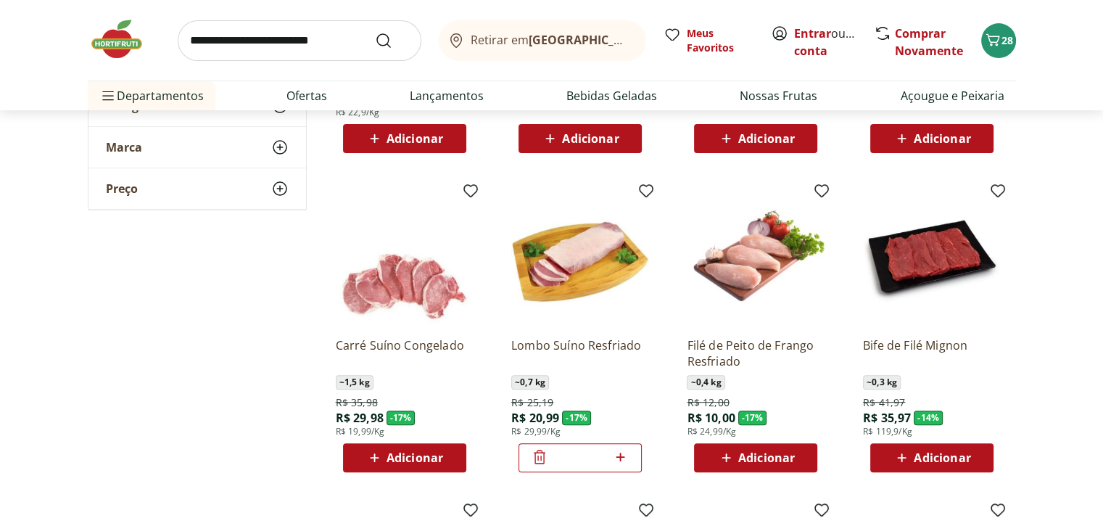
click at [622, 460] on icon at bounding box center [620, 456] width 18 height 17
type input "*"
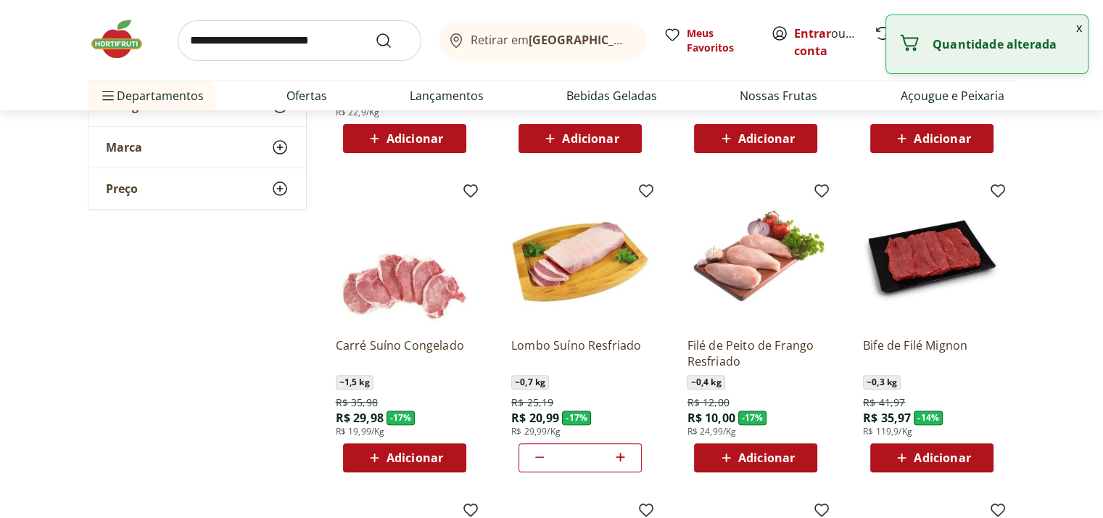
click at [1078, 28] on button "x" at bounding box center [1079, 27] width 17 height 25
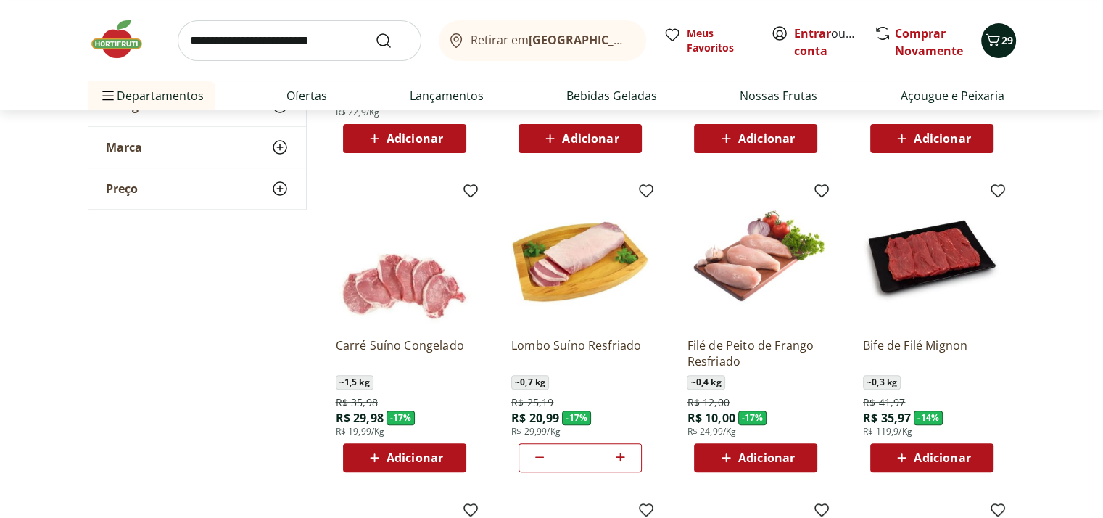
click at [999, 40] on icon "Carrinho" at bounding box center [992, 39] width 17 height 17
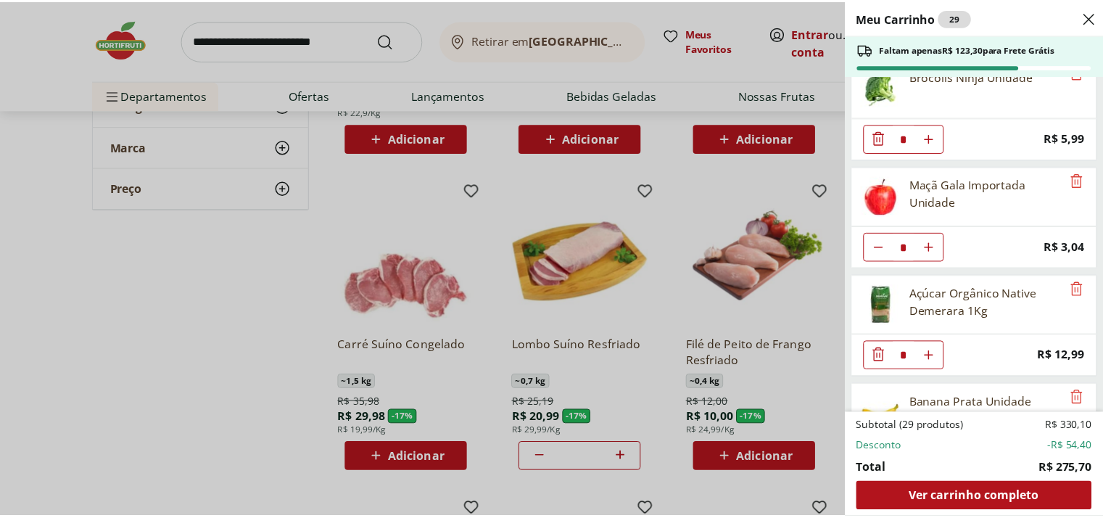
scroll to position [1342, 0]
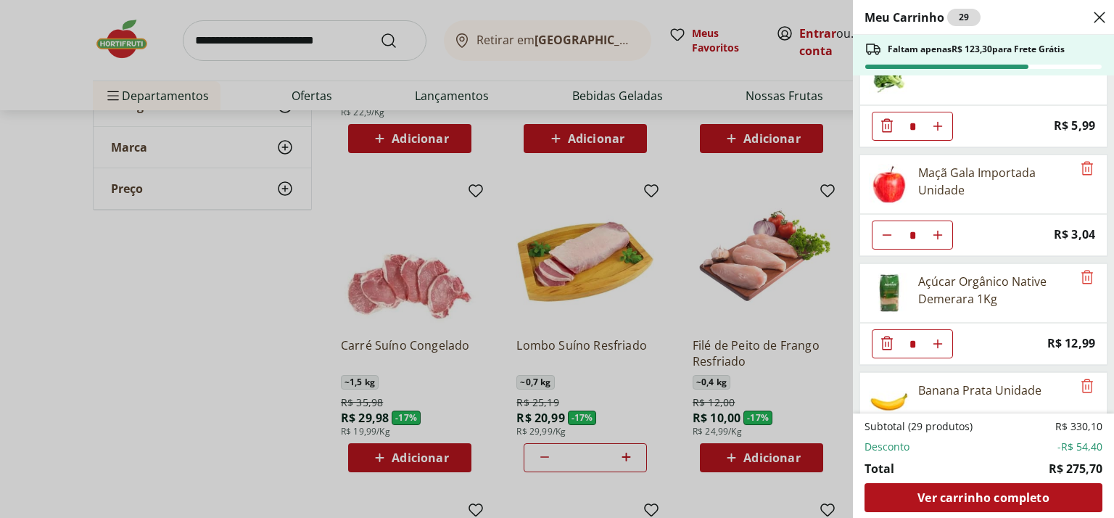
click at [339, 31] on div "Meu Carrinho 29 Faltam apenas R$ 123,30 para Frete Grátis Bebida Proteica Mate …" at bounding box center [557, 259] width 1114 height 518
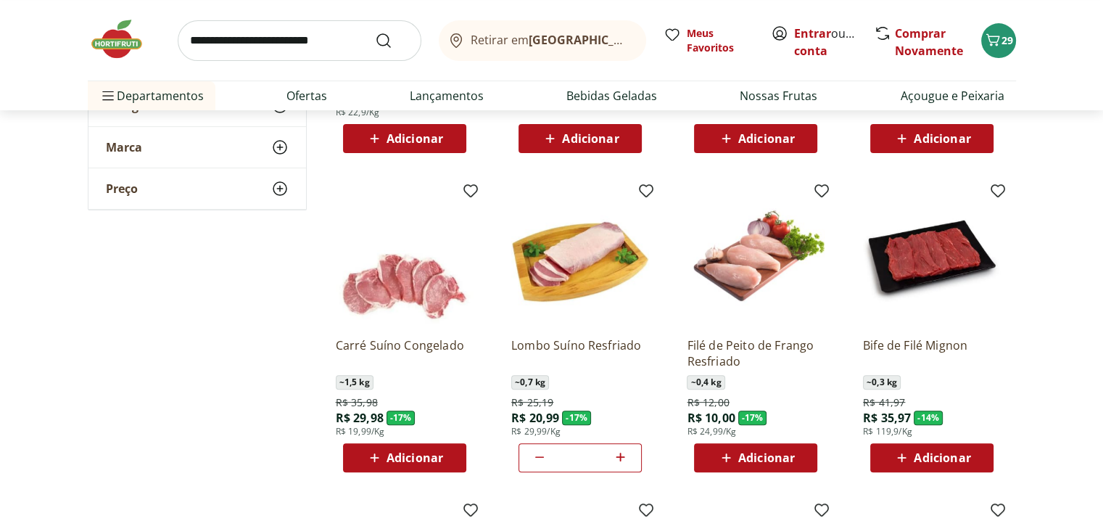
click at [339, 31] on input "search" at bounding box center [300, 40] width 244 height 41
type input "*****"
click at [375, 32] on button "Submit Search" at bounding box center [392, 40] width 35 height 17
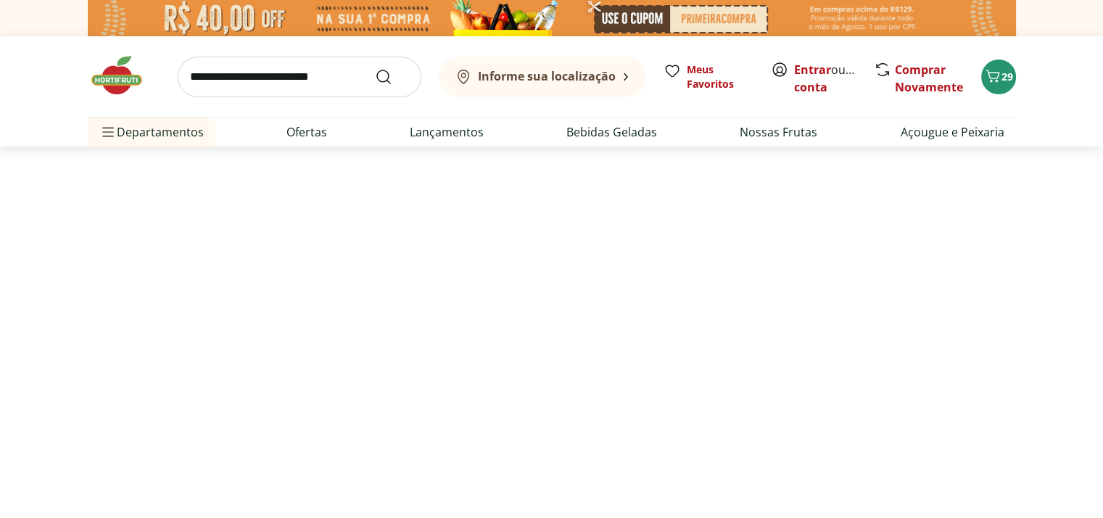
select select "**********"
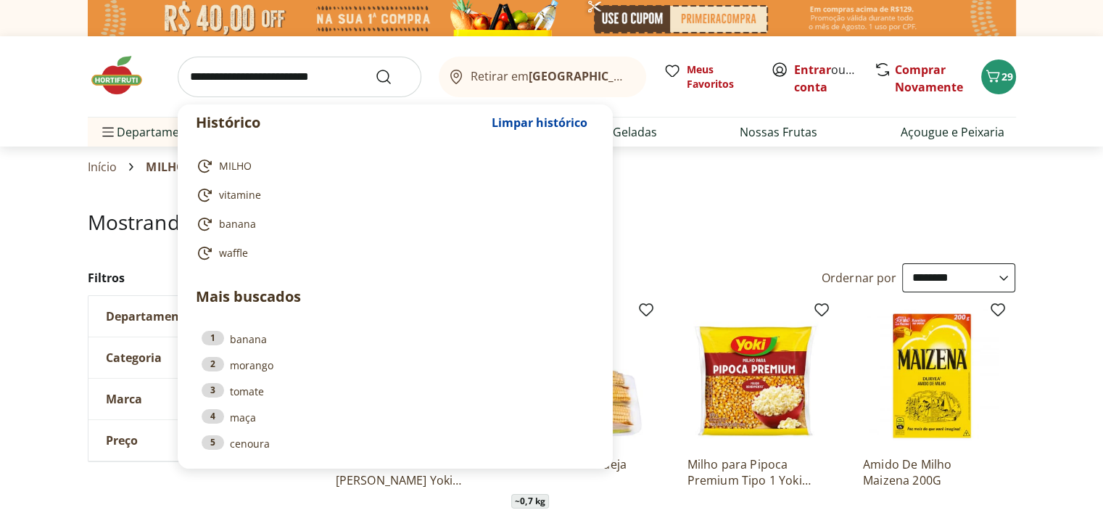
click at [239, 86] on input "search" at bounding box center [300, 77] width 244 height 41
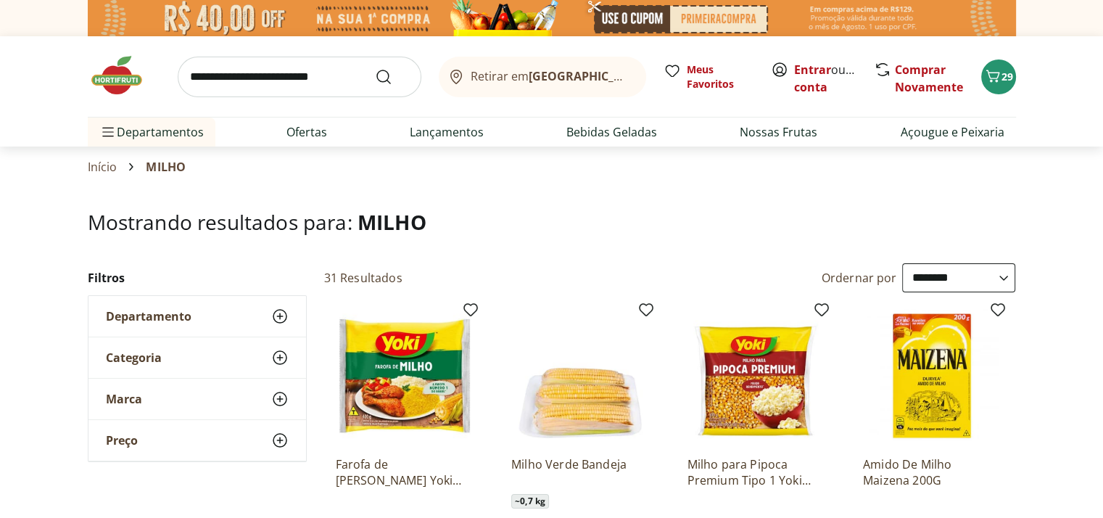
click at [342, 80] on input "search" at bounding box center [300, 77] width 244 height 41
type input "**********"
click at [375, 68] on button "Submit Search" at bounding box center [392, 76] width 35 height 17
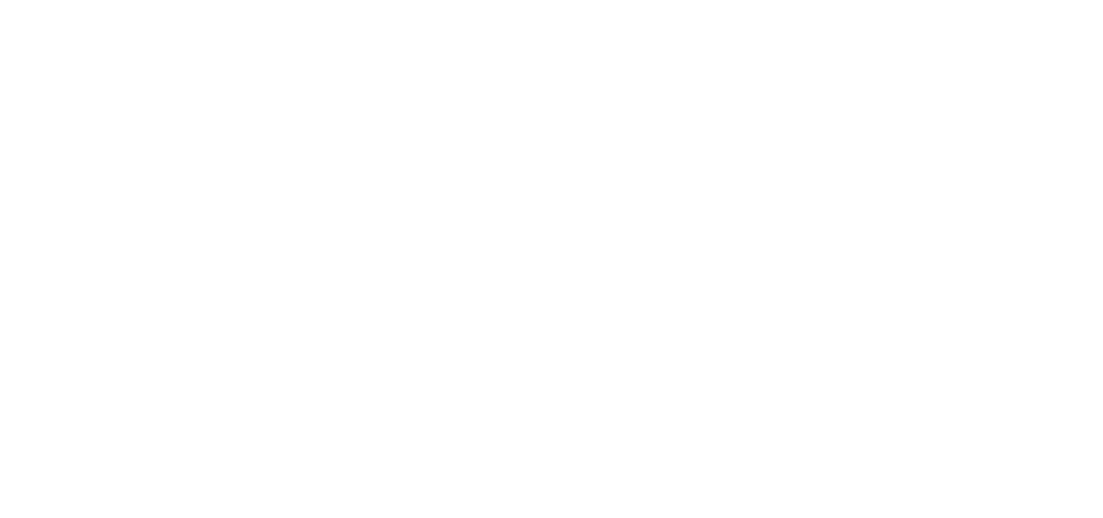
select select "**********"
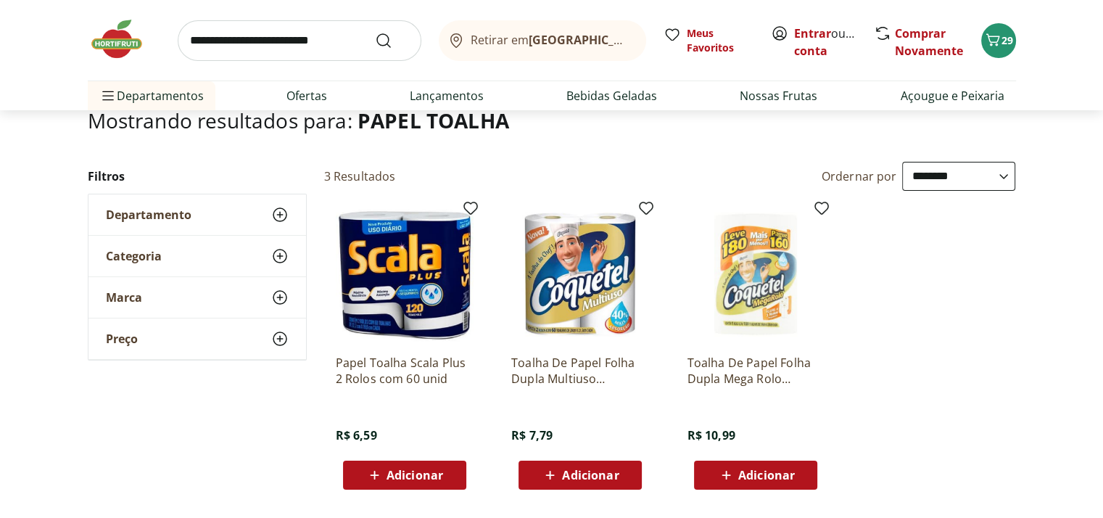
scroll to position [99, 0]
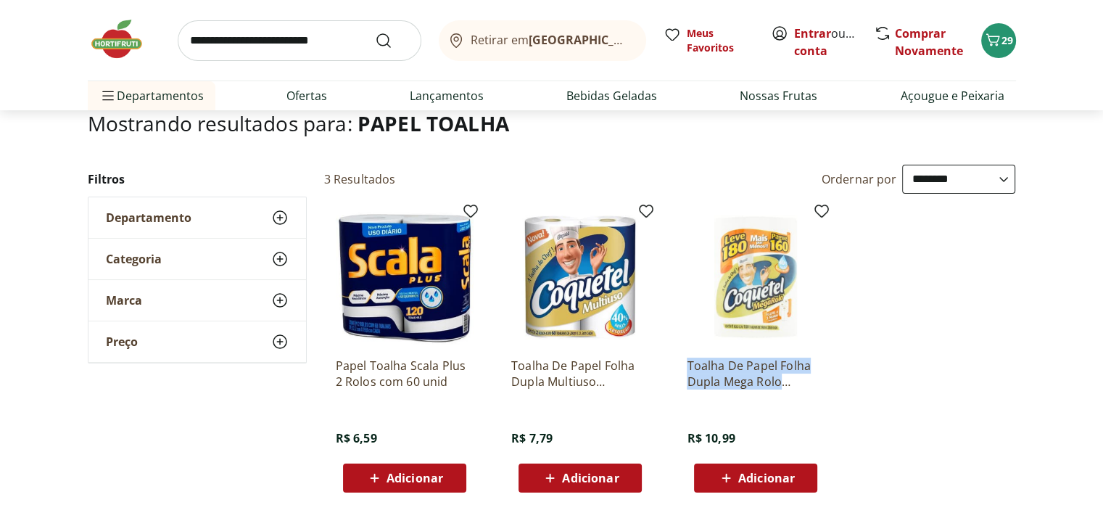
drag, startPoint x: 685, startPoint y: 367, endPoint x: 789, endPoint y: 376, distance: 104.1
click at [789, 376] on div "Toalha De Papel Folha Dupla Mega Rolo Coquetel 19Cm X 20Cm Pacote Leve 180 Pagu…" at bounding box center [755, 351] width 161 height 308
click at [775, 474] on span "Adicionar" at bounding box center [766, 478] width 57 height 12
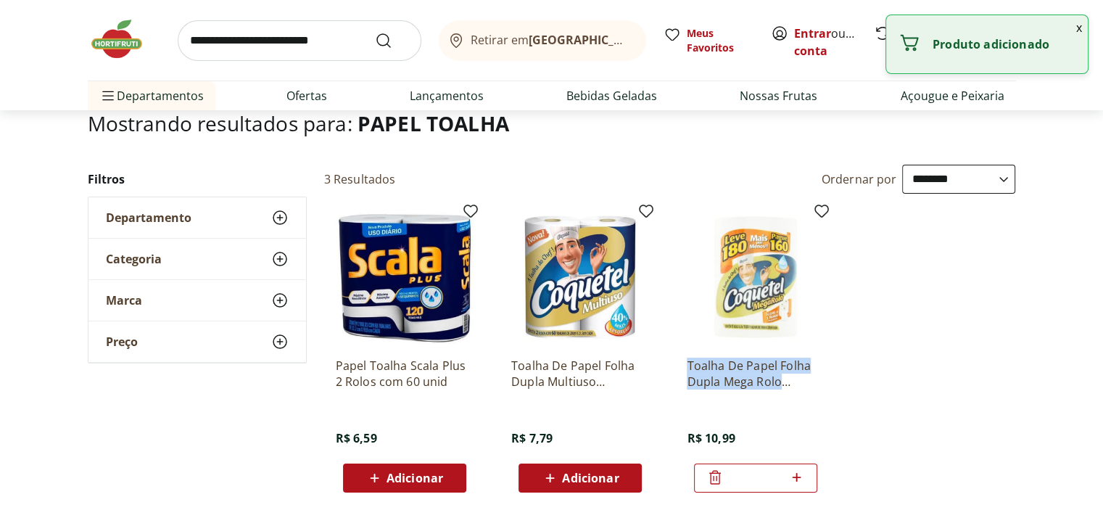
click at [1077, 30] on button "x" at bounding box center [1079, 27] width 17 height 25
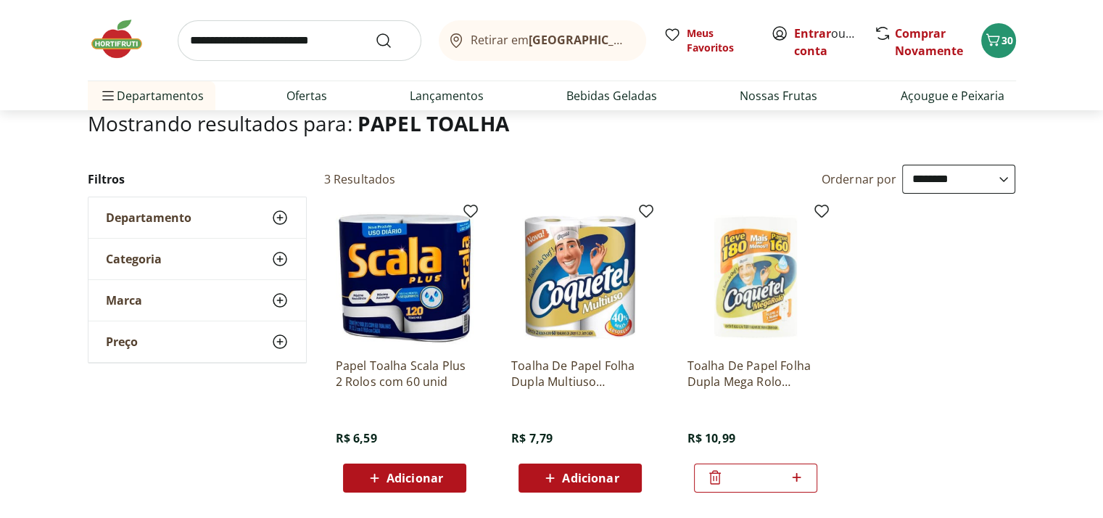
click at [287, 49] on input "search" at bounding box center [300, 40] width 244 height 41
type input "**********"
click at [375, 32] on button "Submit Search" at bounding box center [392, 40] width 35 height 17
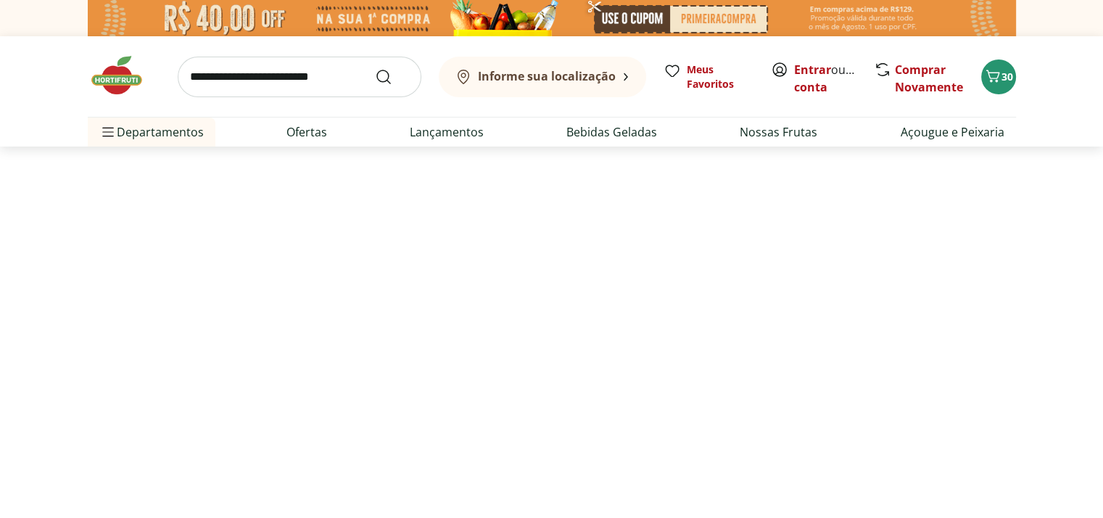
select select "**********"
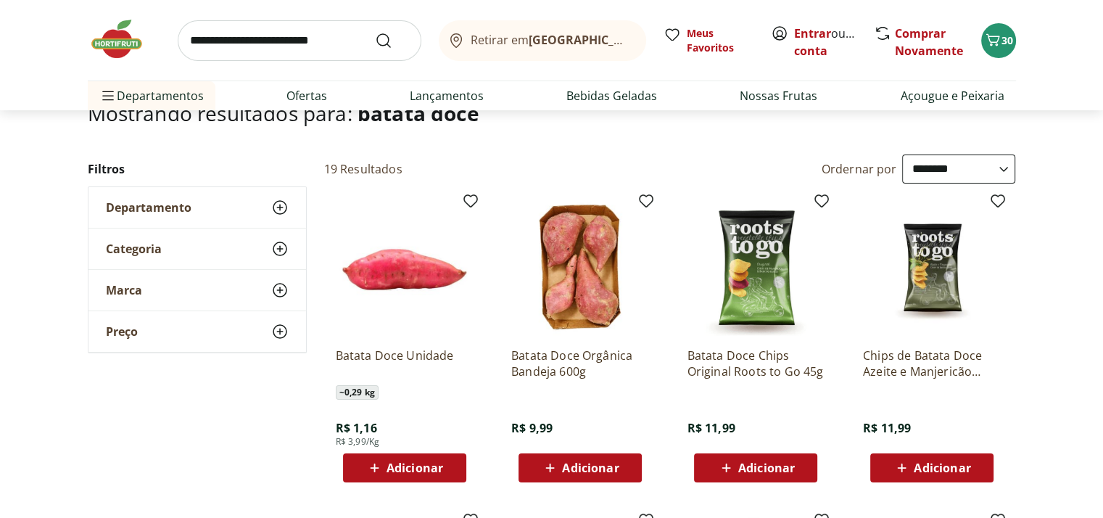
scroll to position [124, 0]
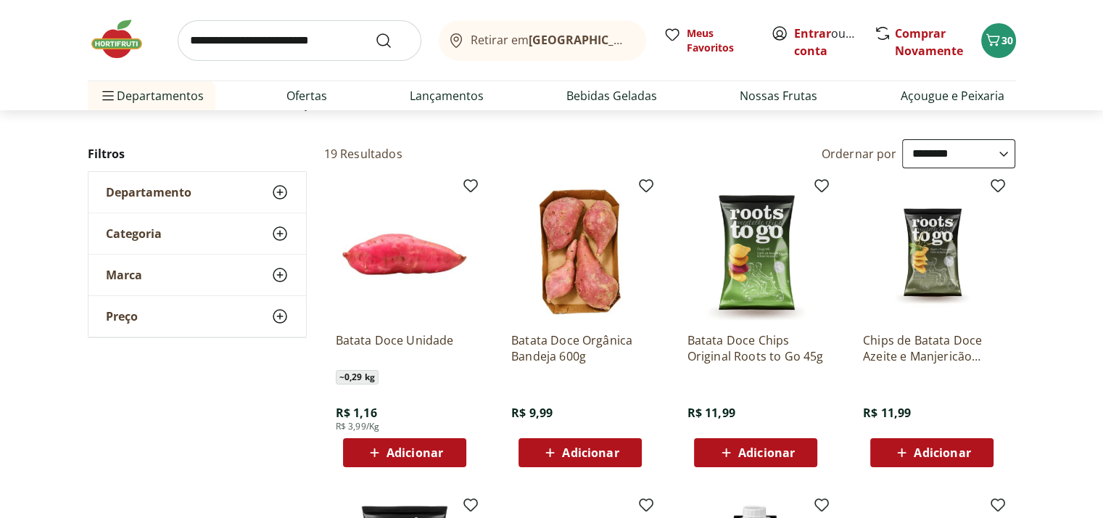
click at [408, 450] on span "Adicionar" at bounding box center [415, 453] width 57 height 12
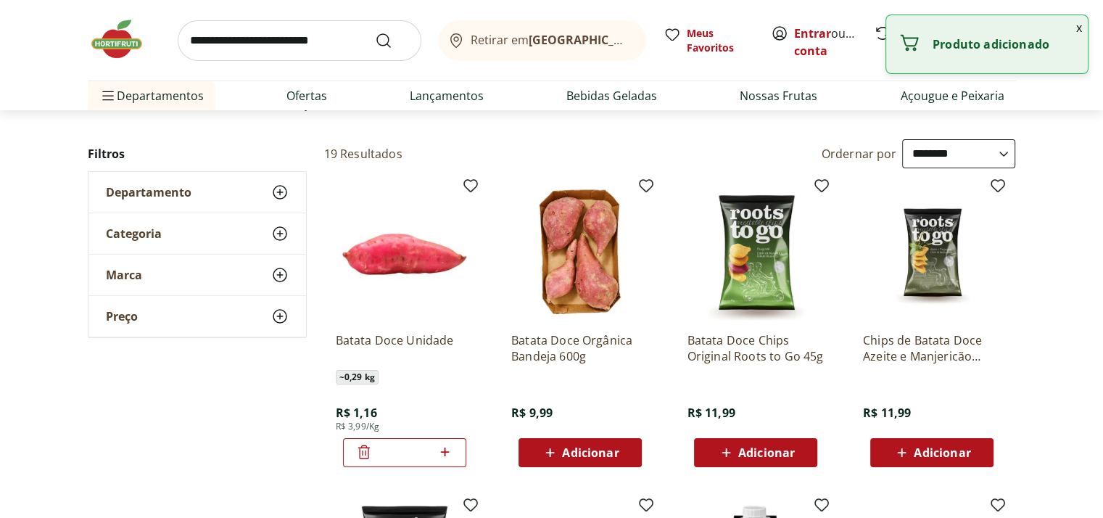
click at [445, 452] on icon at bounding box center [445, 451] width 9 height 9
type input "*"
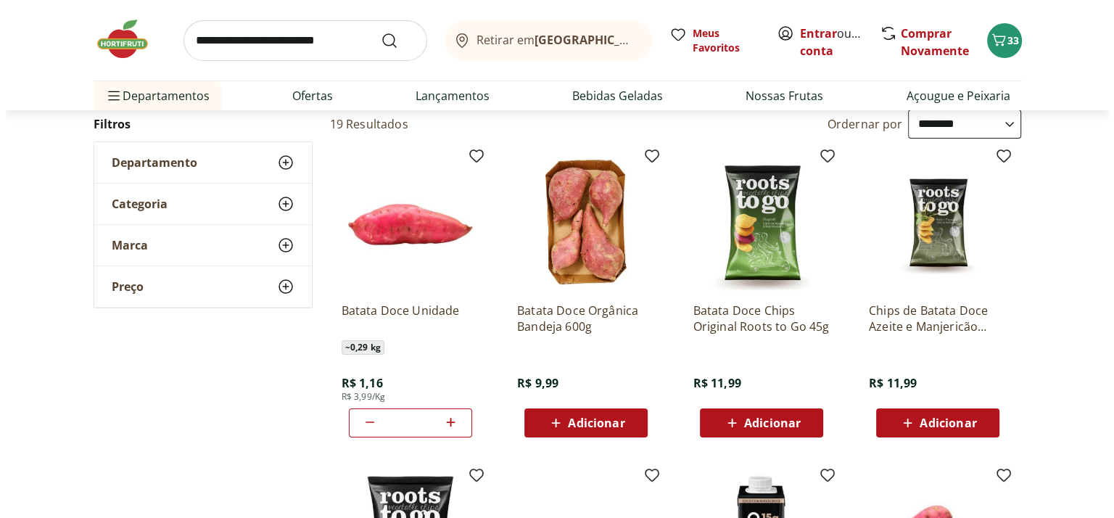
scroll to position [162, 0]
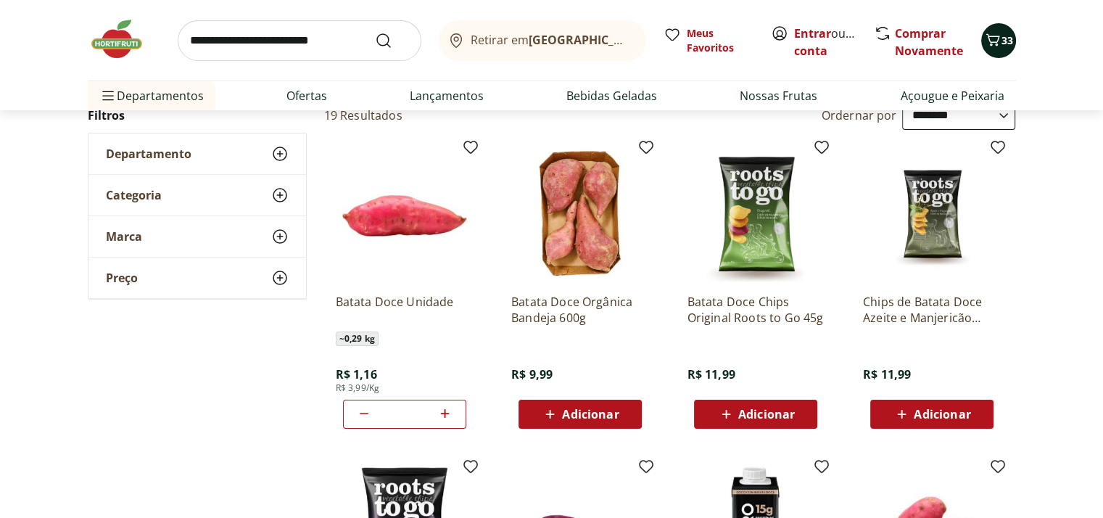
click at [1002, 41] on span "33" at bounding box center [1008, 40] width 12 height 14
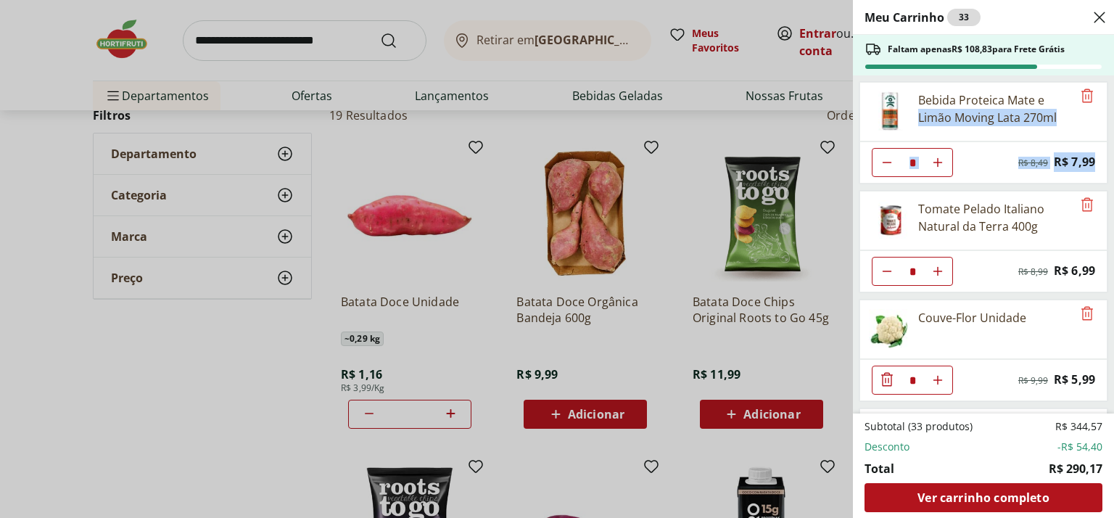
drag, startPoint x: 1105, startPoint y: 103, endPoint x: 1111, endPoint y: 147, distance: 44.7
click at [1102, 147] on div "Meu Carrinho 33 Faltam apenas R$ 108,83 para Frete Grátis Bebida Proteica Mate …" at bounding box center [983, 259] width 261 height 518
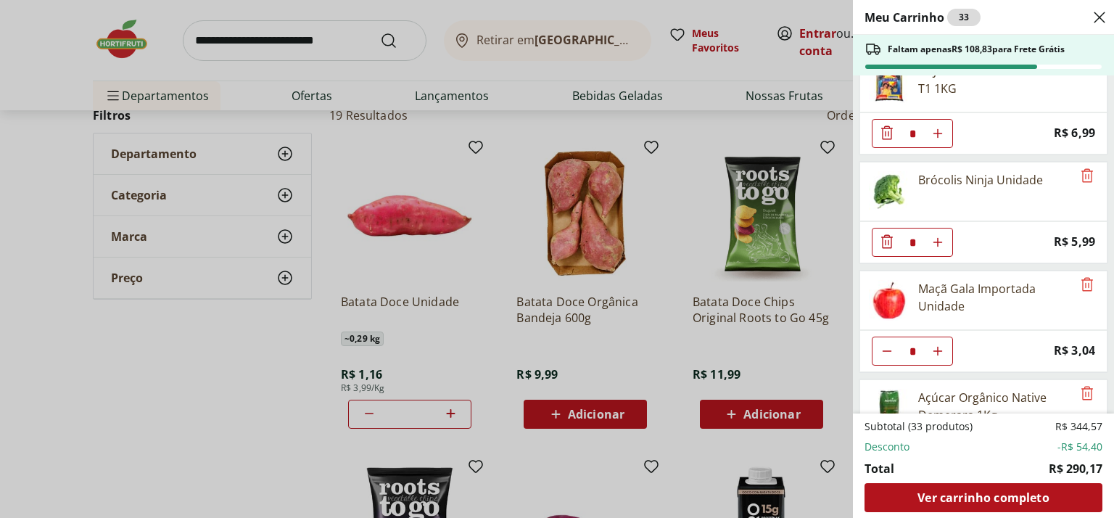
scroll to position [1230, 0]
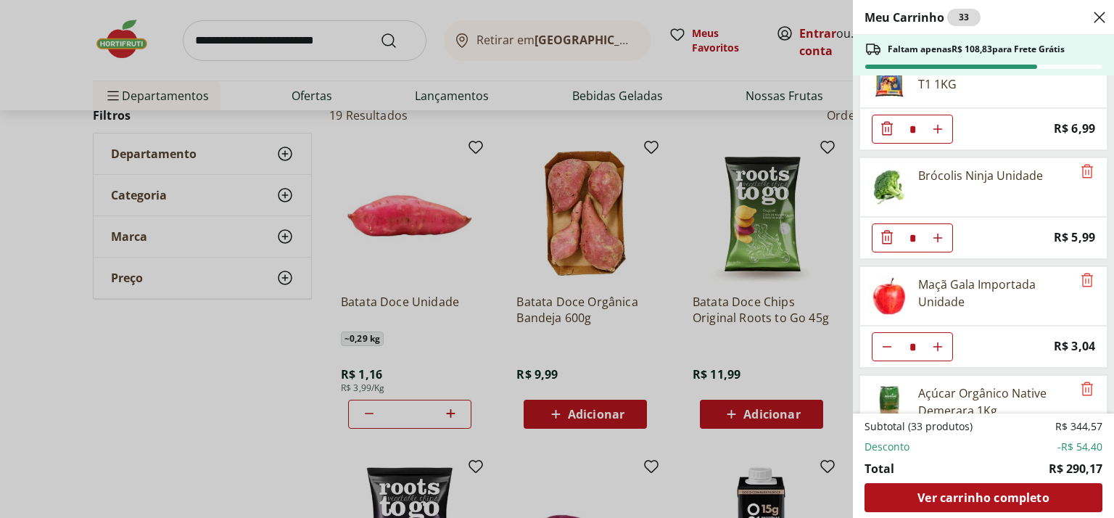
type input "*"
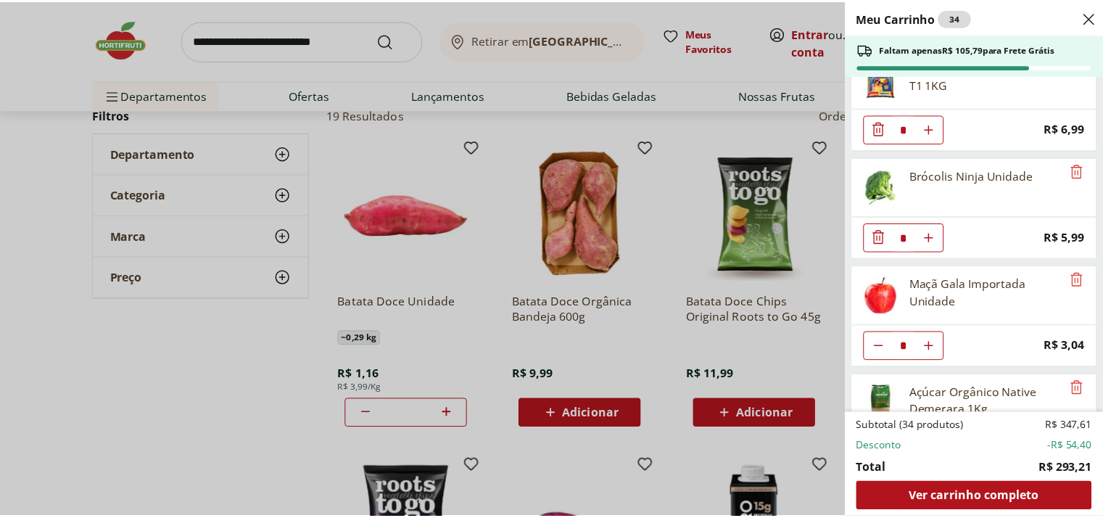
scroll to position [0, 0]
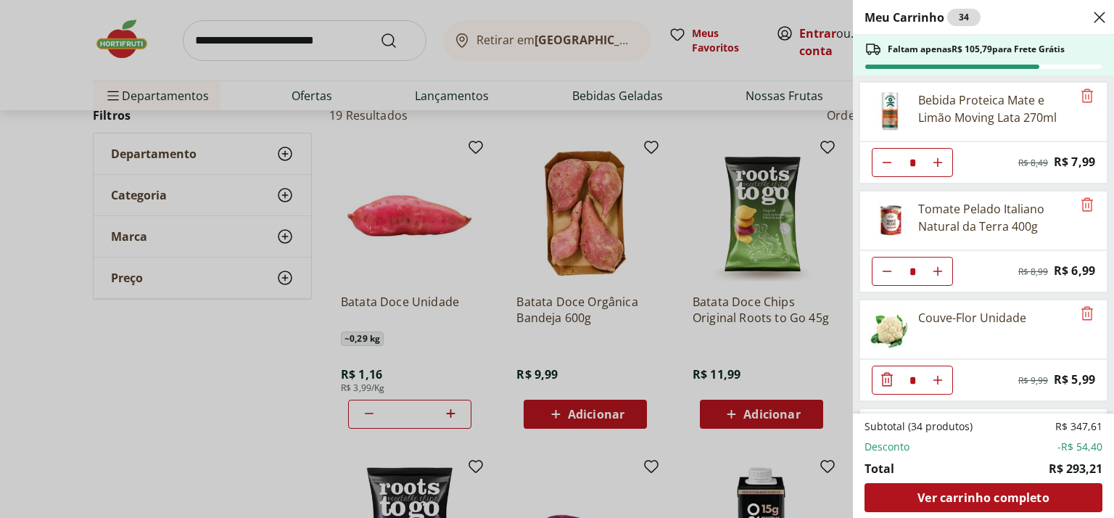
click at [267, 36] on div "Meu Carrinho 34 Faltam apenas R$ 105,79 para Frete Grátis Bebida Proteica Mate …" at bounding box center [557, 259] width 1114 height 518
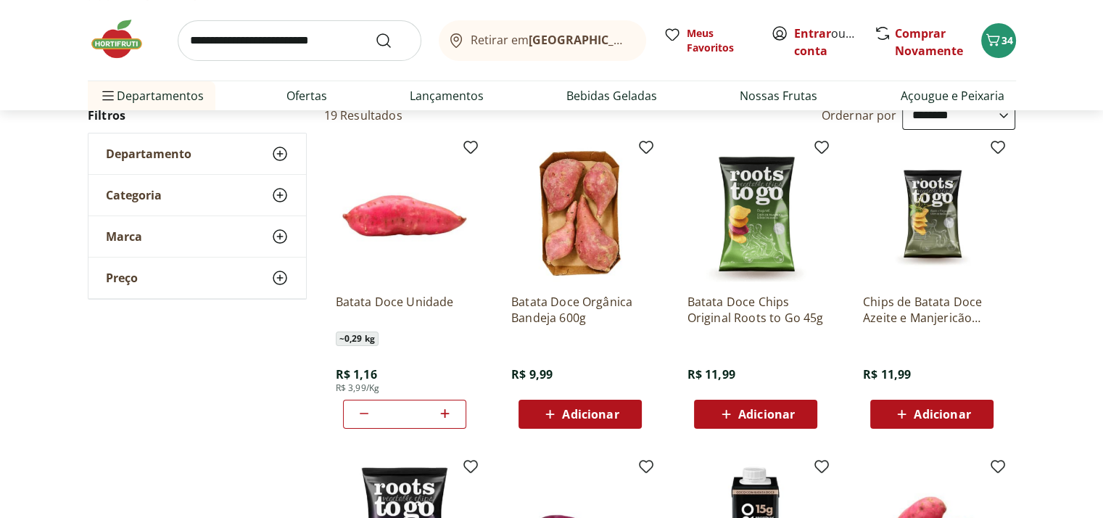
click at [267, 36] on input "search" at bounding box center [300, 40] width 244 height 41
type input "******"
click at [375, 32] on button "Submit Search" at bounding box center [392, 40] width 35 height 17
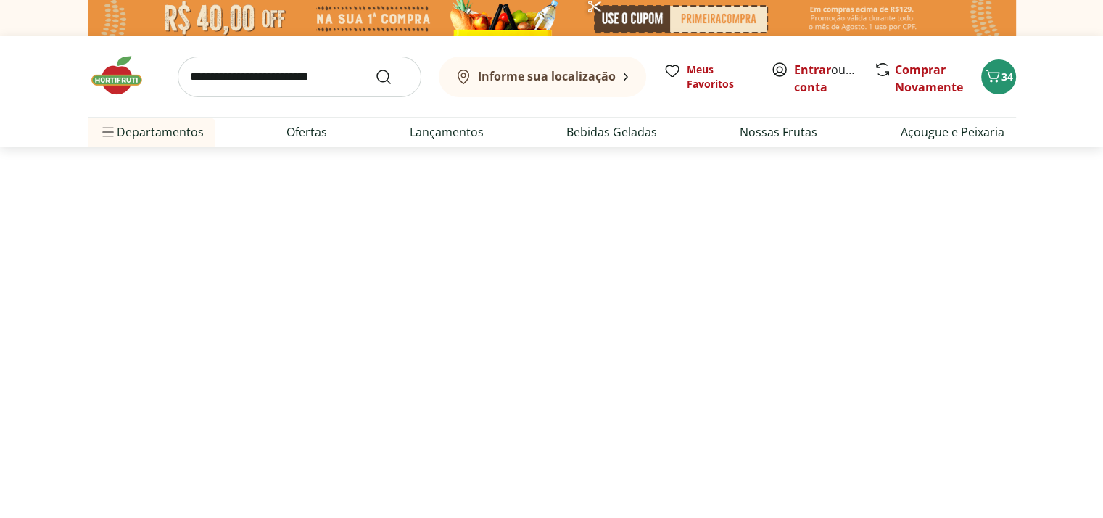
select select "**********"
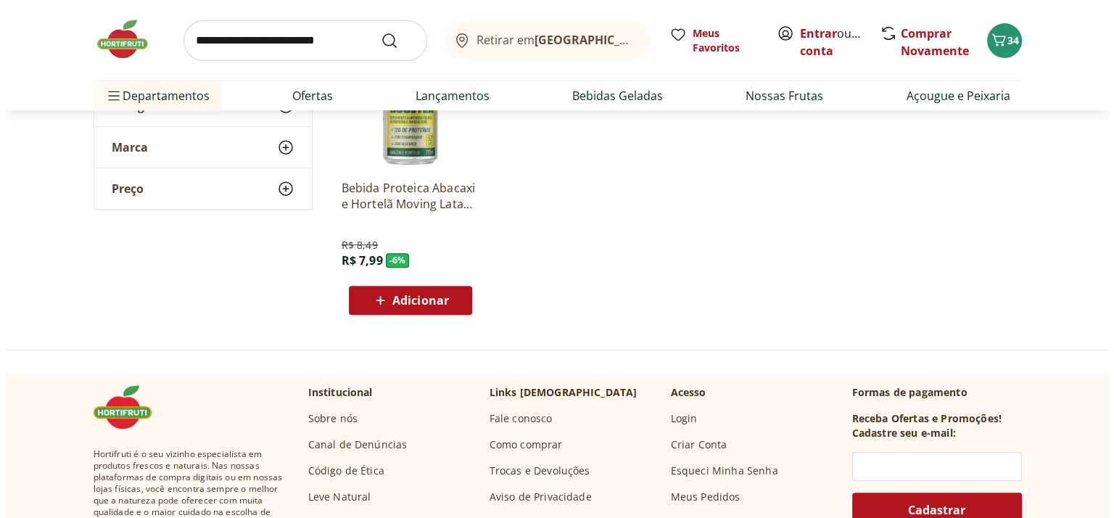
scroll to position [593, 0]
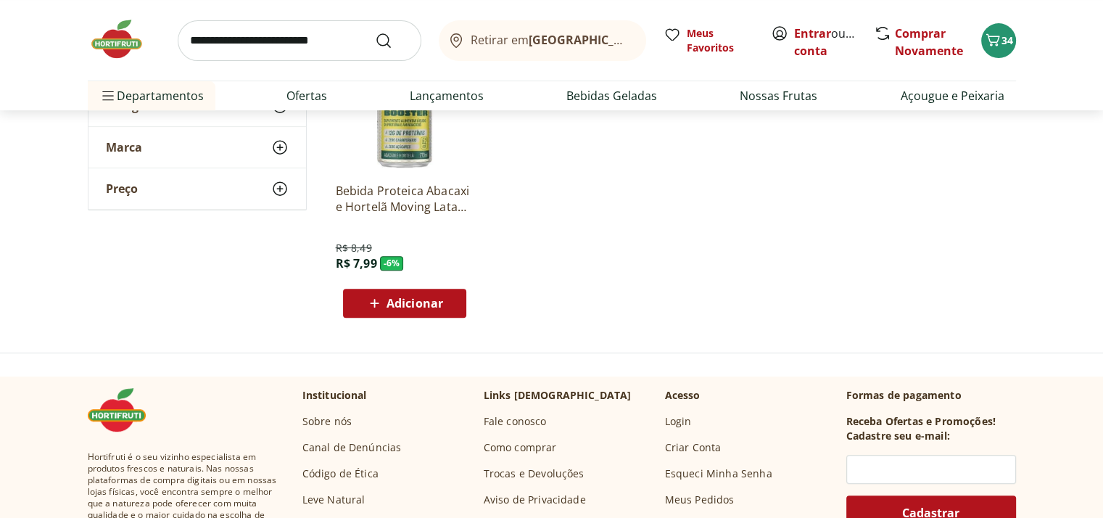
click at [406, 298] on span "Adicionar" at bounding box center [415, 303] width 57 height 12
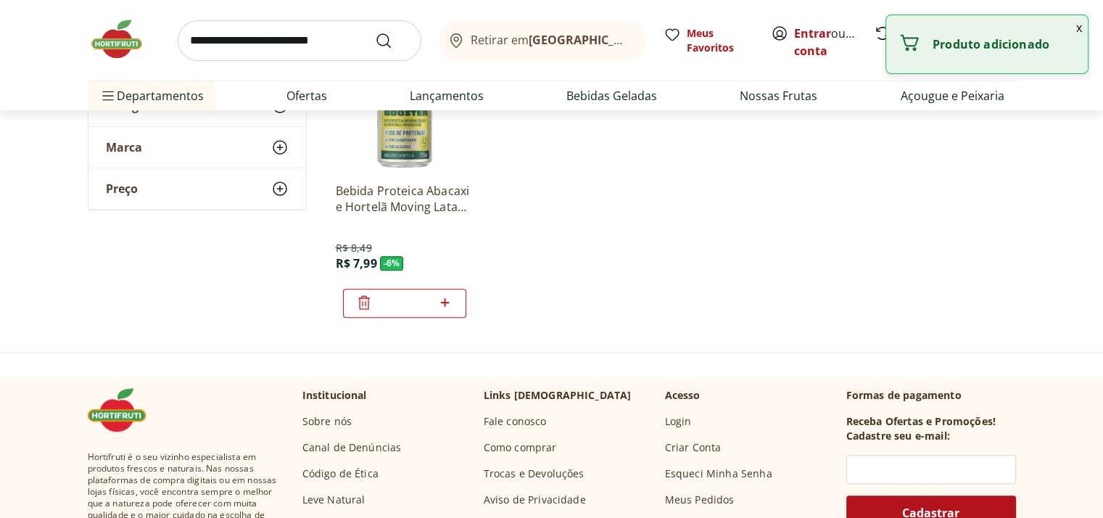
click at [1081, 25] on button "x" at bounding box center [1079, 27] width 17 height 25
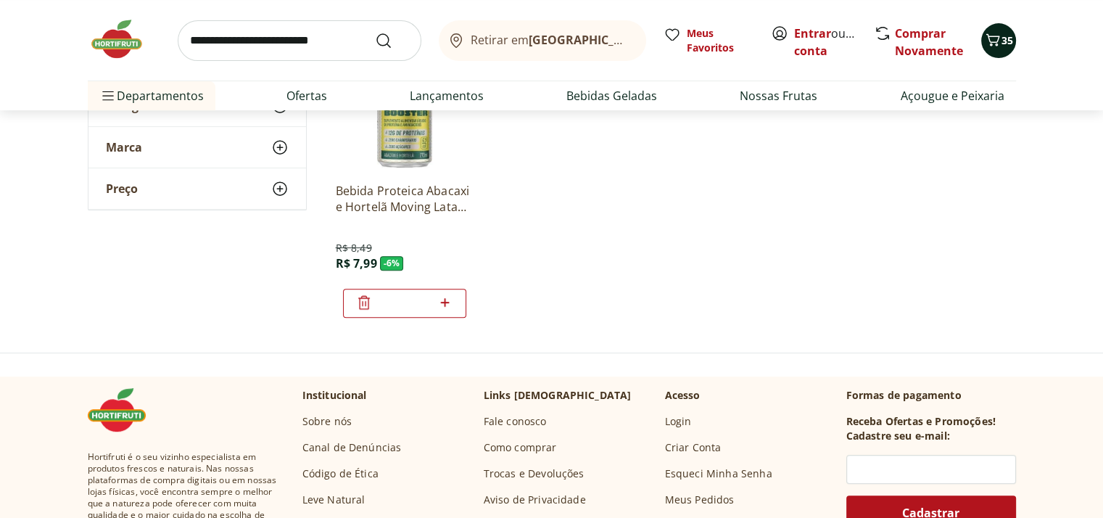
click at [1005, 36] on span "35" at bounding box center [1008, 40] width 12 height 14
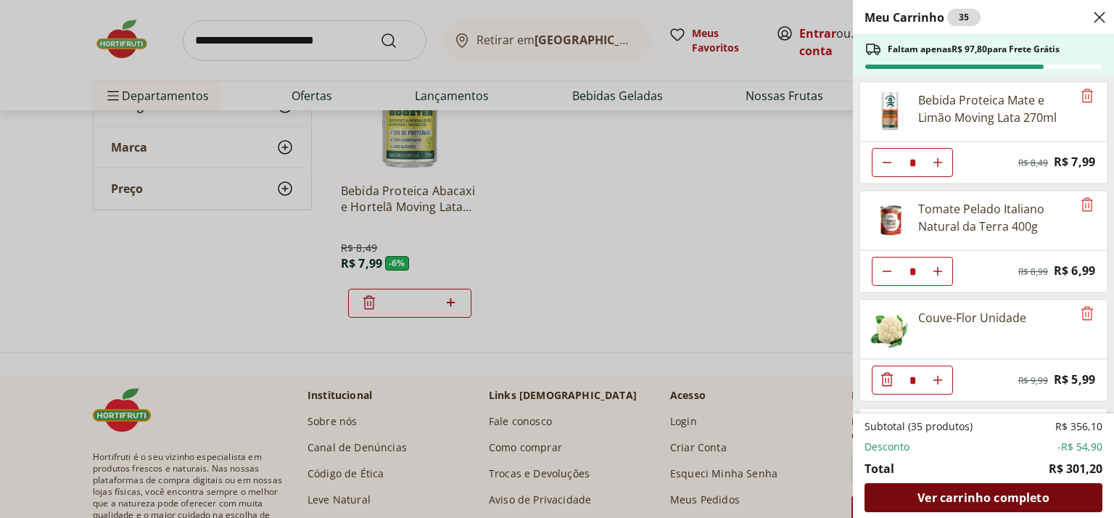
click at [1010, 492] on span "Ver carrinho completo" at bounding box center [982, 498] width 131 height 12
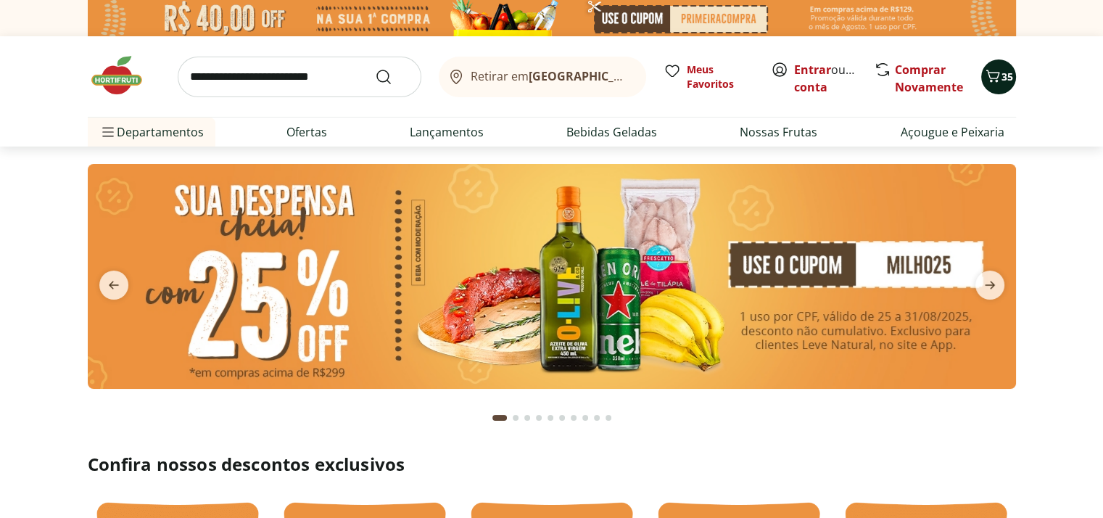
click at [1007, 78] on span "35" at bounding box center [1008, 77] width 12 height 14
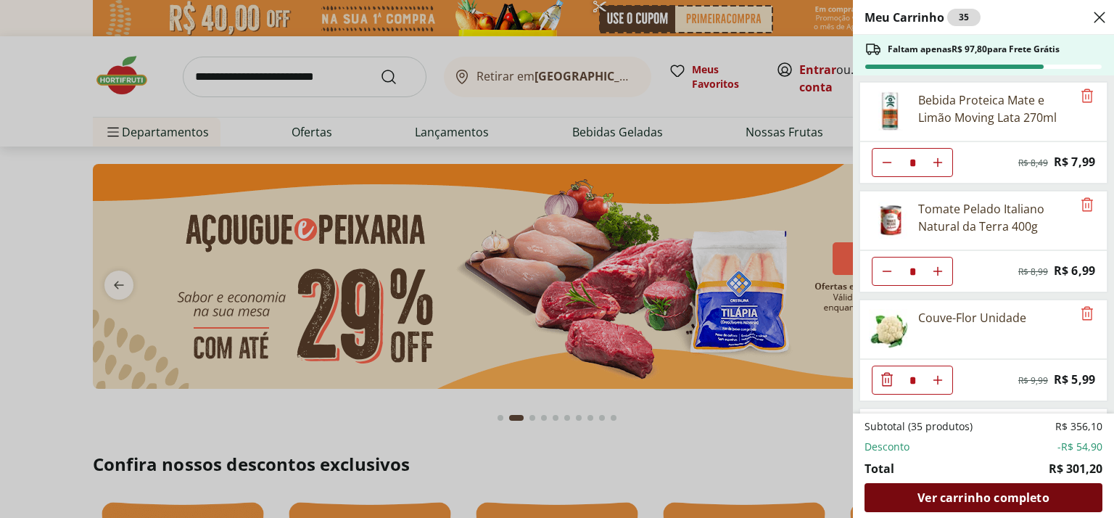
click at [973, 498] on span "Ver carrinho completo" at bounding box center [982, 498] width 131 height 12
